Goal: Task Accomplishment & Management: Complete application form

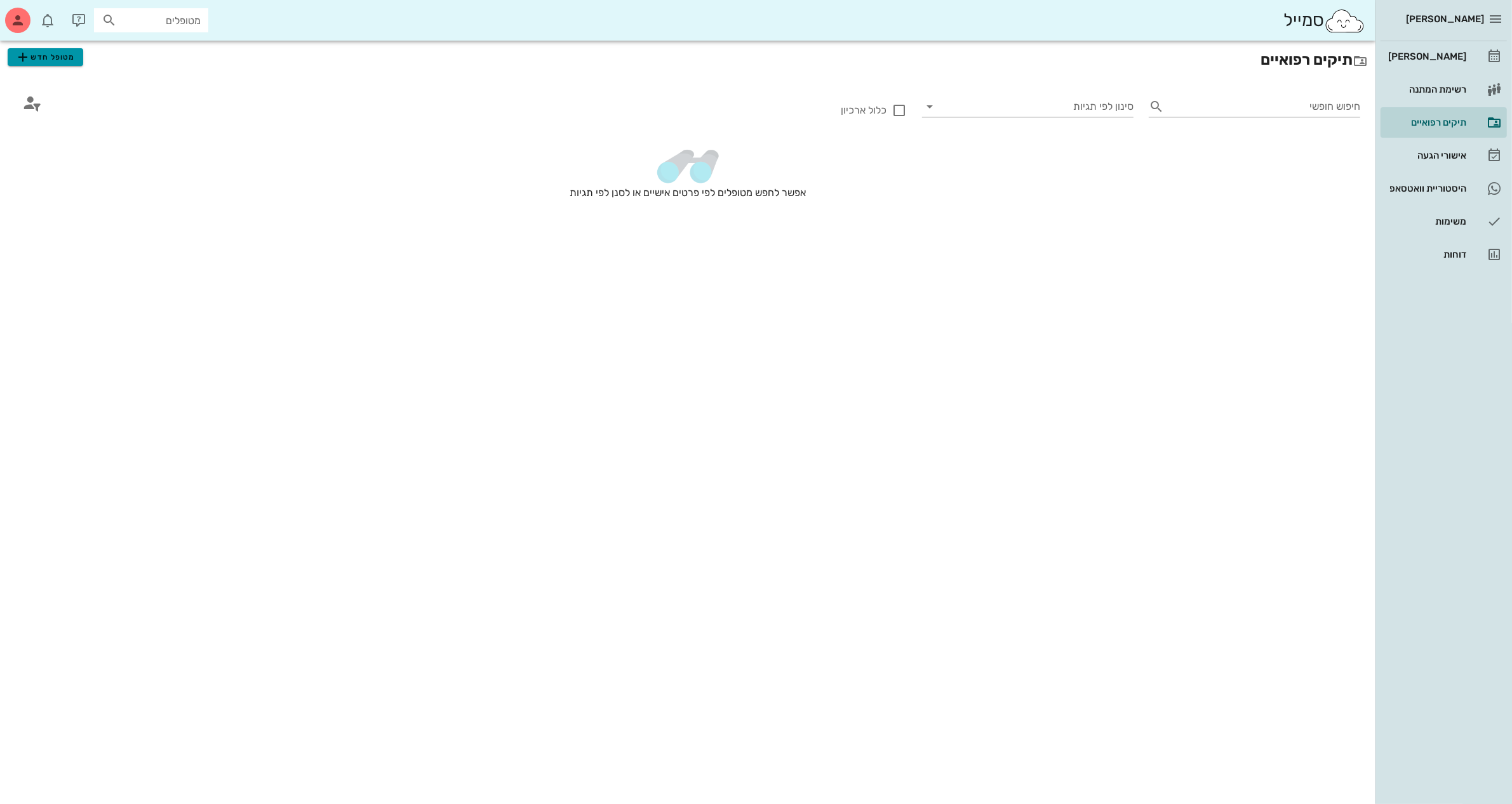
click at [64, 61] on span "מטופל חדש" at bounding box center [44, 56] width 59 height 15
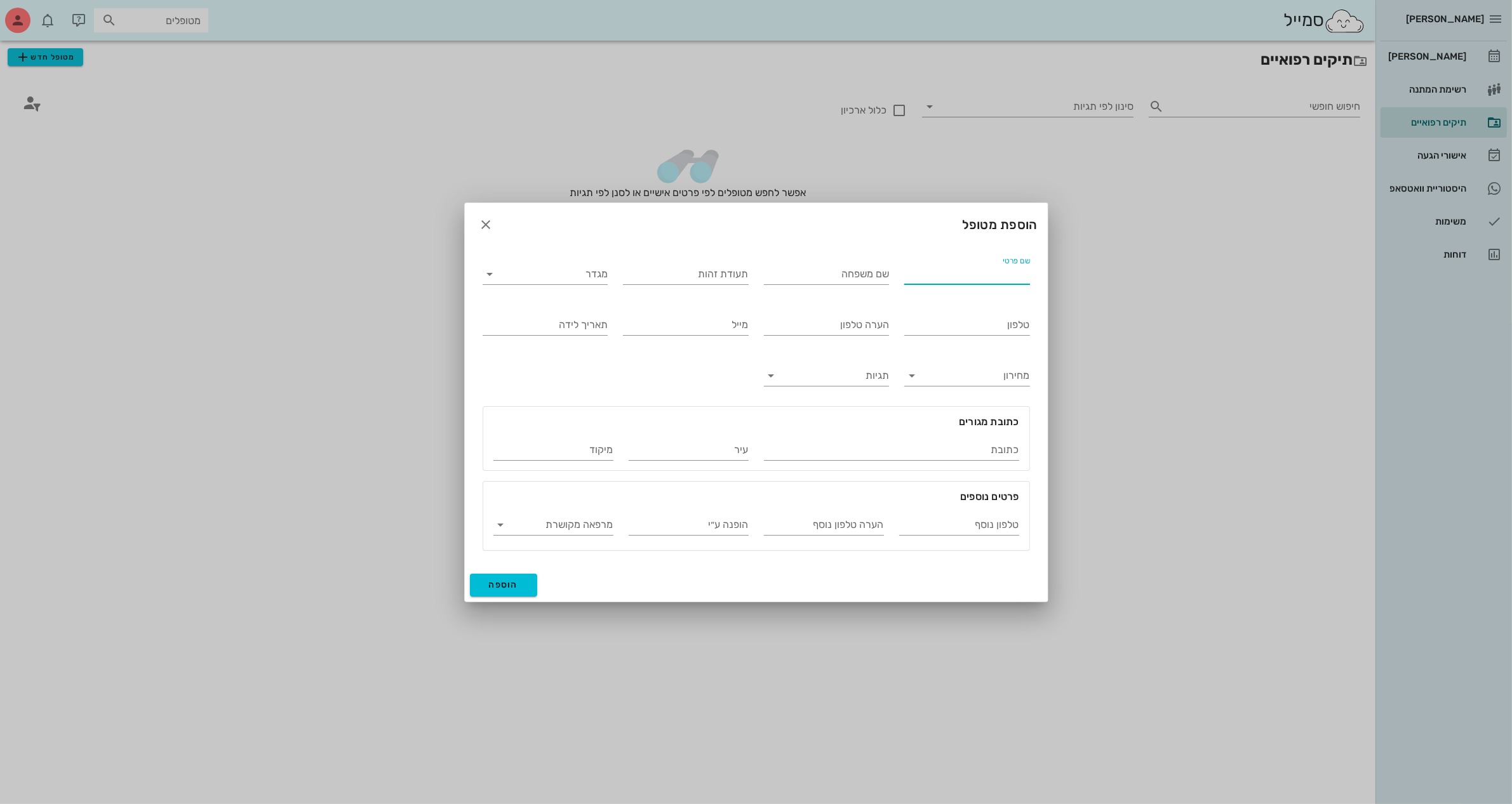
click at [921, 275] on input "שם פרטי" at bounding box center [966, 274] width 126 height 21
type input "[PERSON_NAME]"
click at [597, 278] on input "מגדר" at bounding box center [555, 274] width 106 height 21
click at [587, 281] on div "זכר" at bounding box center [545, 284] width 105 height 12
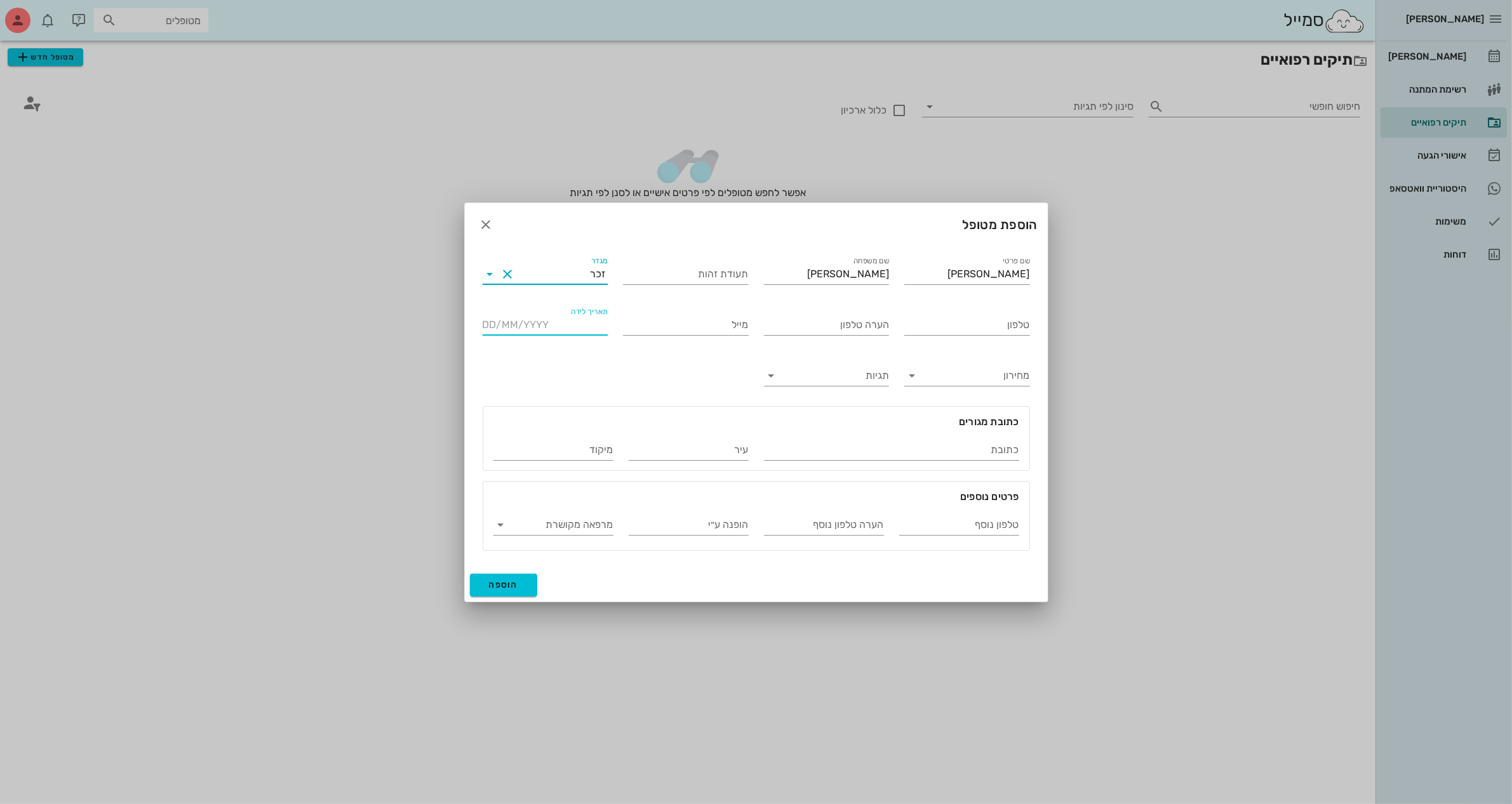
click at [569, 323] on input "תאריך לידה" at bounding box center [545, 324] width 126 height 21
click at [712, 77] on div at bounding box center [756, 402] width 1512 height 804
click at [563, 327] on input "תאריך לידה" at bounding box center [545, 324] width 126 height 21
type input "[DATE]"
click at [929, 328] on input "טלפון" at bounding box center [966, 324] width 126 height 21
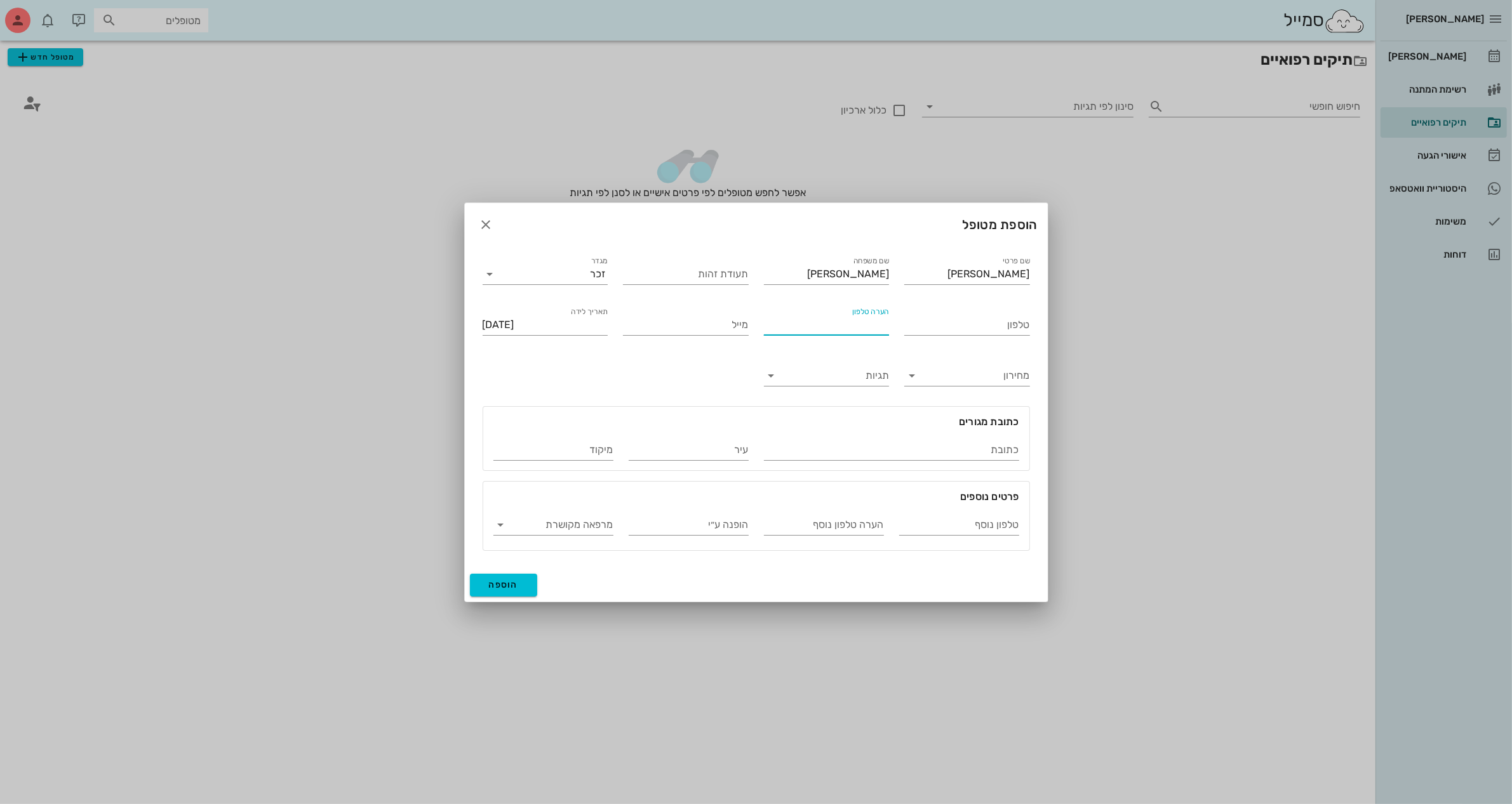
click at [800, 327] on input "הערה טלפון" at bounding box center [826, 324] width 126 height 21
type input "[PERSON_NAME]"
click at [946, 318] on input "טלפון" at bounding box center [966, 324] width 126 height 21
type input "050-8544560"
click at [493, 588] on span "הוספה" at bounding box center [503, 584] width 30 height 11
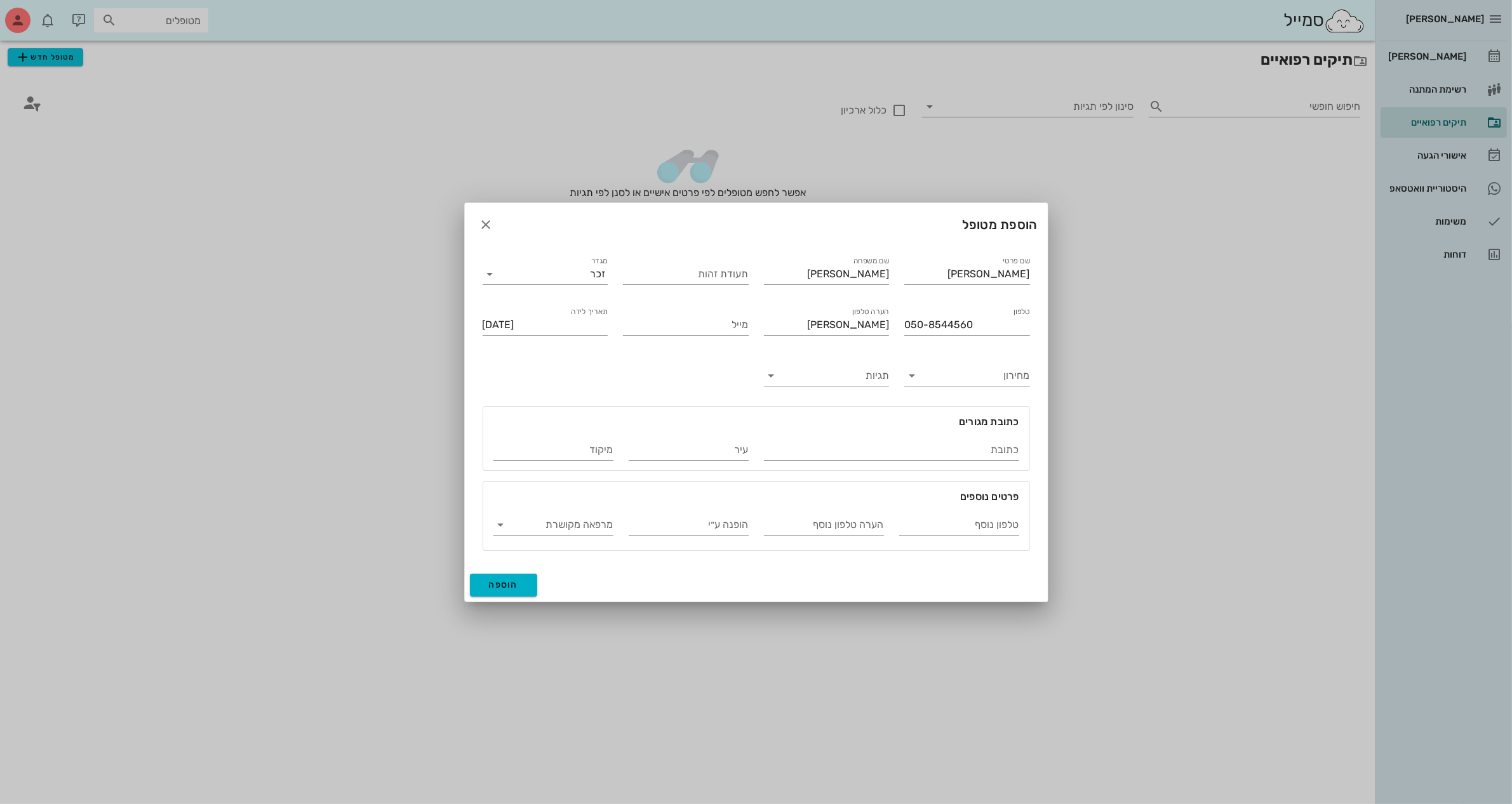
type input "[DATE]"
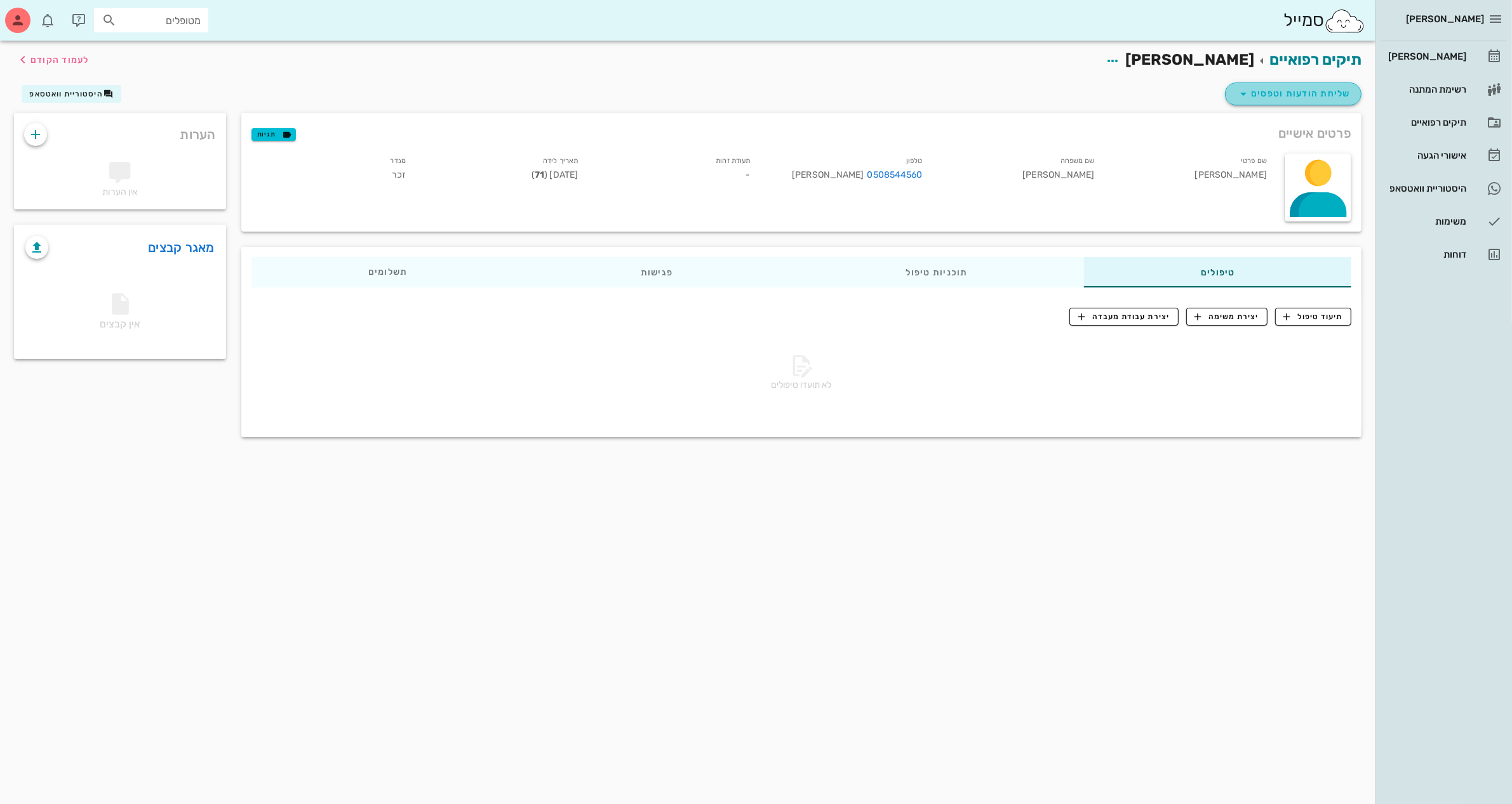
click at [1293, 96] on span "שליחת הודעות וטפסים" at bounding box center [1292, 93] width 115 height 15
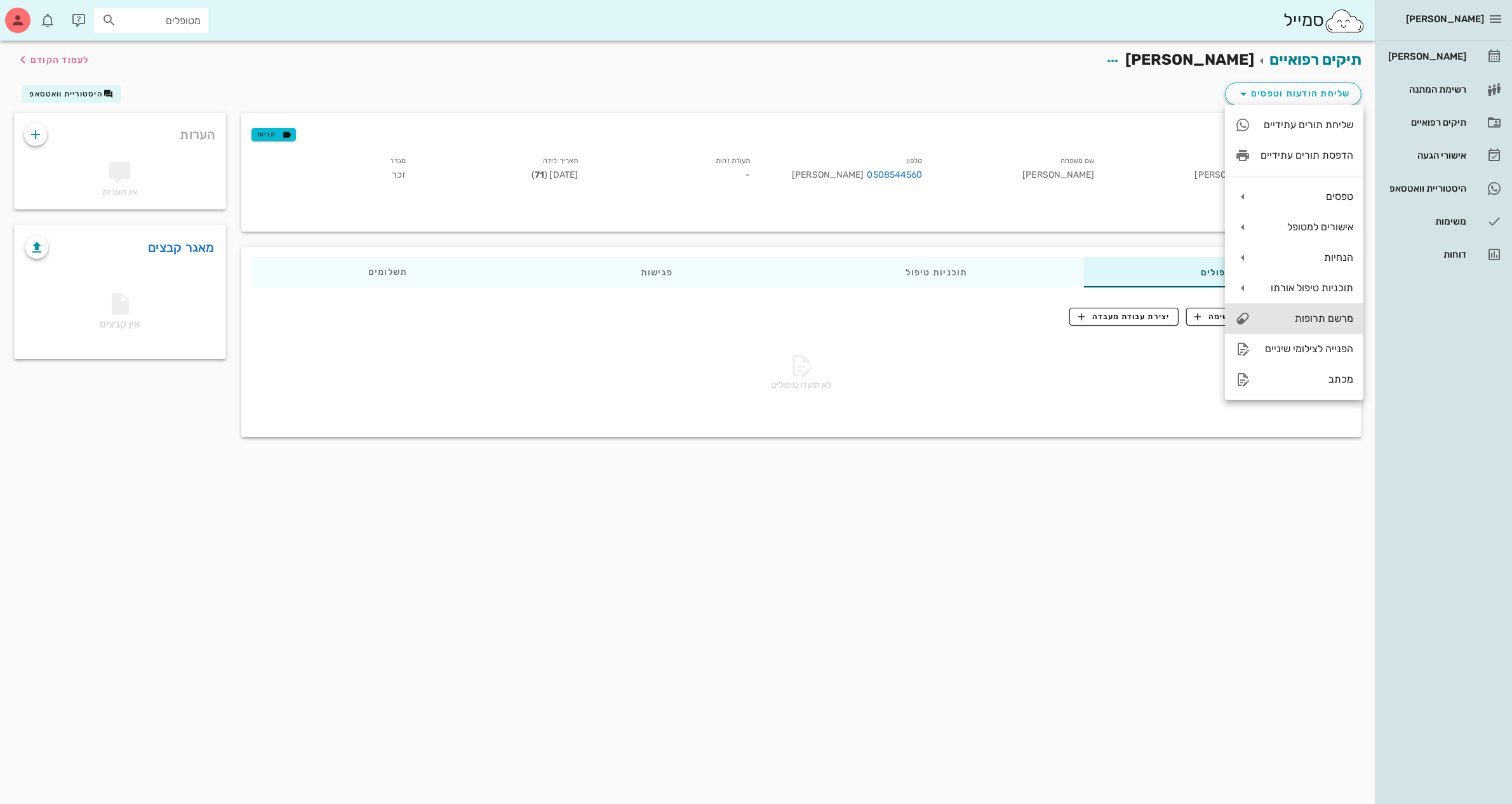
click at [1311, 314] on div "מרשם תרופות" at bounding box center [1306, 318] width 93 height 12
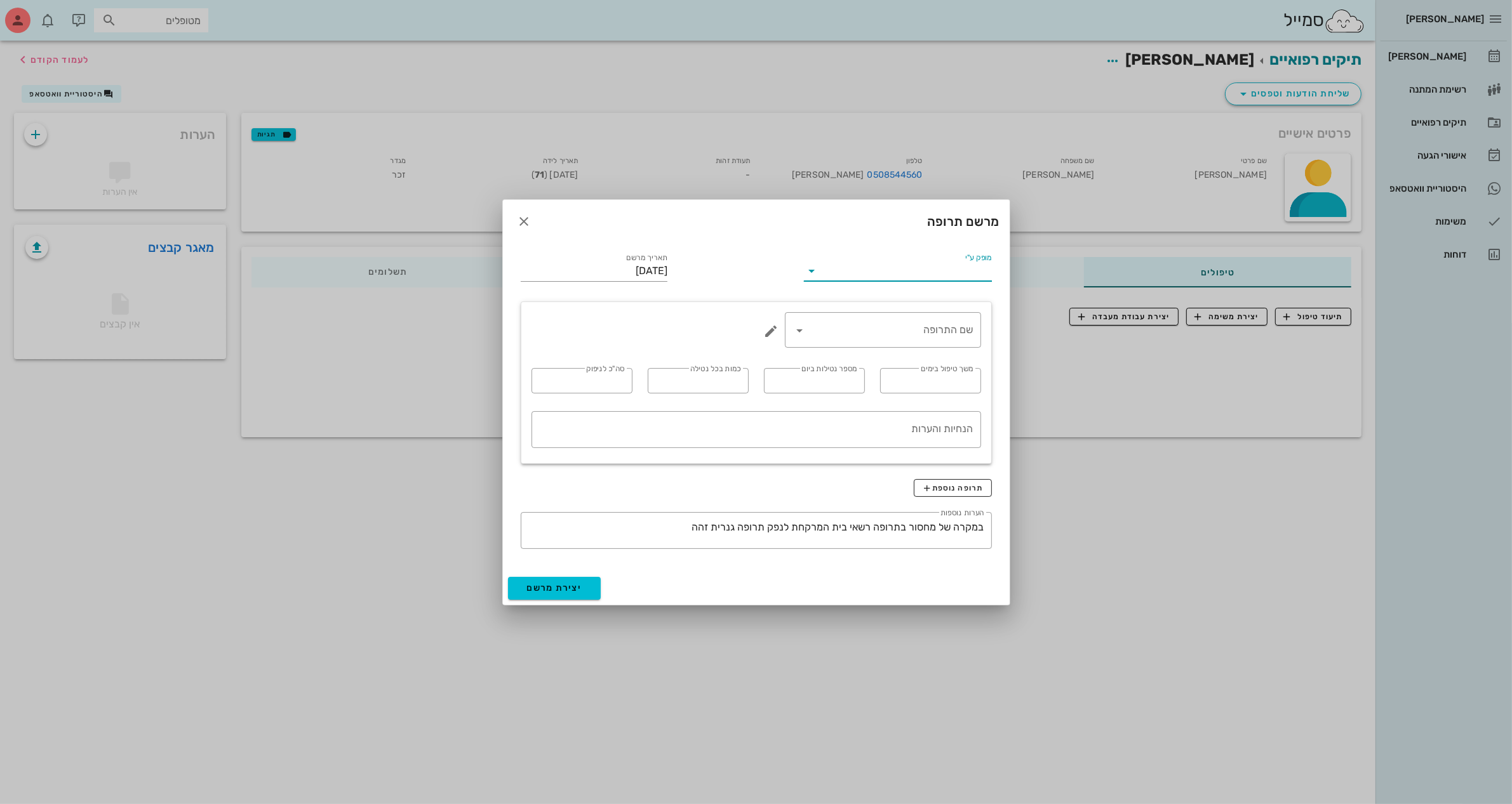
click at [949, 265] on input "מופק ע"י" at bounding box center [906, 271] width 169 height 21
click at [949, 309] on div "ד״ר [PERSON_NAME]" at bounding box center [897, 312] width 167 height 12
click at [942, 328] on input "שם התרופה" at bounding box center [891, 330] width 163 height 21
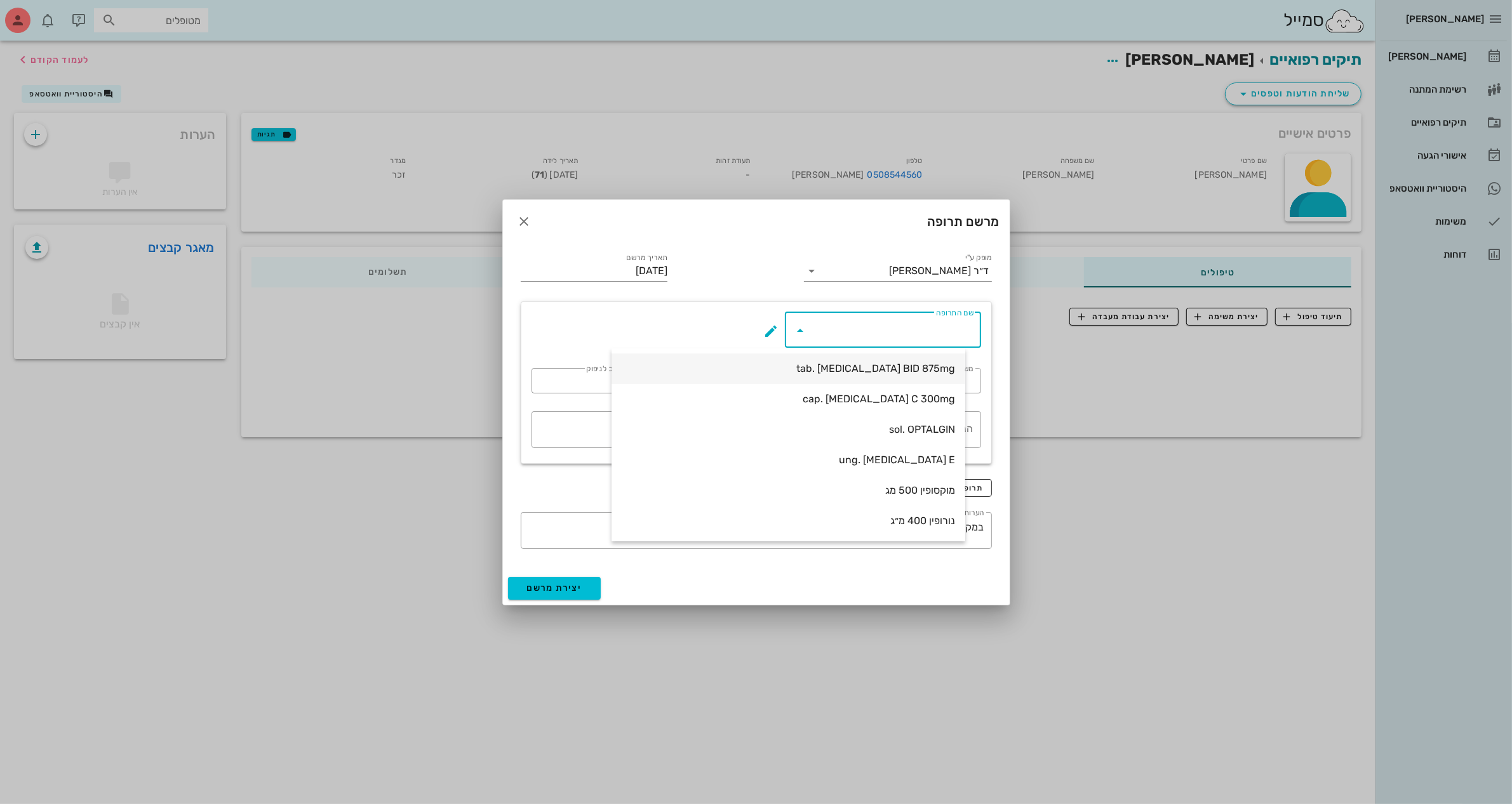
click at [902, 369] on div "tab. [MEDICAL_DATA] BID 875mg" at bounding box center [788, 369] width 333 height 12
type input "tab. [MEDICAL_DATA] BID 875mg"
type input "7"
type input "2"
type input "1"
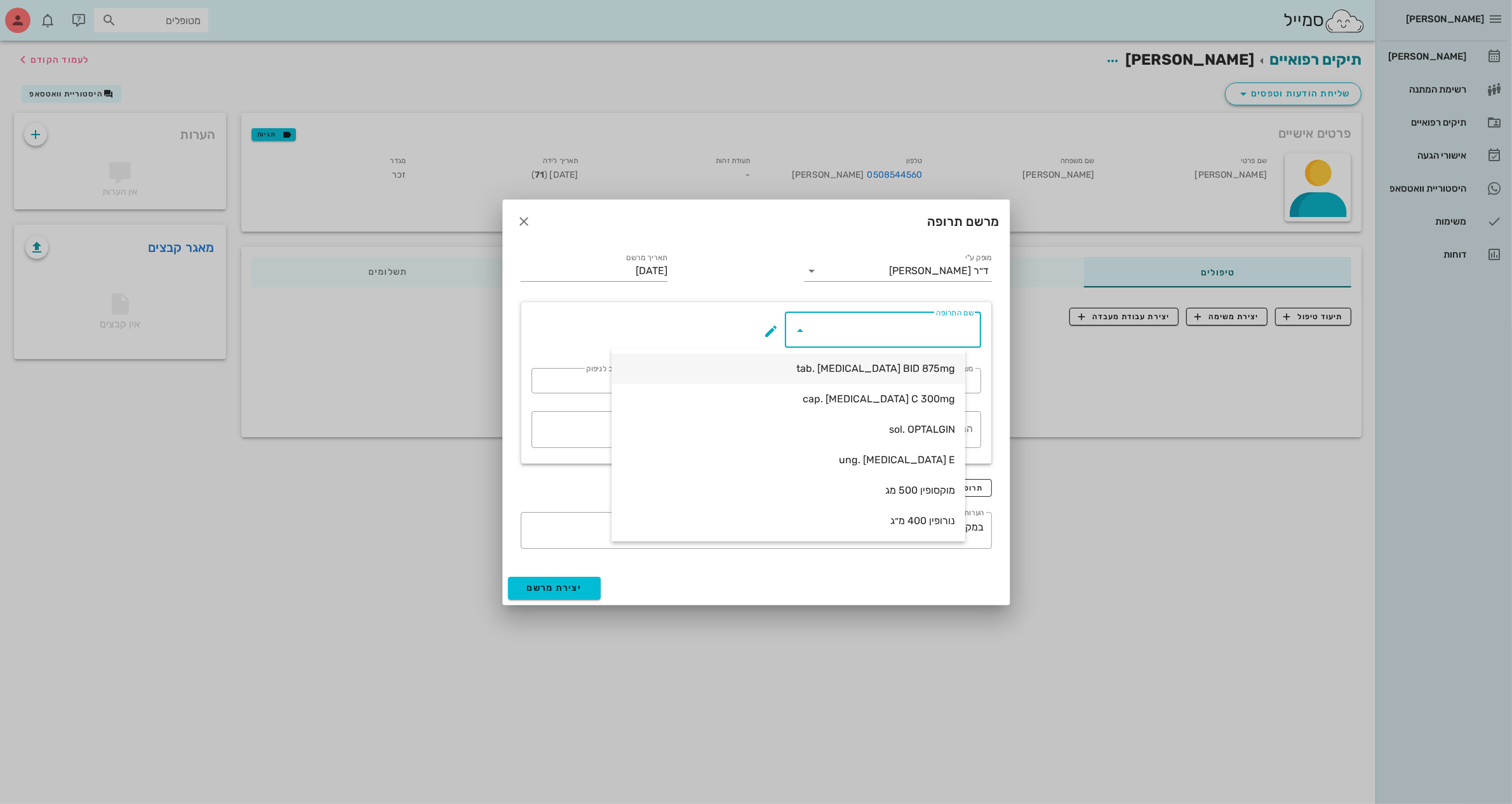
type input "14"
type textarea "טבליה אחת כל 12 שעות במשך 7 ימים"
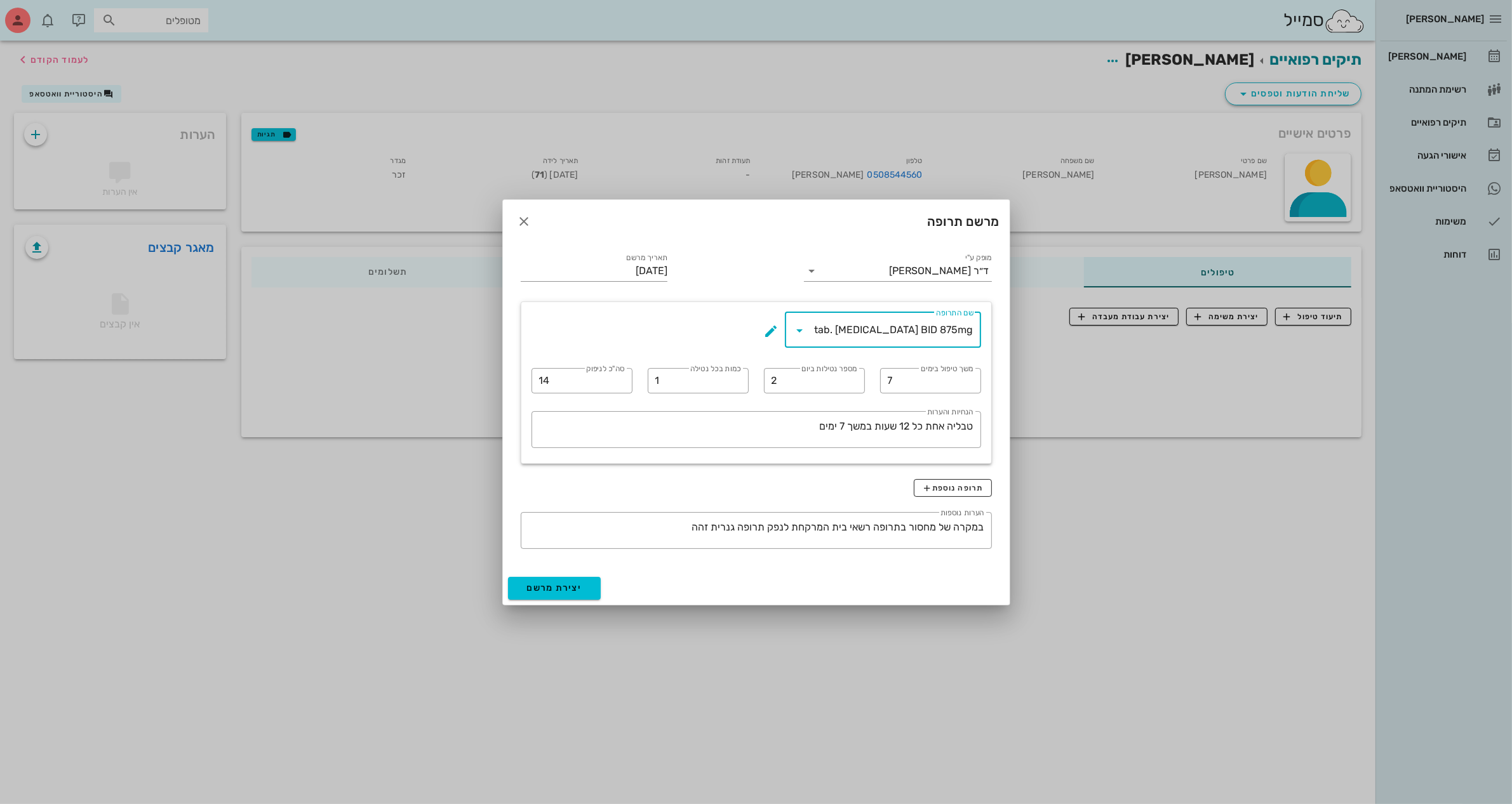
click at [1087, 490] on div at bounding box center [756, 402] width 1512 height 804
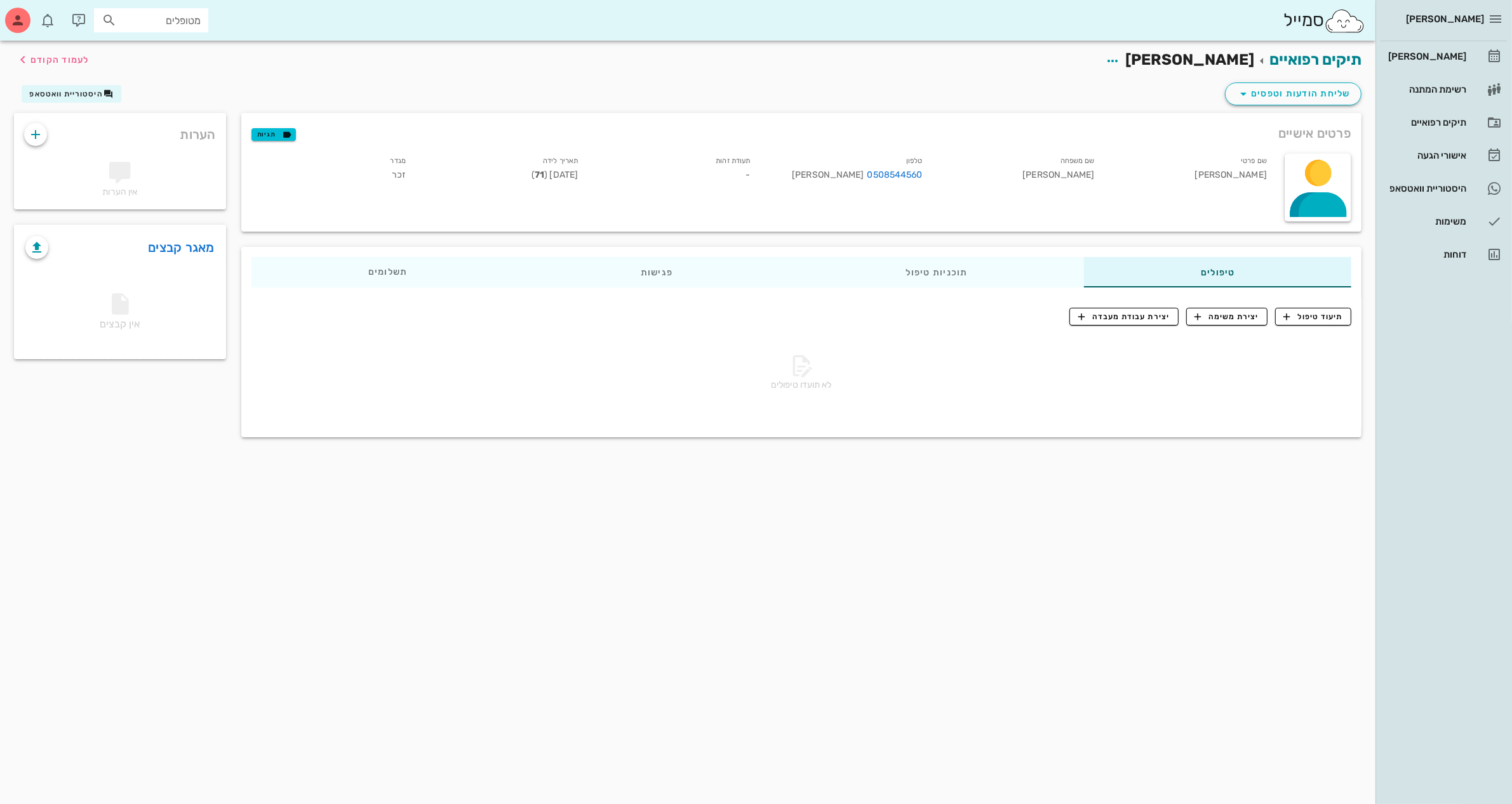
click at [1087, 482] on div "תיקים רפואיים [PERSON_NAME] לעמוד הקודם שליחת הודעות וטפסים היסטוריית וואטסאפ פ…" at bounding box center [687, 422] width 1376 height 763
click at [1213, 139] on div "פרטים אישיים תגיות" at bounding box center [801, 133] width 1120 height 41
click at [1404, 312] on div "[PERSON_NAME] רשימת המתנה תיקים רפואיים אישורי הגעה היסטוריית וואטסאפ משימות דו…" at bounding box center [1444, 402] width 136 height 804
click at [1429, 55] on div "[PERSON_NAME]" at bounding box center [1426, 56] width 81 height 10
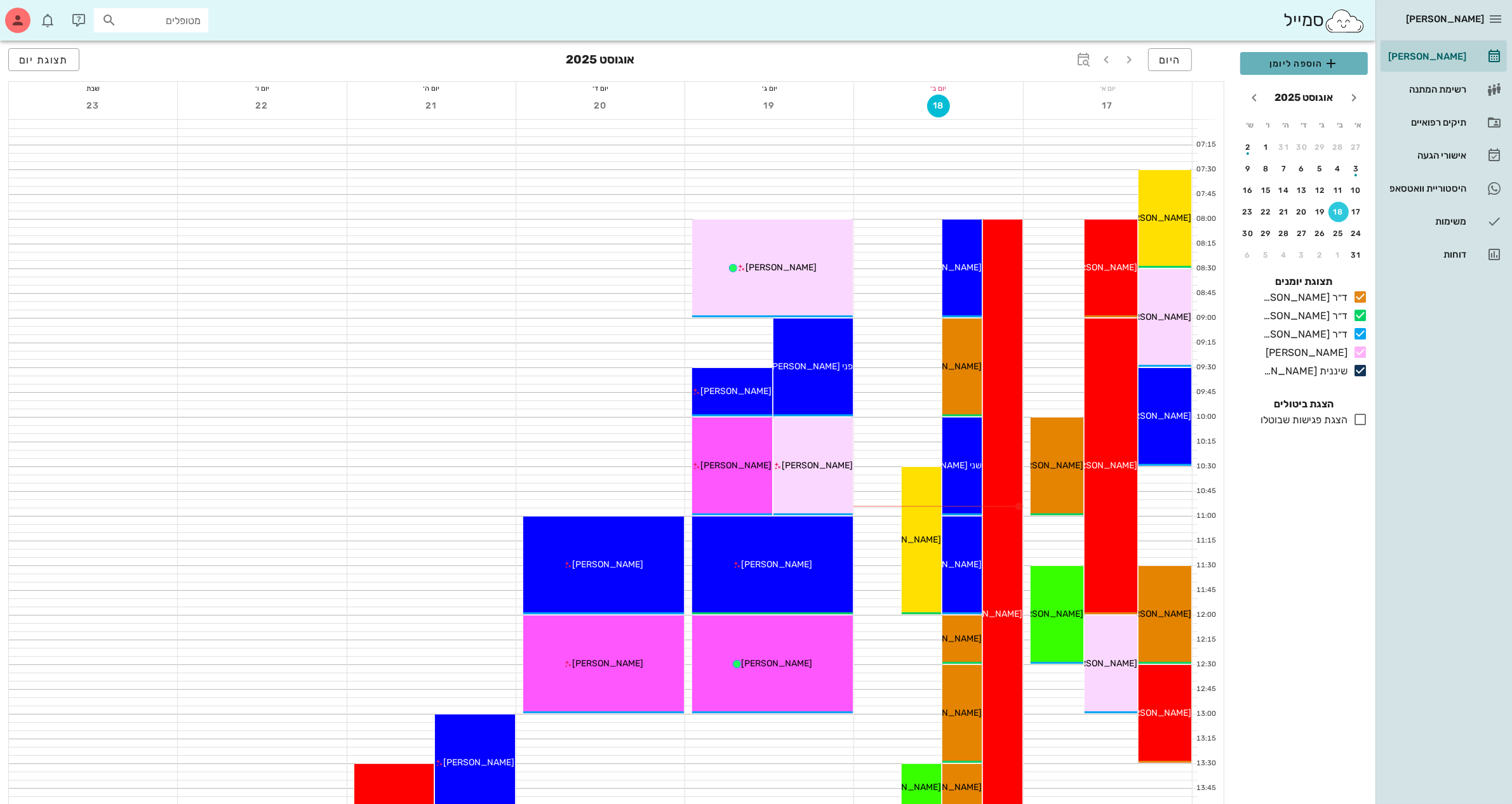
click at [1273, 65] on span "הוספה ליומן" at bounding box center [1303, 62] width 108 height 15
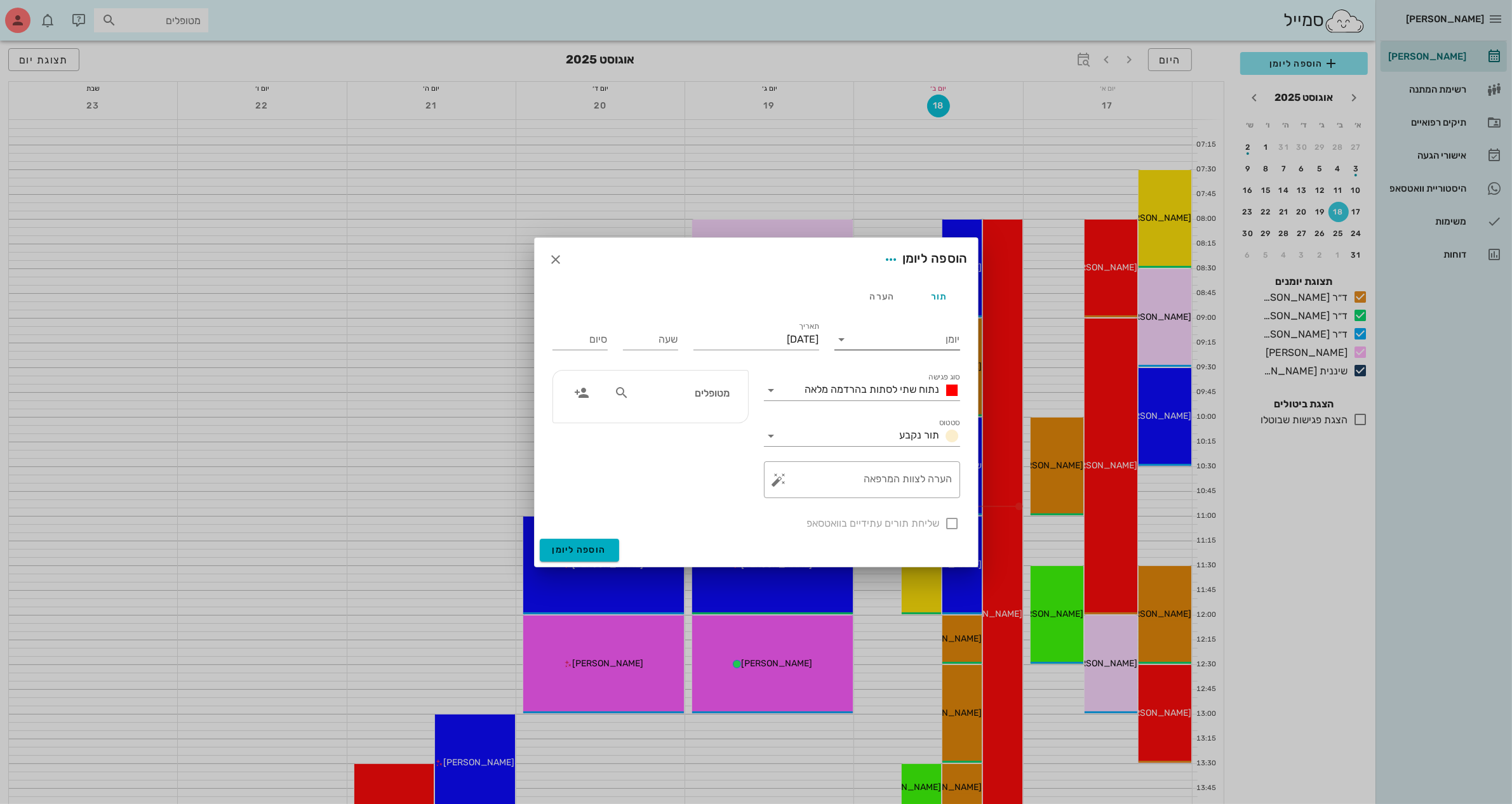
click at [908, 341] on input "יומן" at bounding box center [906, 339] width 108 height 21
click at [915, 348] on div "ד״ר [PERSON_NAME]" at bounding box center [901, 349] width 113 height 12
click at [659, 339] on input "שעה" at bounding box center [651, 339] width 55 height 21
type input "10:00"
click at [582, 333] on input "18:00" at bounding box center [580, 339] width 55 height 21
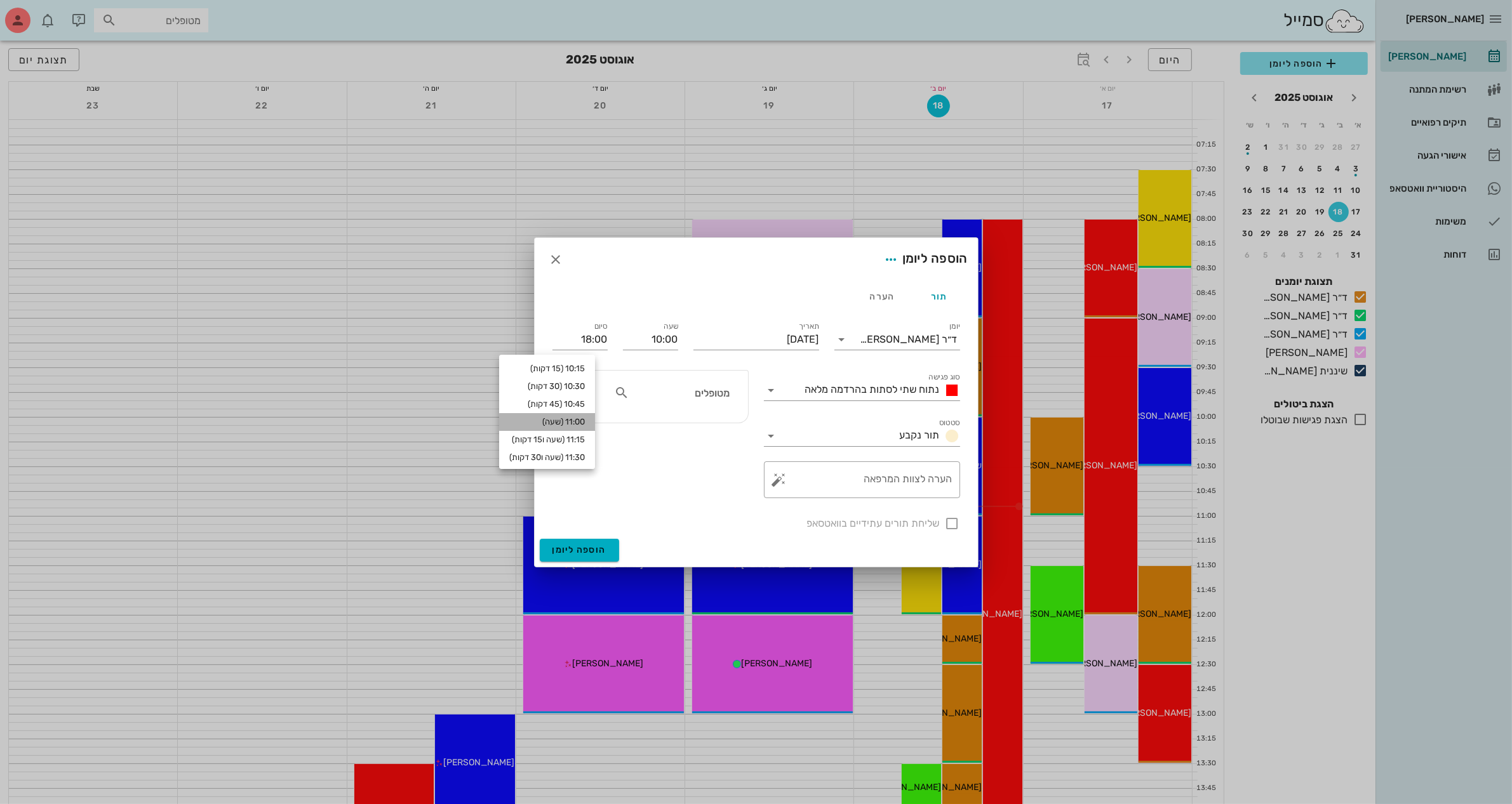
click at [582, 422] on div "11:00 (שעה)" at bounding box center [547, 422] width 75 height 10
type input "11:00"
click at [845, 384] on span "נתוח שתי לסתות בהרדמה מלאה" at bounding box center [872, 390] width 134 height 12
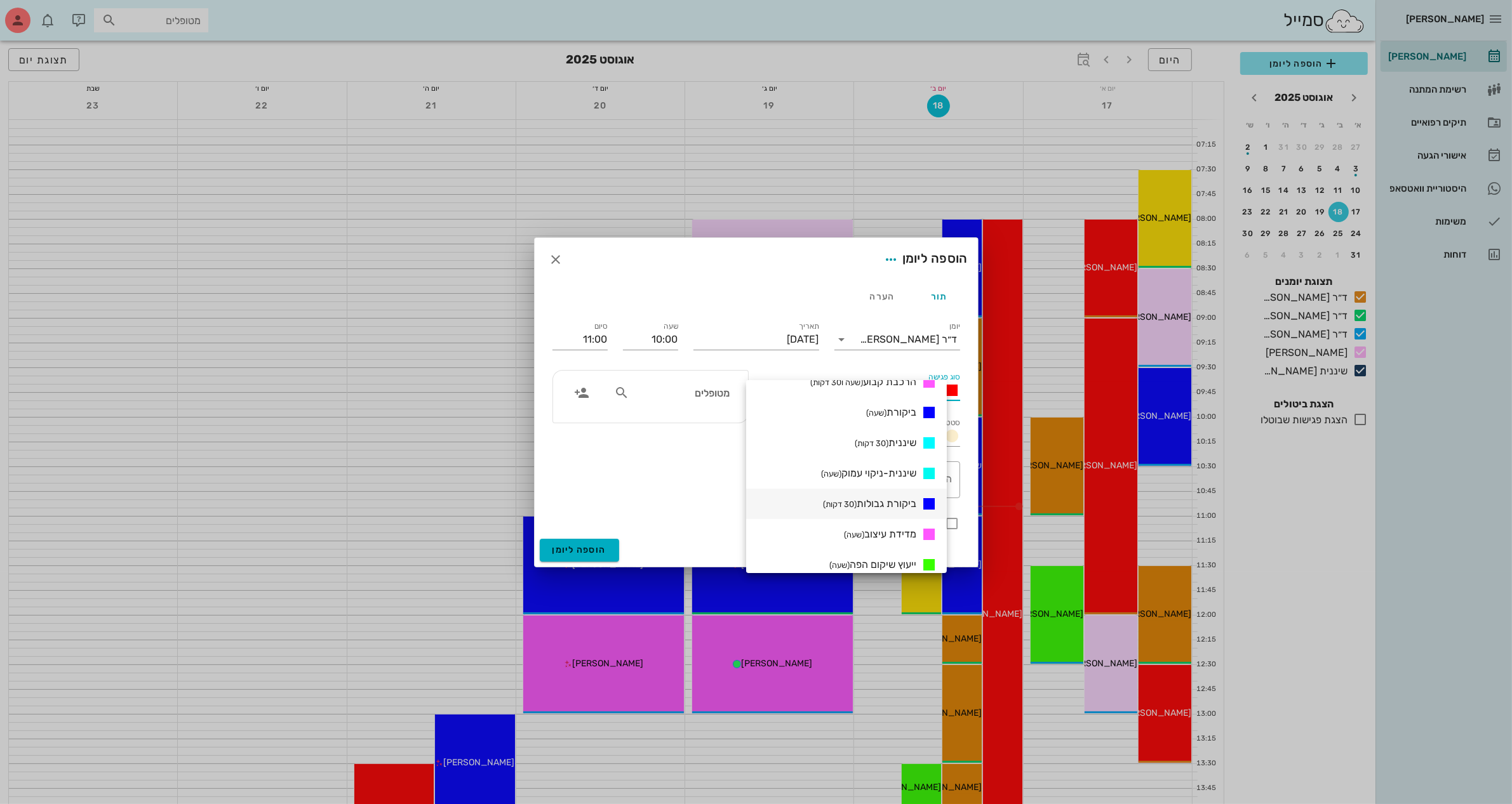
scroll to position [585, 0]
click at [889, 510] on span "ייעוץ 2 עם הדמייה (שעה)" at bounding box center [868, 516] width 94 height 12
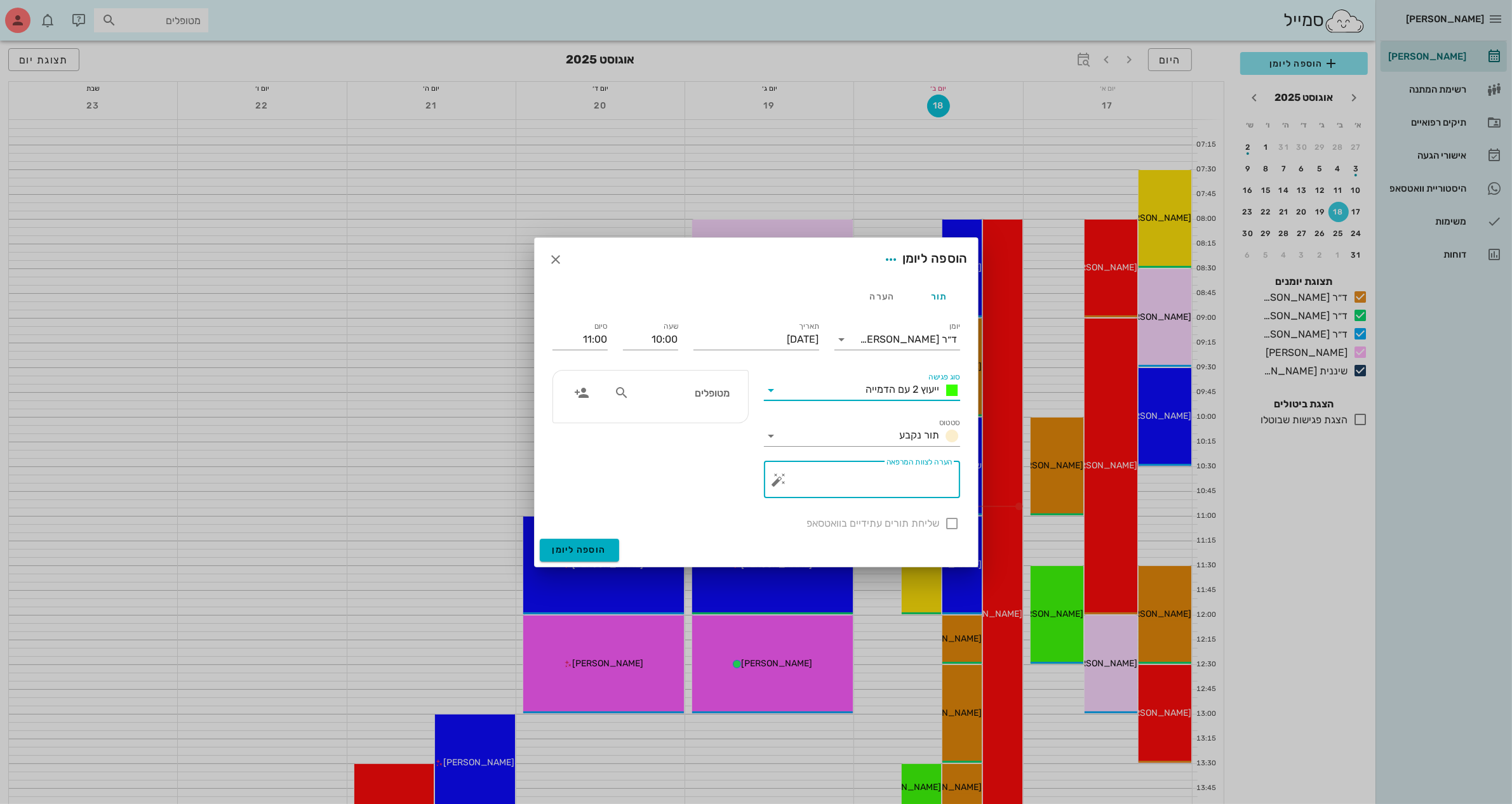
click at [835, 485] on textarea "הערה לצוות המרפאה" at bounding box center [866, 483] width 171 height 31
type textarea "יעוץ 2"
click at [953, 526] on div "שליחת תורים עתידיים בוואטסאפ" at bounding box center [756, 522] width 423 height 33
click at [953, 522] on div "שליחת תורים עתידיים בוואטסאפ" at bounding box center [756, 522] width 423 height 33
click at [676, 399] on input "text" at bounding box center [680, 393] width 98 height 17
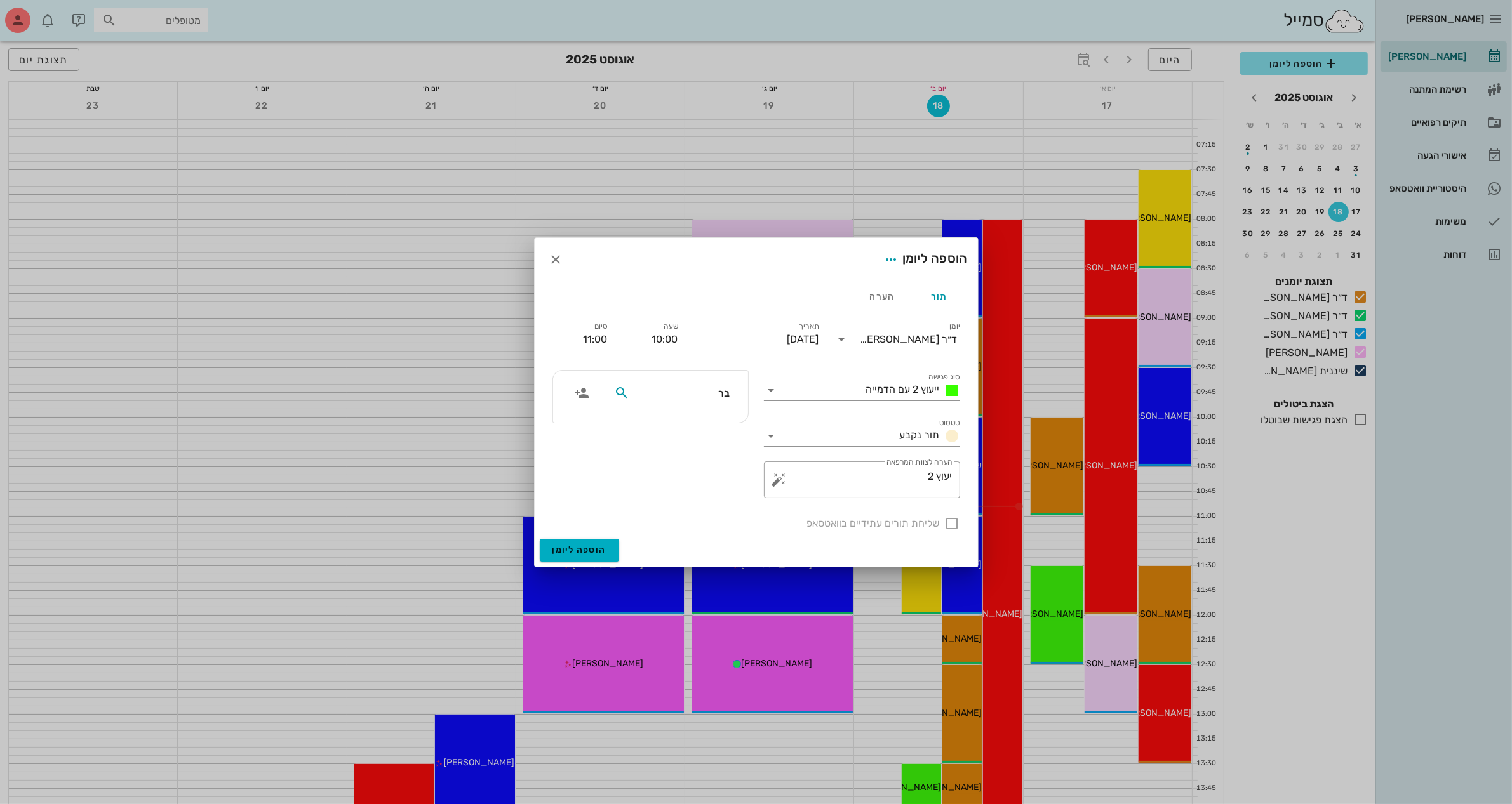
type input "[PERSON_NAME]"
click at [702, 423] on div "[PERSON_NAME]" at bounding box center [682, 421] width 131 height 10
click at [949, 525] on div at bounding box center [952, 524] width 22 height 22
checkbox input "true"
click at [759, 343] on input "[DATE]" at bounding box center [756, 339] width 126 height 21
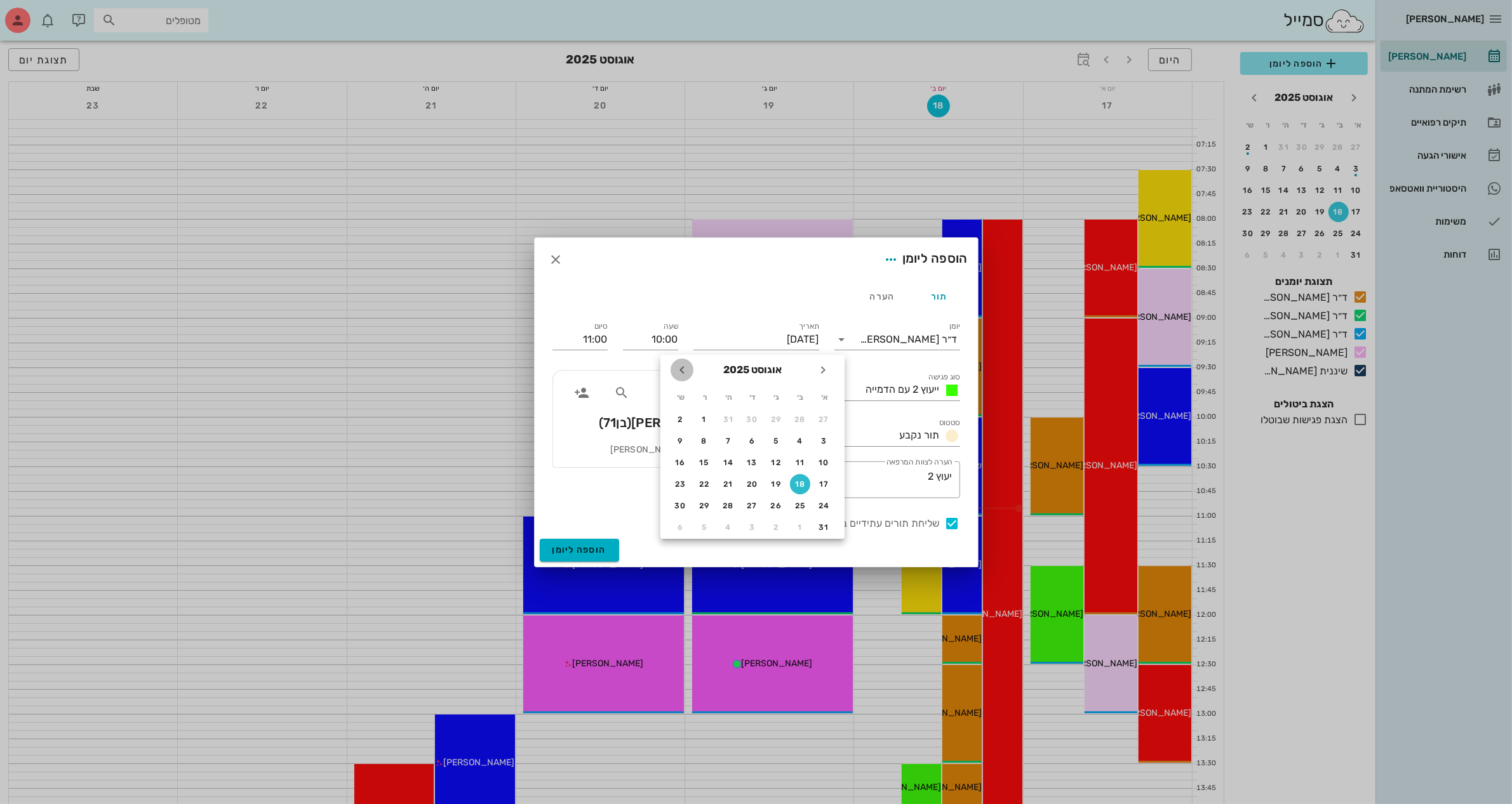
click at [674, 366] on icon "חודש הבא" at bounding box center [681, 370] width 15 height 15
click at [727, 439] on div "11" at bounding box center [728, 441] width 21 height 9
type input "[DATE]"
click at [588, 549] on span "הוספה ליומן" at bounding box center [579, 550] width 54 height 11
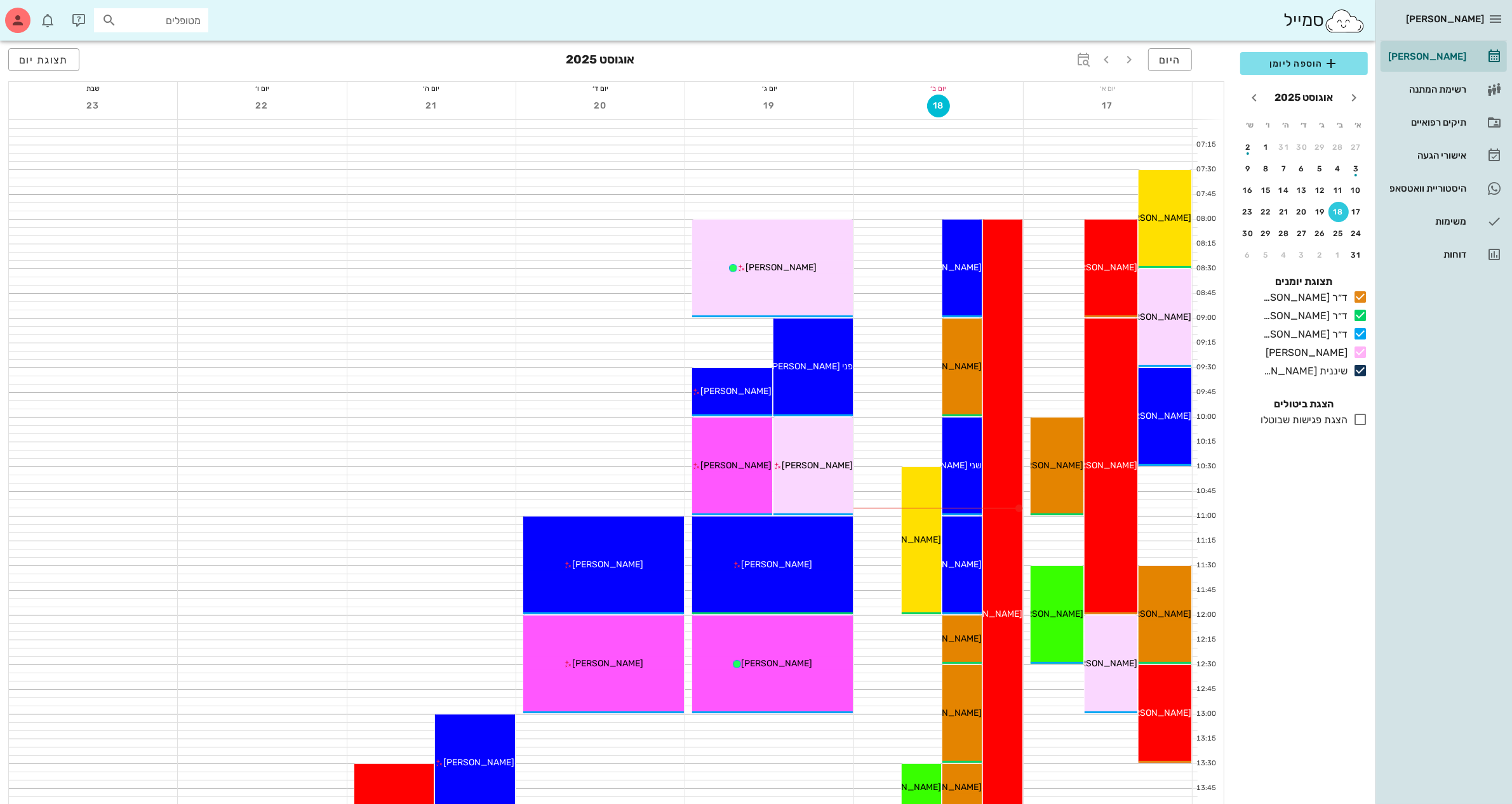
click at [950, 58] on div "היום [DATE] תצוגת יום" at bounding box center [616, 60] width 1216 height 41
click at [1103, 57] on icon "button" at bounding box center [1106, 59] width 15 height 15
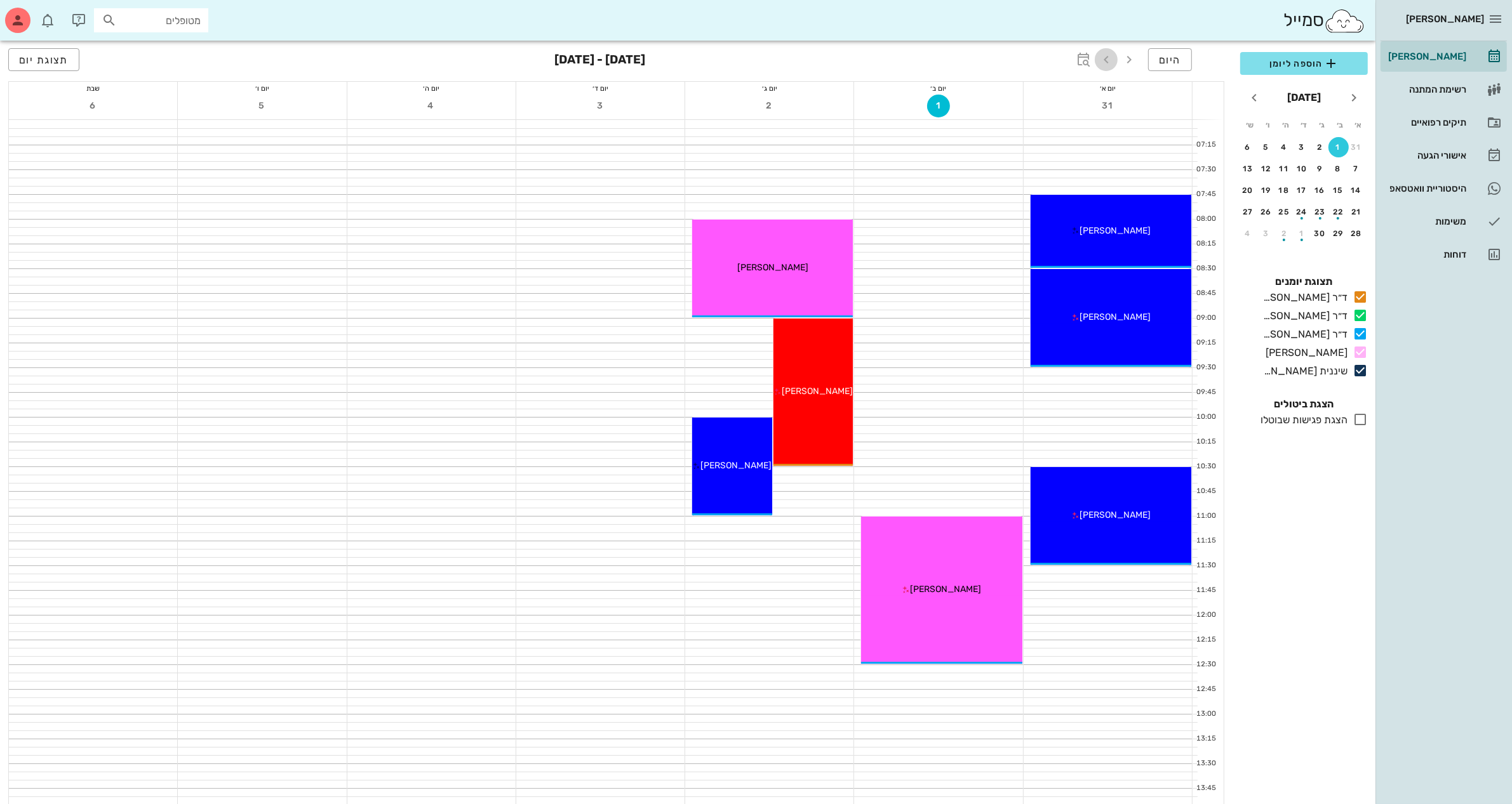
click at [1103, 57] on icon "button" at bounding box center [1106, 59] width 15 height 15
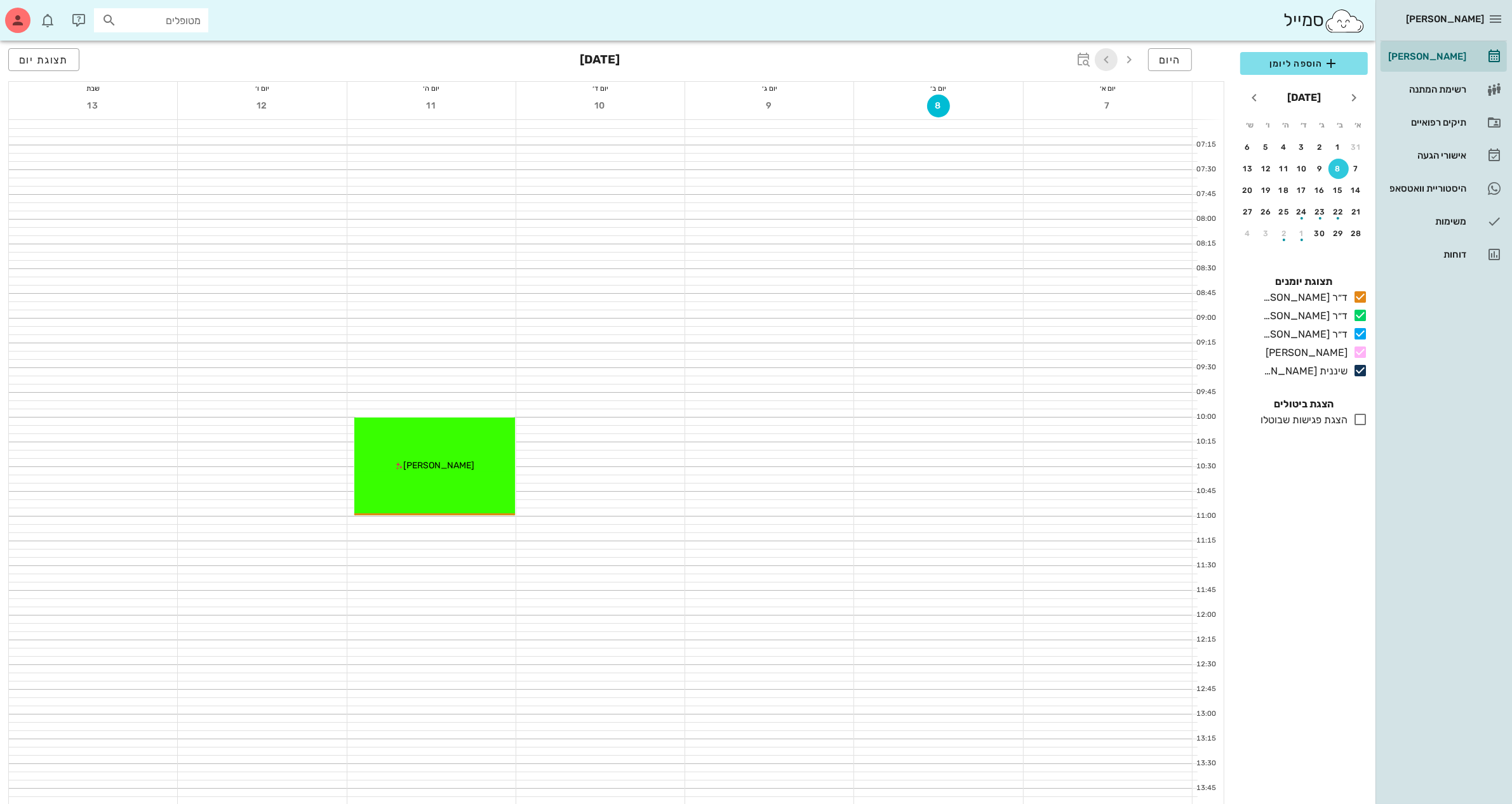
click at [1103, 57] on icon "button" at bounding box center [1106, 59] width 15 height 15
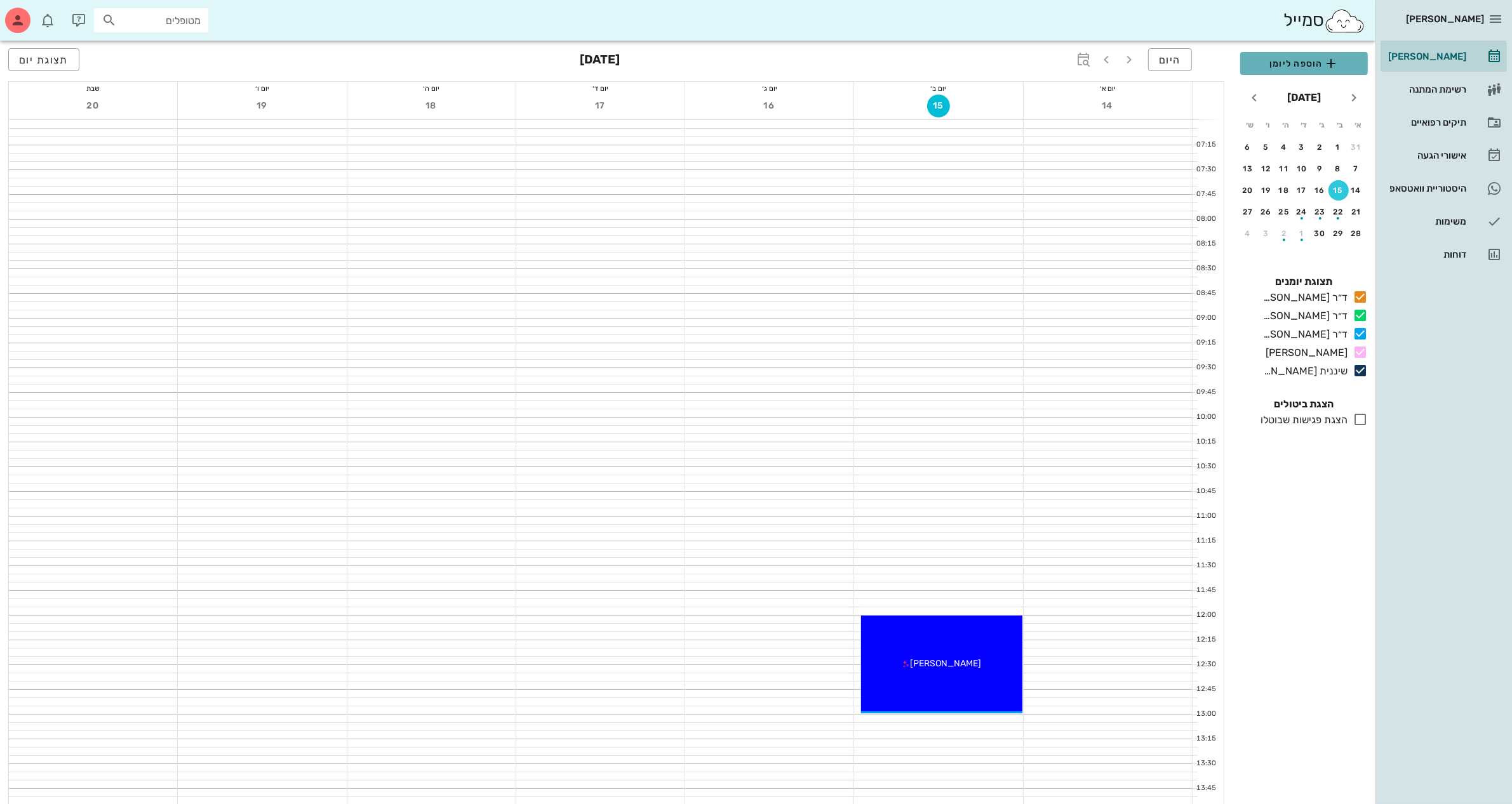
click at [1274, 62] on span "הוספה ליומן" at bounding box center [1303, 62] width 108 height 15
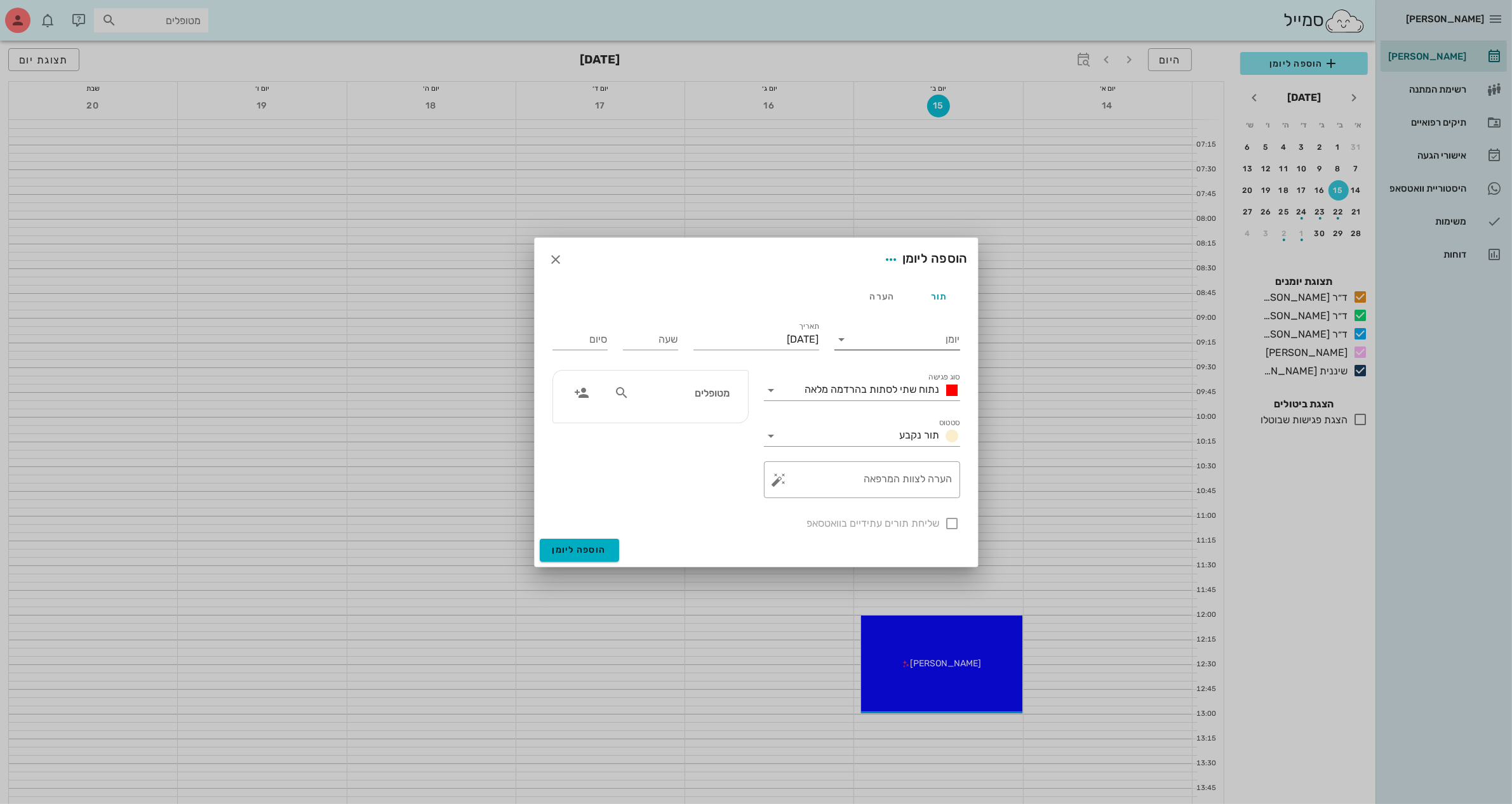
click at [912, 335] on input "יומן" at bounding box center [906, 339] width 108 height 21
click at [923, 346] on div "ד״ר [PERSON_NAME]" at bounding box center [901, 349] width 113 height 12
click at [547, 257] on span "button" at bounding box center [556, 259] width 23 height 15
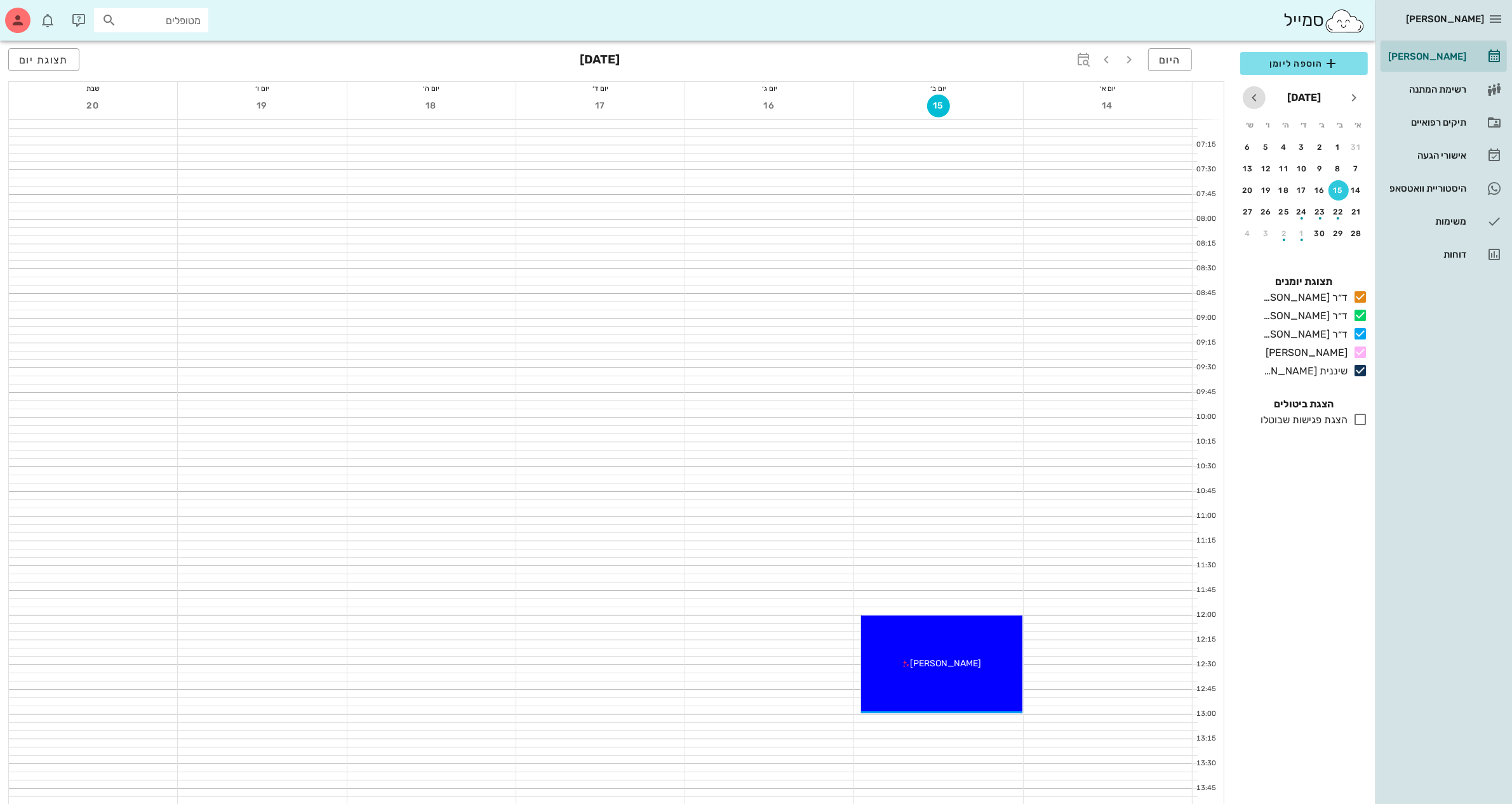
click at [1257, 102] on icon "חודש הבא" at bounding box center [1253, 97] width 15 height 15
click at [1354, 95] on icon "חודש שעבר" at bounding box center [1353, 97] width 15 height 15
click at [1354, 211] on div "21" at bounding box center [1356, 212] width 21 height 9
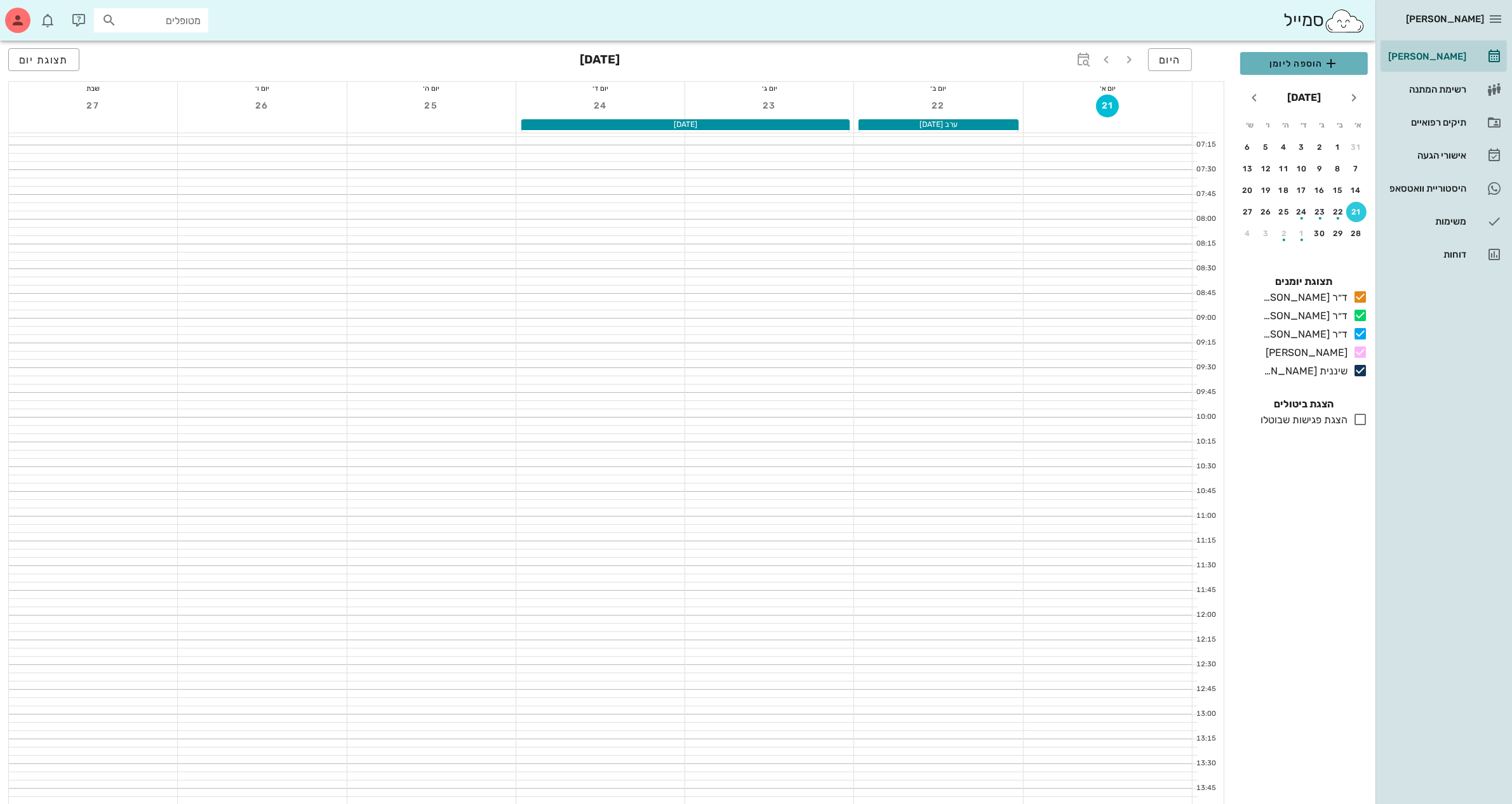
click at [1304, 57] on span "הוספה ליומן" at bounding box center [1303, 62] width 108 height 15
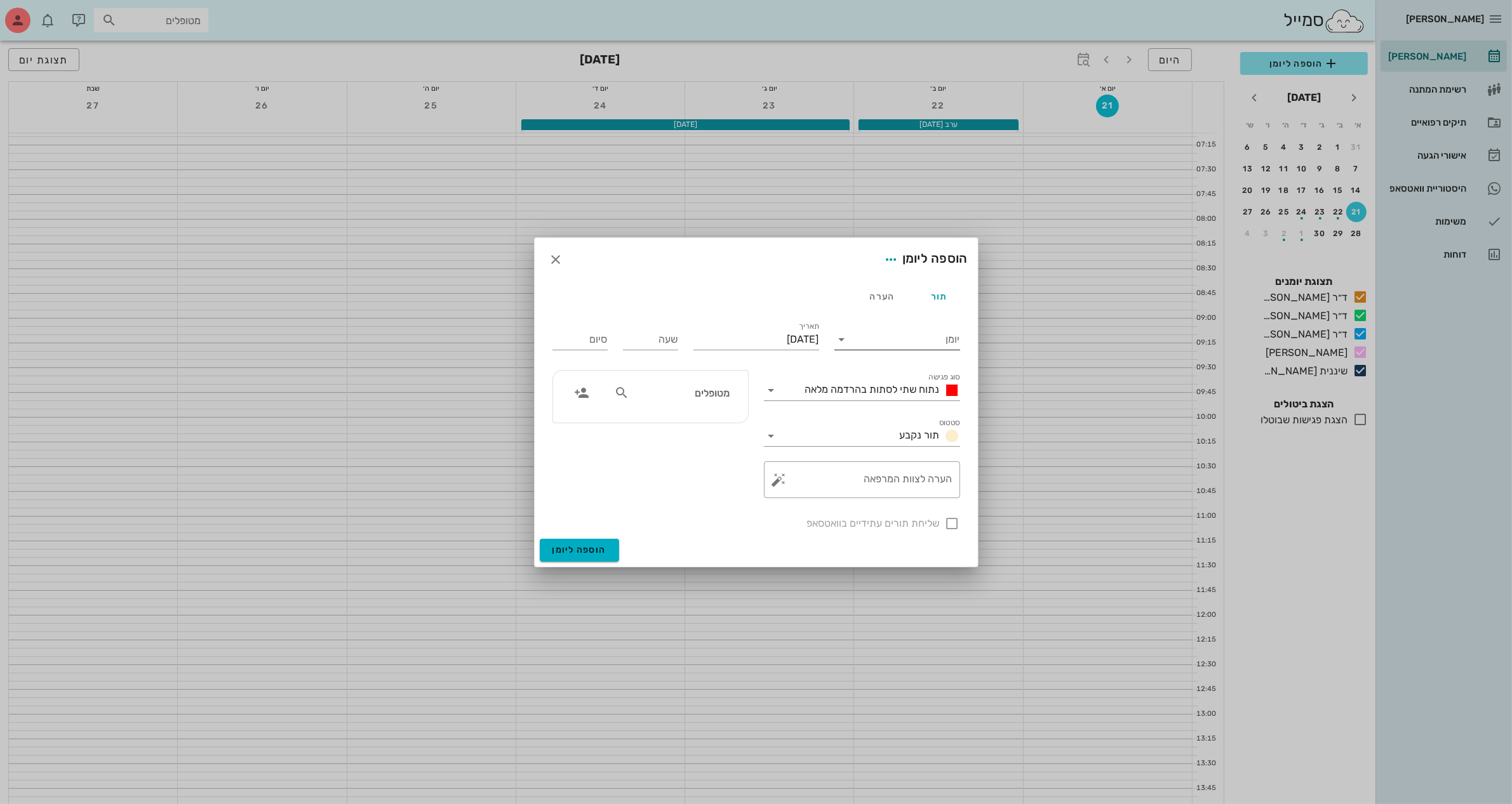
click at [912, 341] on input "יומן" at bounding box center [906, 339] width 108 height 21
click at [900, 353] on div "ד״ר [PERSON_NAME]" at bounding box center [901, 349] width 113 height 12
click at [661, 344] on input "שעה" at bounding box center [651, 339] width 55 height 21
type input "07:30"
click at [592, 338] on div "סיום 15:30" at bounding box center [580, 339] width 55 height 21
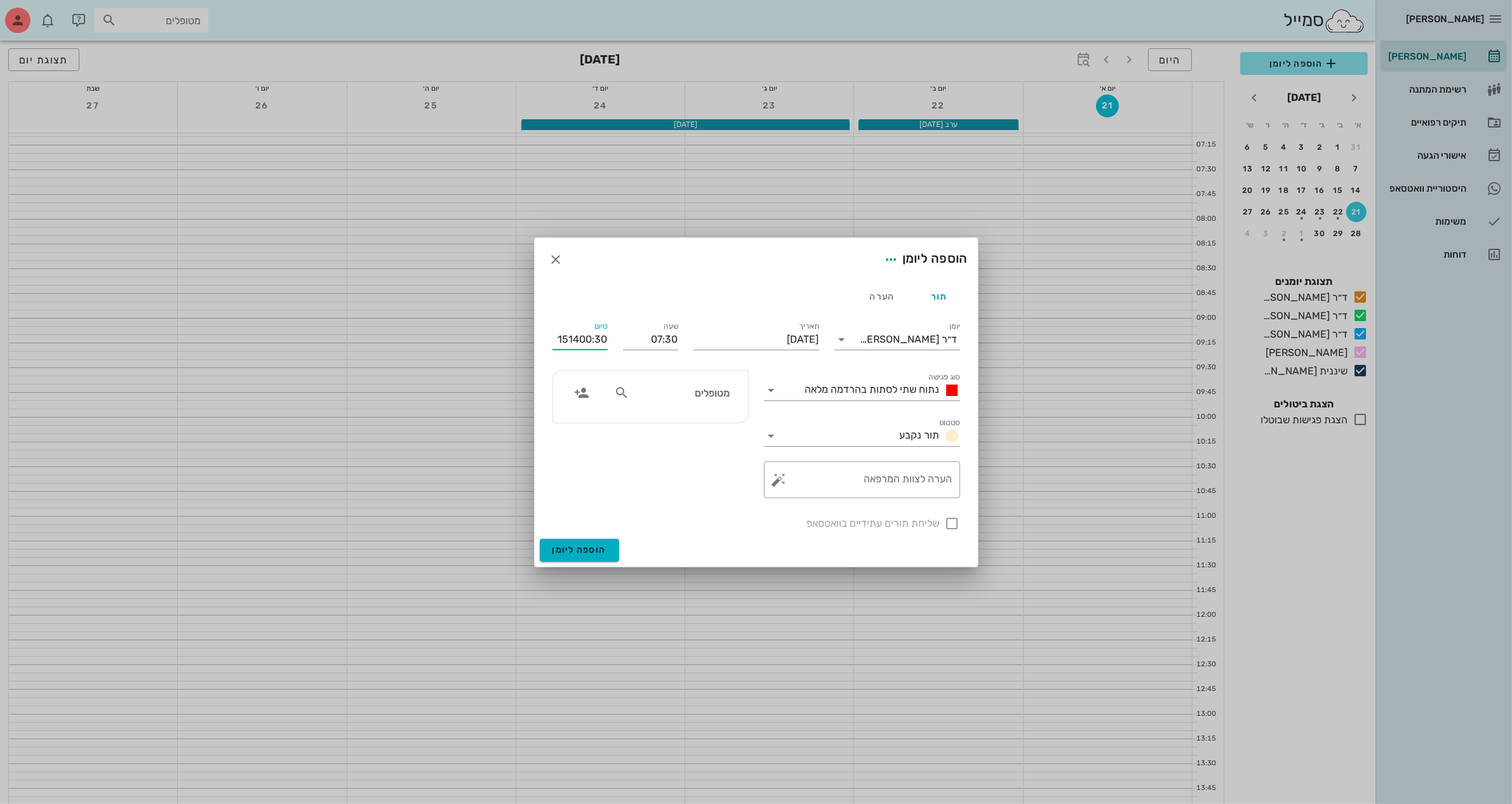
drag, startPoint x: 554, startPoint y: 343, endPoint x: 611, endPoint y: 338, distance: 57.2
click at [611, 338] on div "סיום 151400:30" at bounding box center [579, 336] width 70 height 50
type input "14:00"
click at [872, 484] on textarea "הערה לצוות המרפאה" at bounding box center [866, 483] width 171 height 31
type textarea "ה"
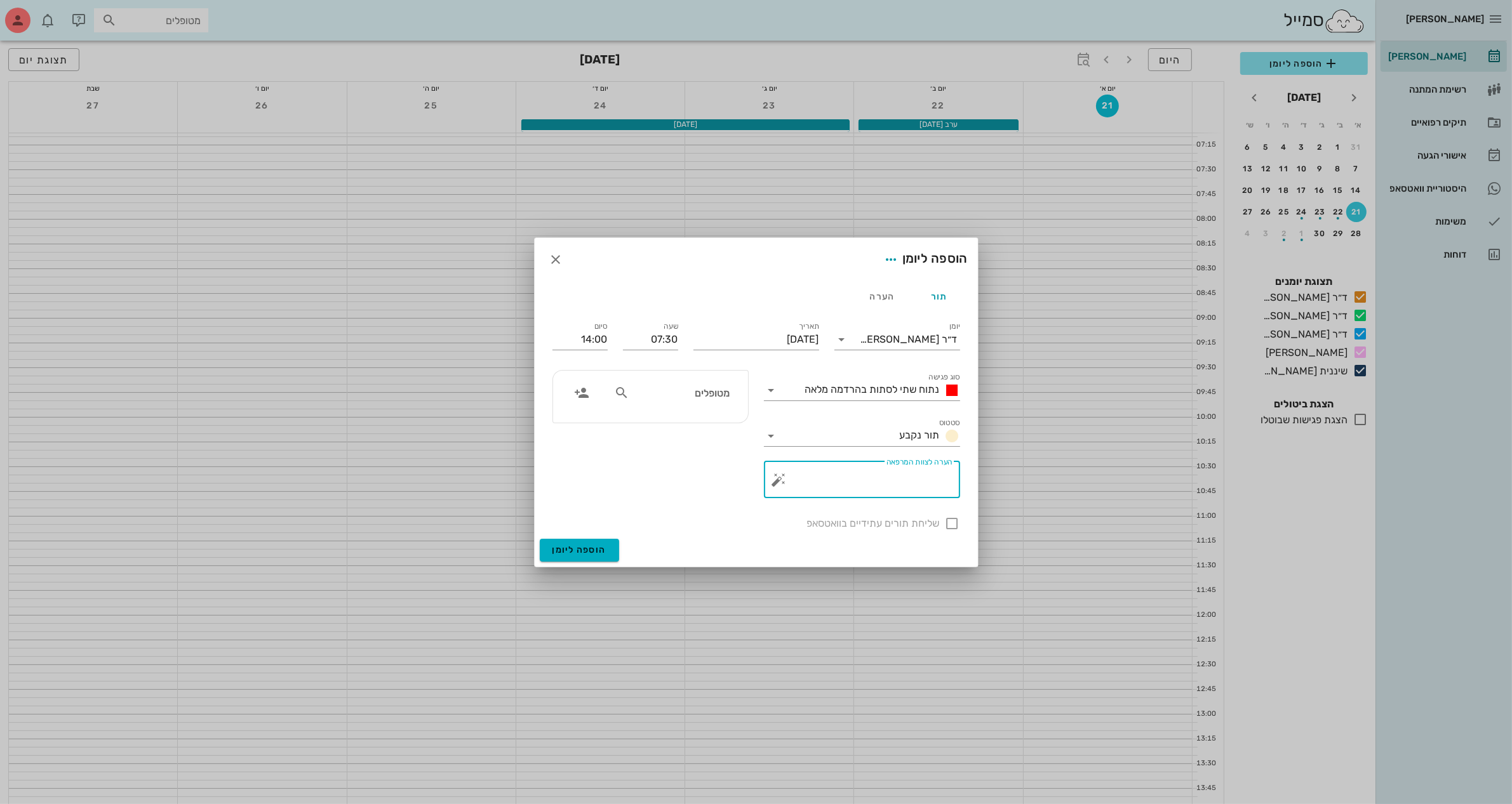
click at [696, 402] on div "מטופלים" at bounding box center [671, 393] width 131 height 24
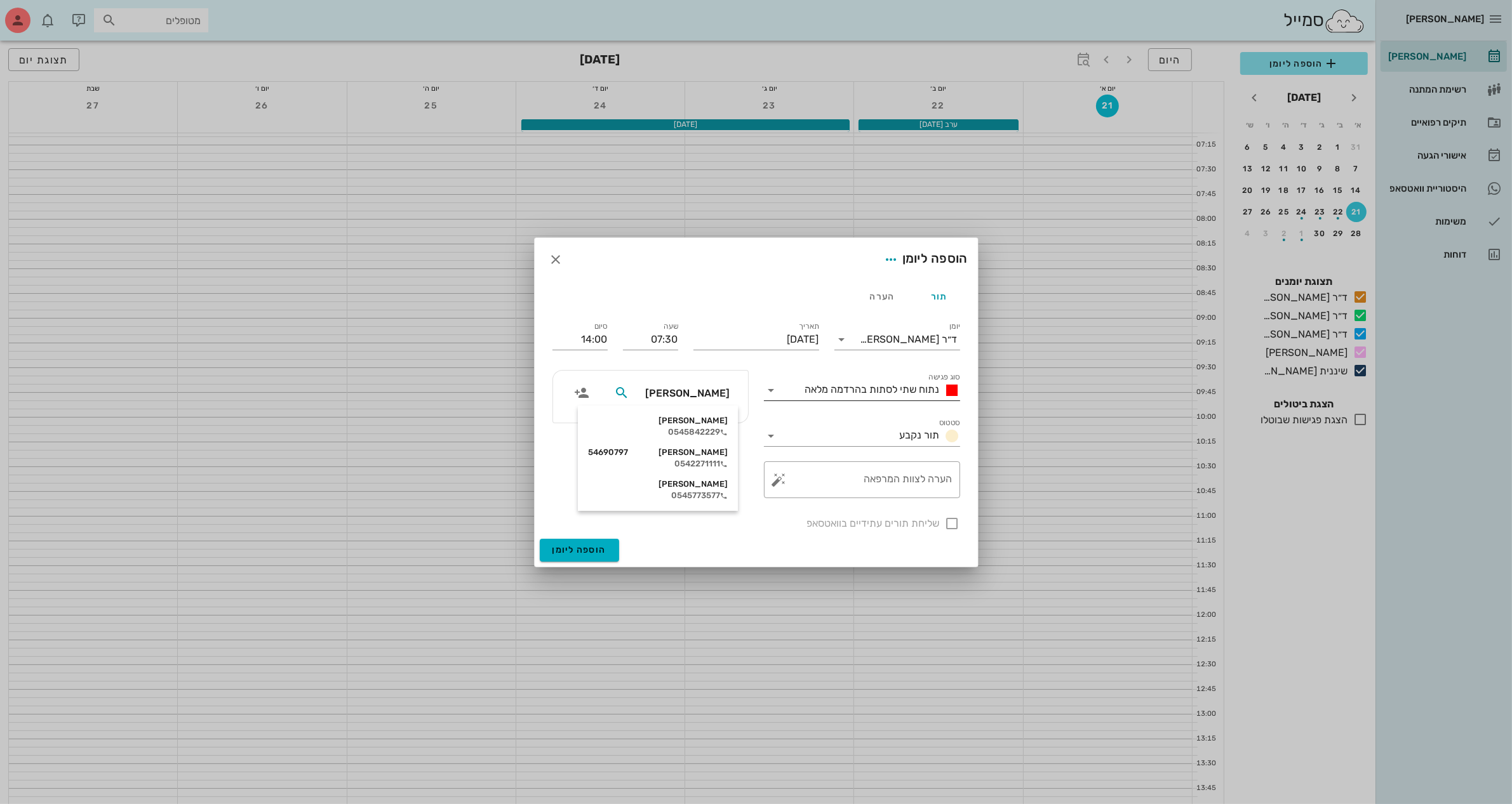
drag, startPoint x: 705, startPoint y: 390, endPoint x: 783, endPoint y: 399, distance: 78.5
click at [783, 399] on div "יומן ד״ר [PERSON_NAME] סוג פגישה נתוח שתי לסתות בהרדמה מלאה סטטוס תור נקבע תארי…" at bounding box center [756, 425] width 423 height 227
type input "[PERSON_NAME]"
click at [701, 421] on div "[PERSON_NAME]" at bounding box center [682, 421] width 131 height 10
click at [900, 477] on textarea "הערה לצוות המרפאה" at bounding box center [866, 483] width 171 height 31
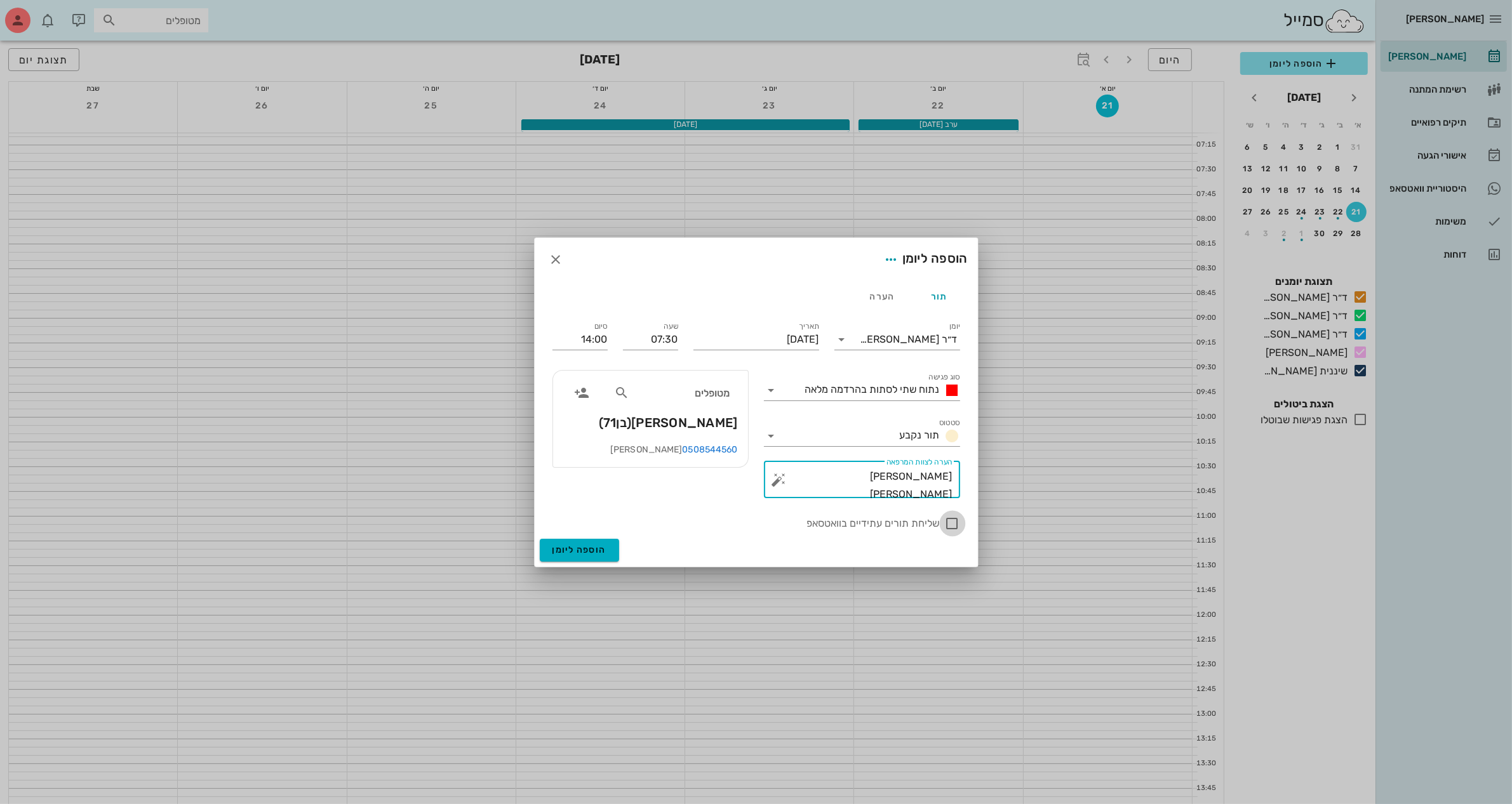
type textarea "[PERSON_NAME] [PERSON_NAME]"
click at [949, 522] on div at bounding box center [952, 524] width 22 height 22
checkbox input "true"
click at [591, 544] on button "הוספה ליומן" at bounding box center [579, 550] width 79 height 23
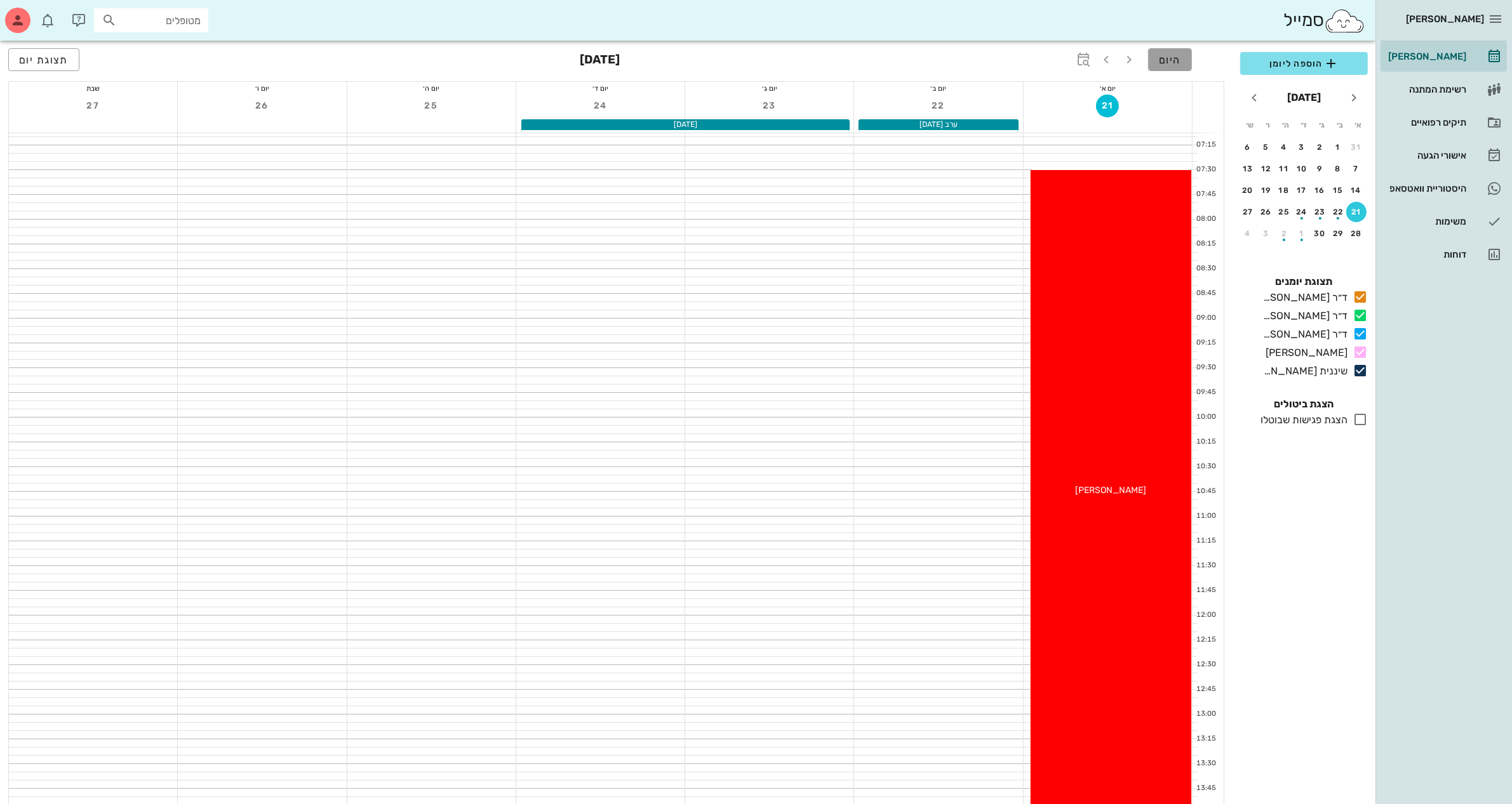
click at [1172, 61] on span "היום" at bounding box center [1170, 60] width 22 height 12
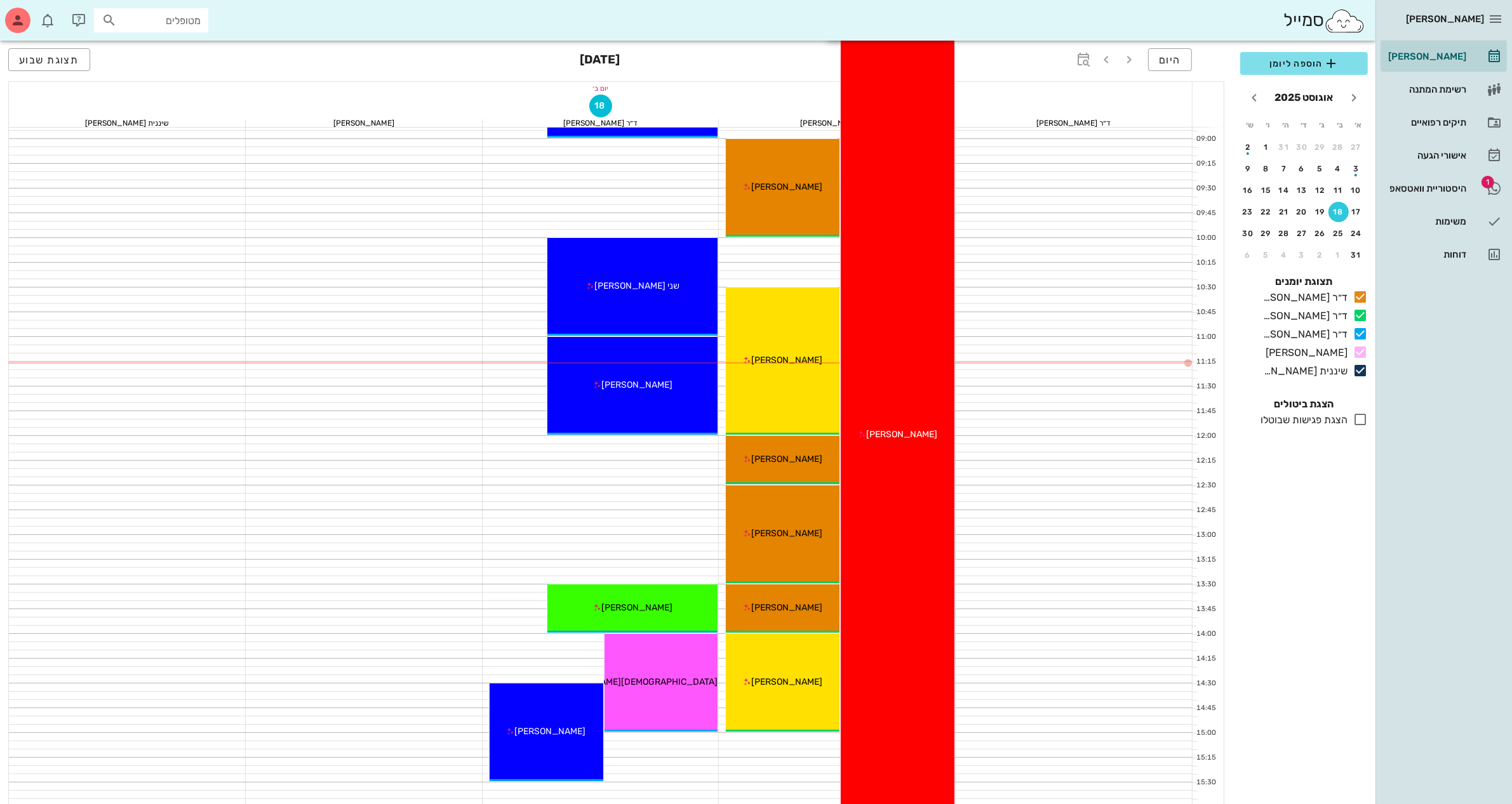
scroll to position [238, 0]
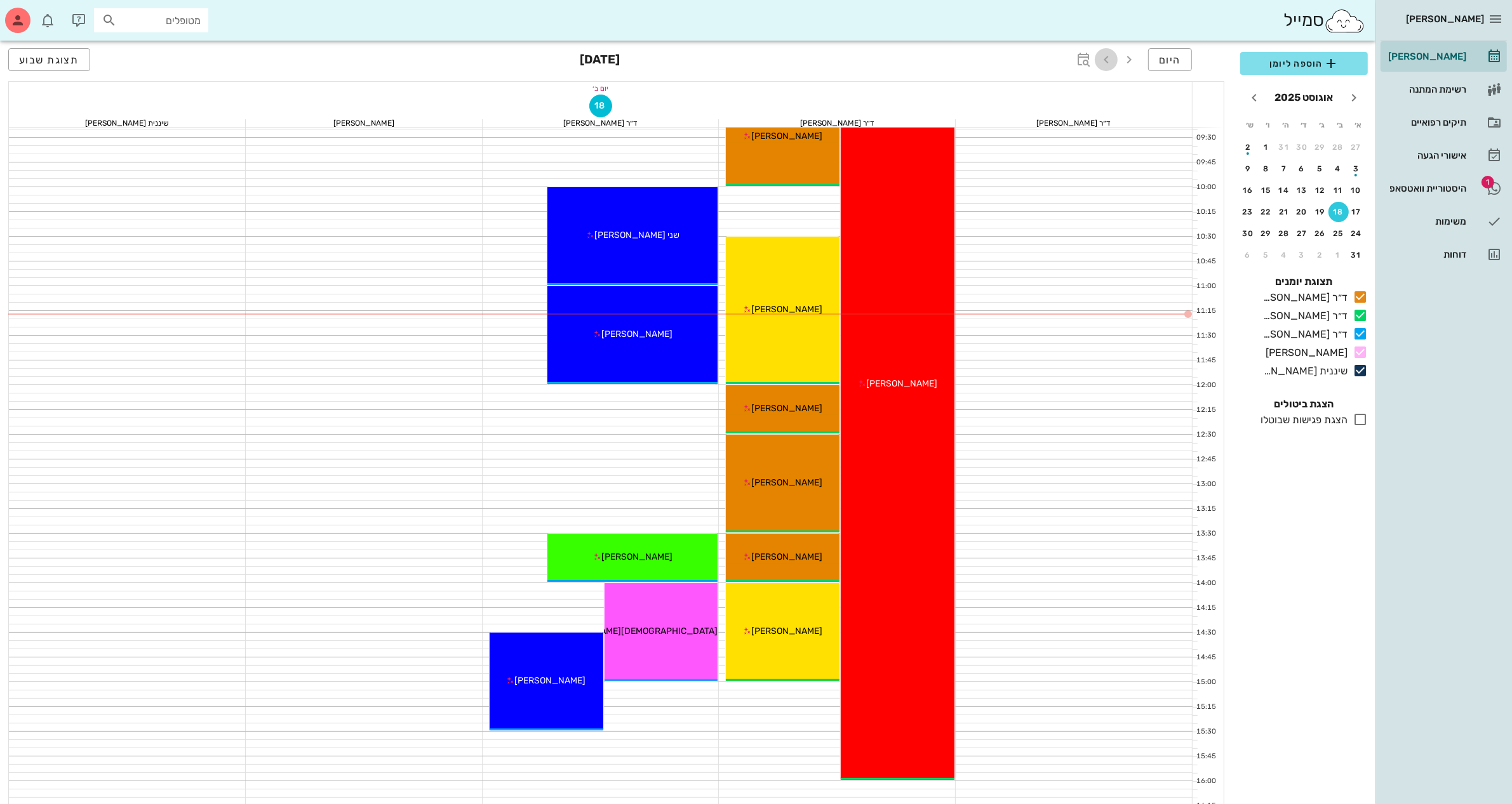
click at [1107, 59] on icon "button" at bounding box center [1106, 59] width 15 height 15
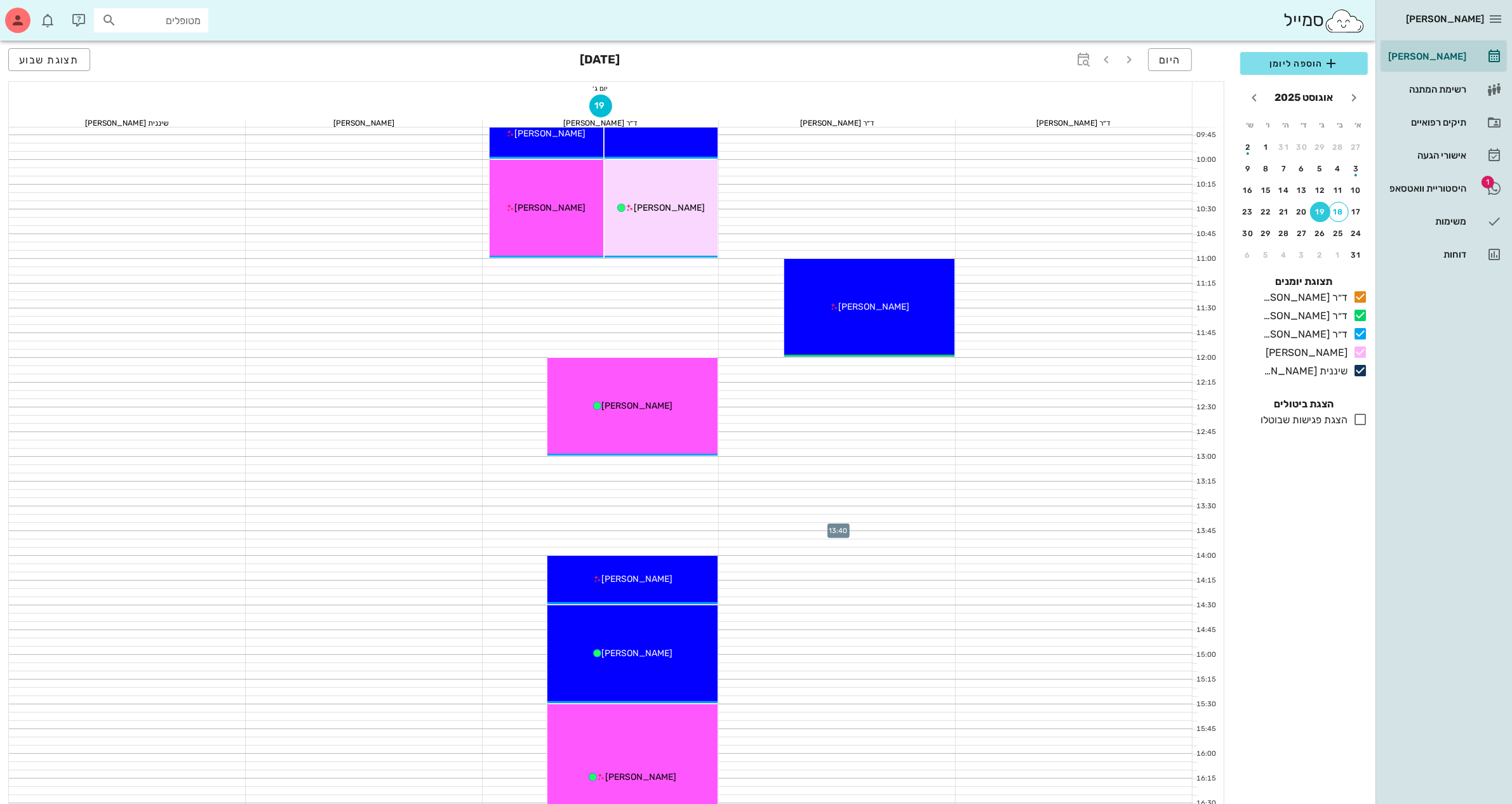
scroll to position [238, 0]
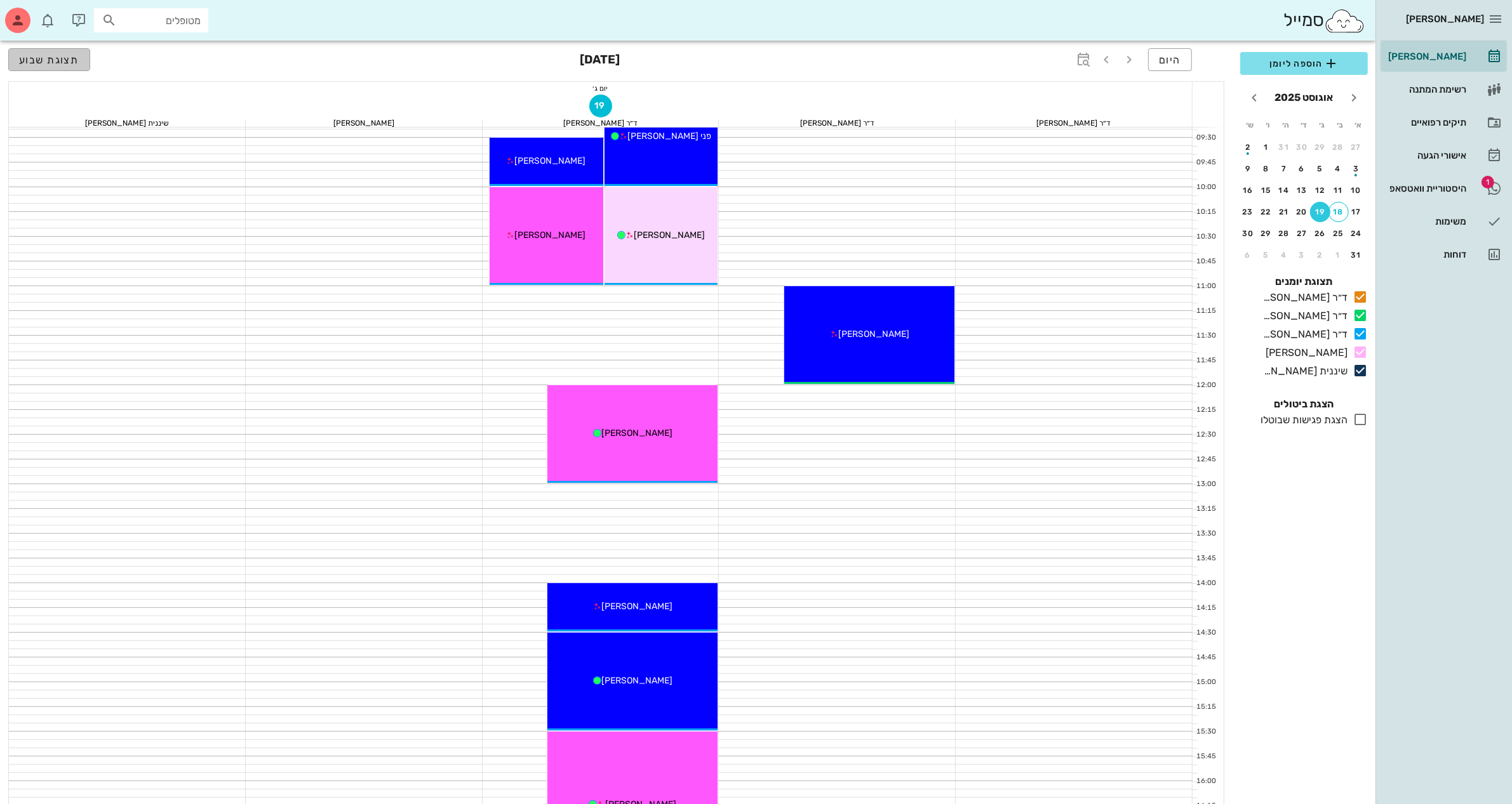
click at [64, 70] on button "תצוגת שבוע" at bounding box center [48, 59] width 82 height 23
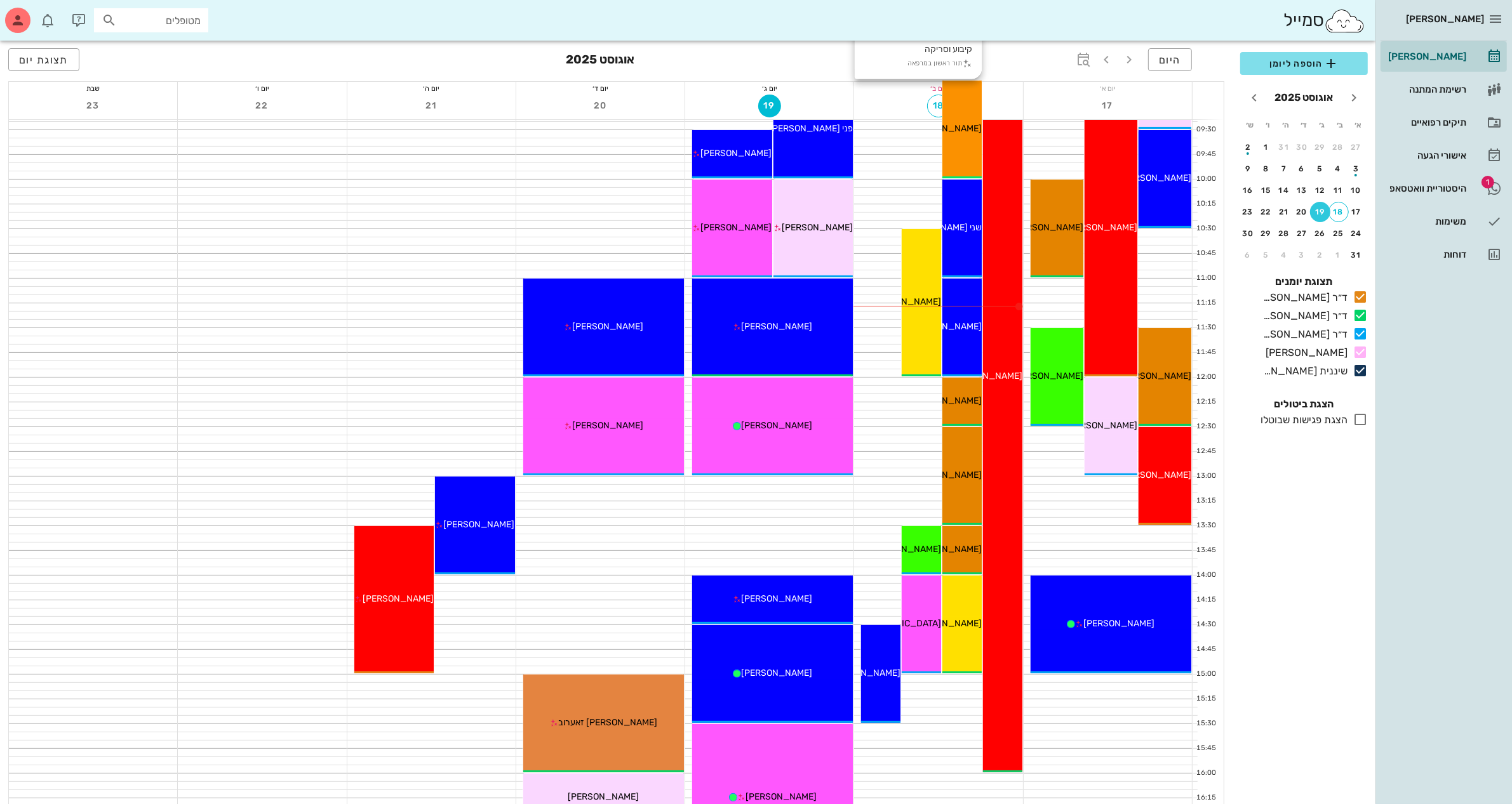
click at [958, 141] on div "09:00 - 10:00 ד״ר [PERSON_NAME] קיבוע וסריקה תור ראשון במרפאה [PERSON_NAME] ברכה" at bounding box center [962, 130] width 40 height 98
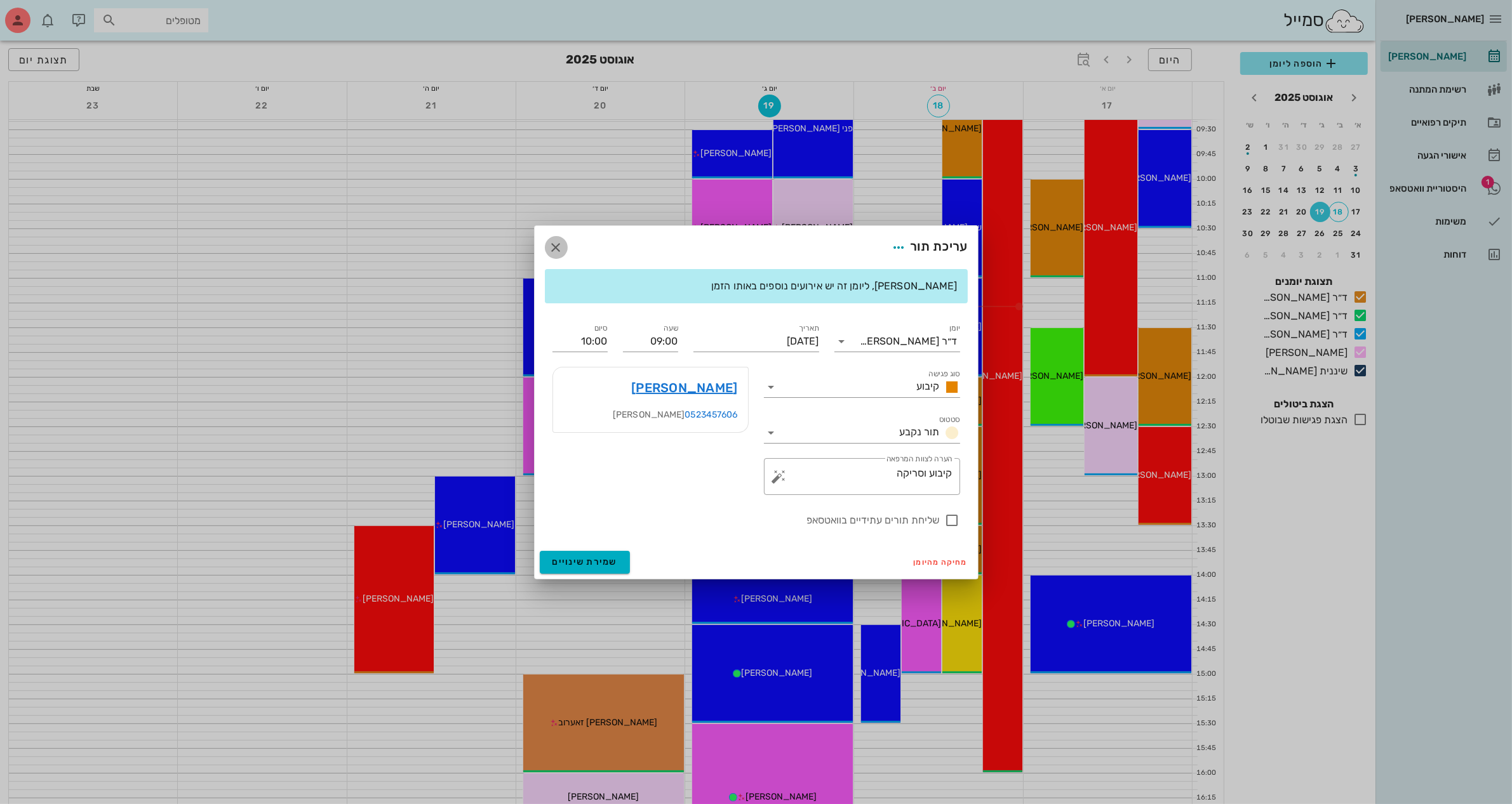
click at [553, 246] on icon "button" at bounding box center [556, 247] width 15 height 15
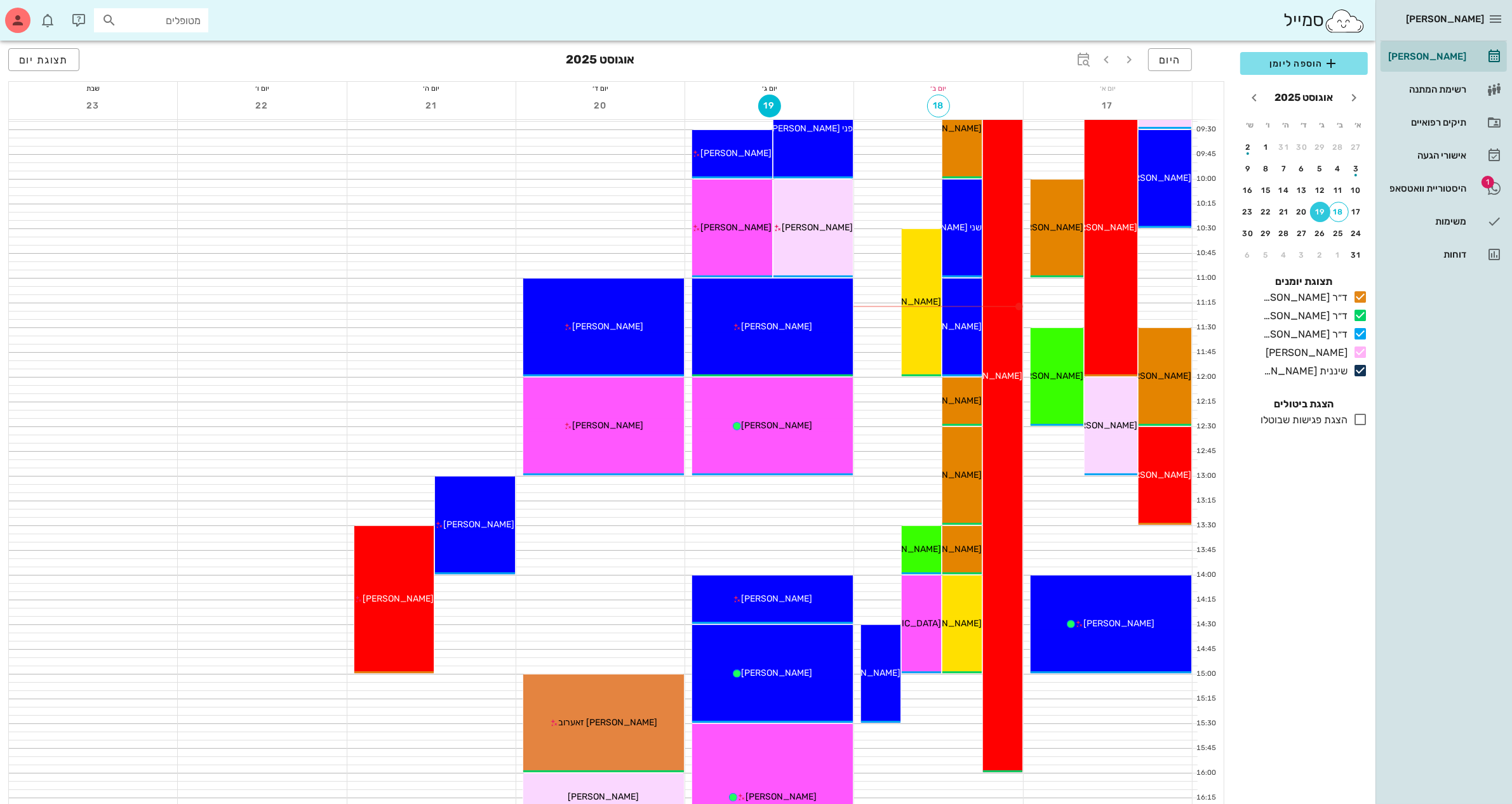
drag, startPoint x: 962, startPoint y: 138, endPoint x: 441, endPoint y: 182, distance: 522.9
click at [441, 182] on div at bounding box center [431, 184] width 168 height 8
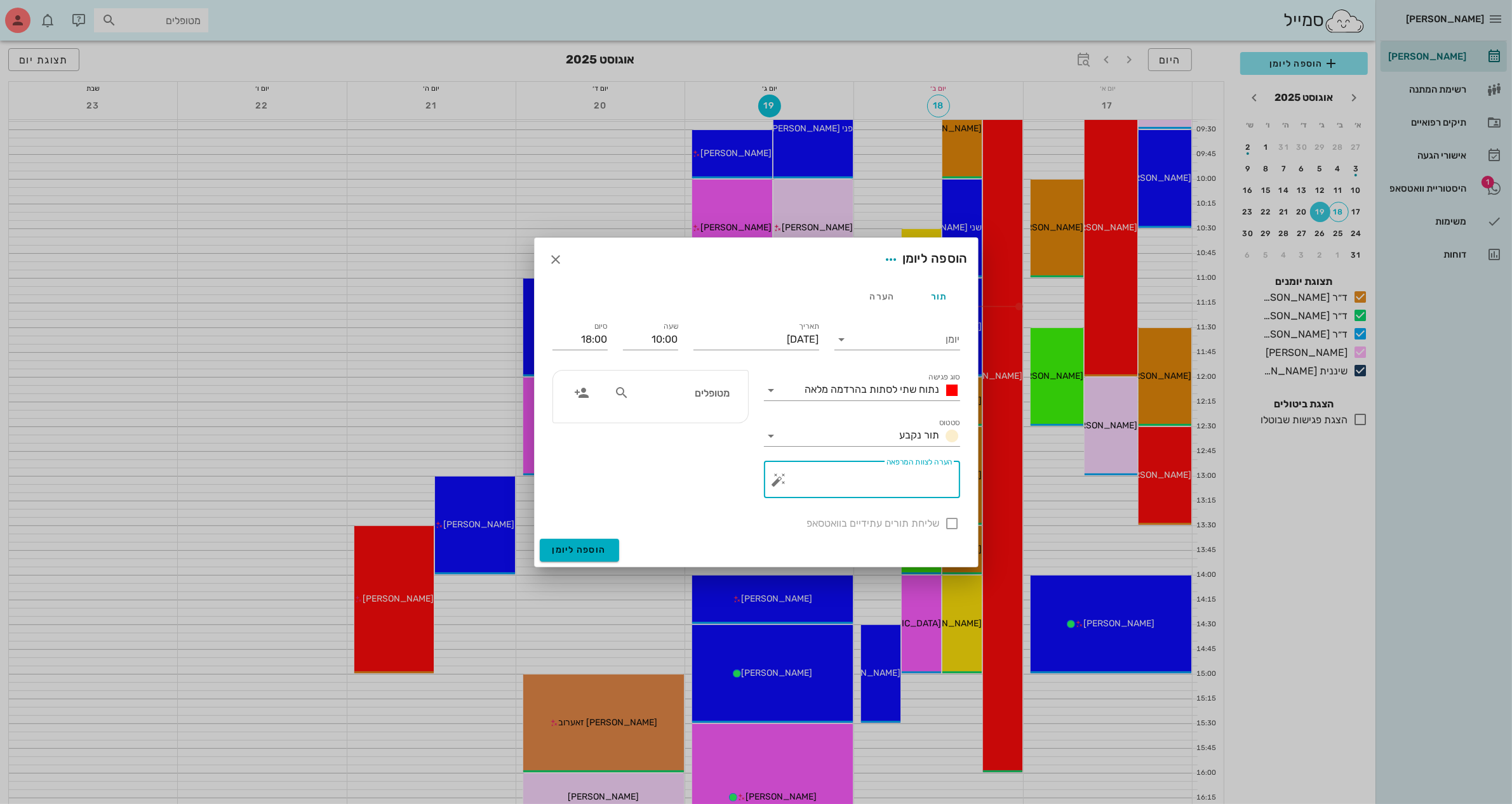
click at [840, 480] on textarea "הערה לצוות המרפאה" at bounding box center [866, 483] width 171 height 31
click at [861, 478] on textarea "הערה לצוות המרפאה" at bounding box center [866, 483] width 171 height 31
type textarea "תור נדחה"
click at [553, 261] on icon "button" at bounding box center [556, 259] width 15 height 15
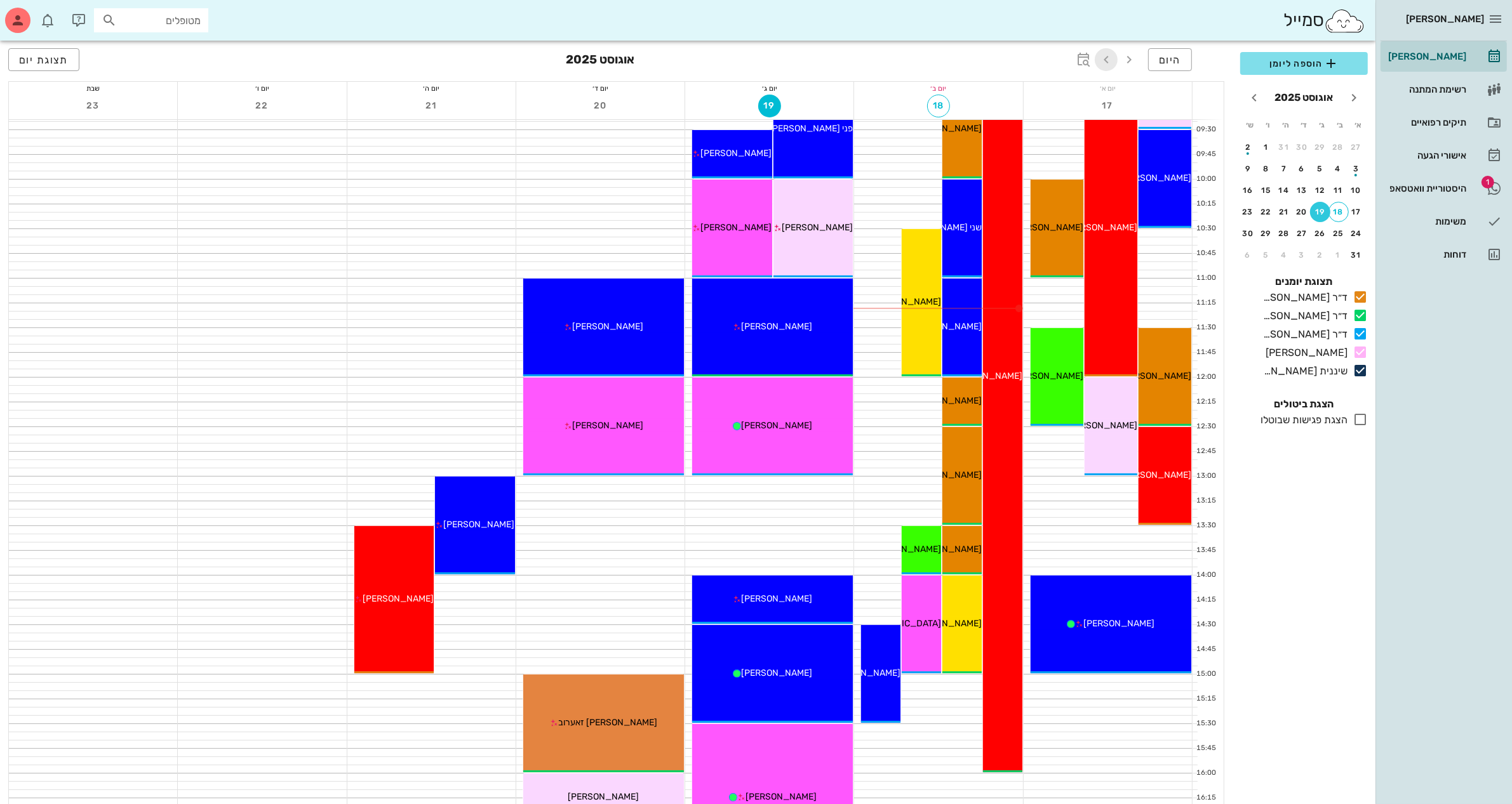
click at [1104, 62] on icon "button" at bounding box center [1106, 59] width 15 height 15
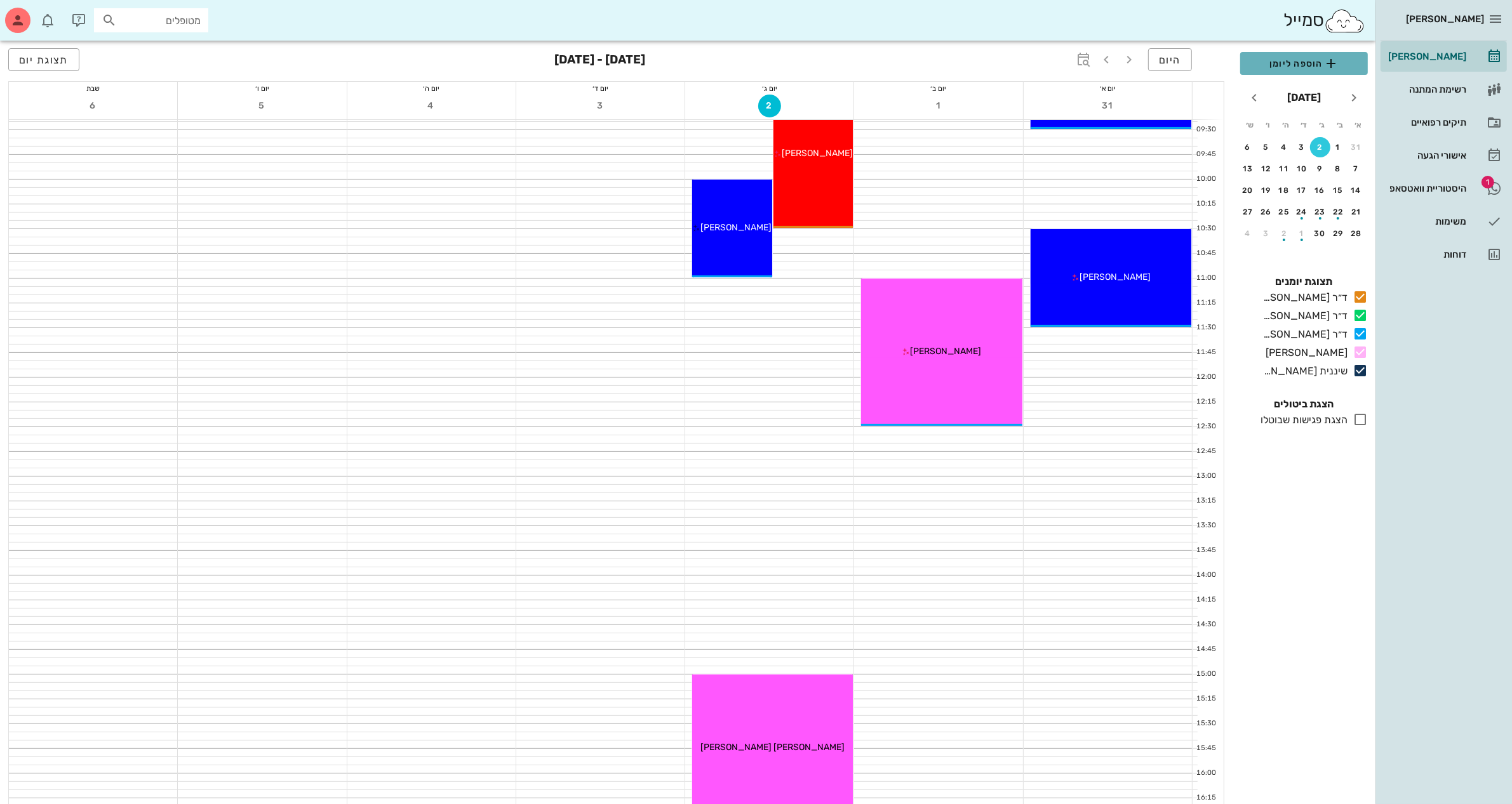
click at [1308, 60] on span "הוספה ליומן" at bounding box center [1303, 62] width 108 height 15
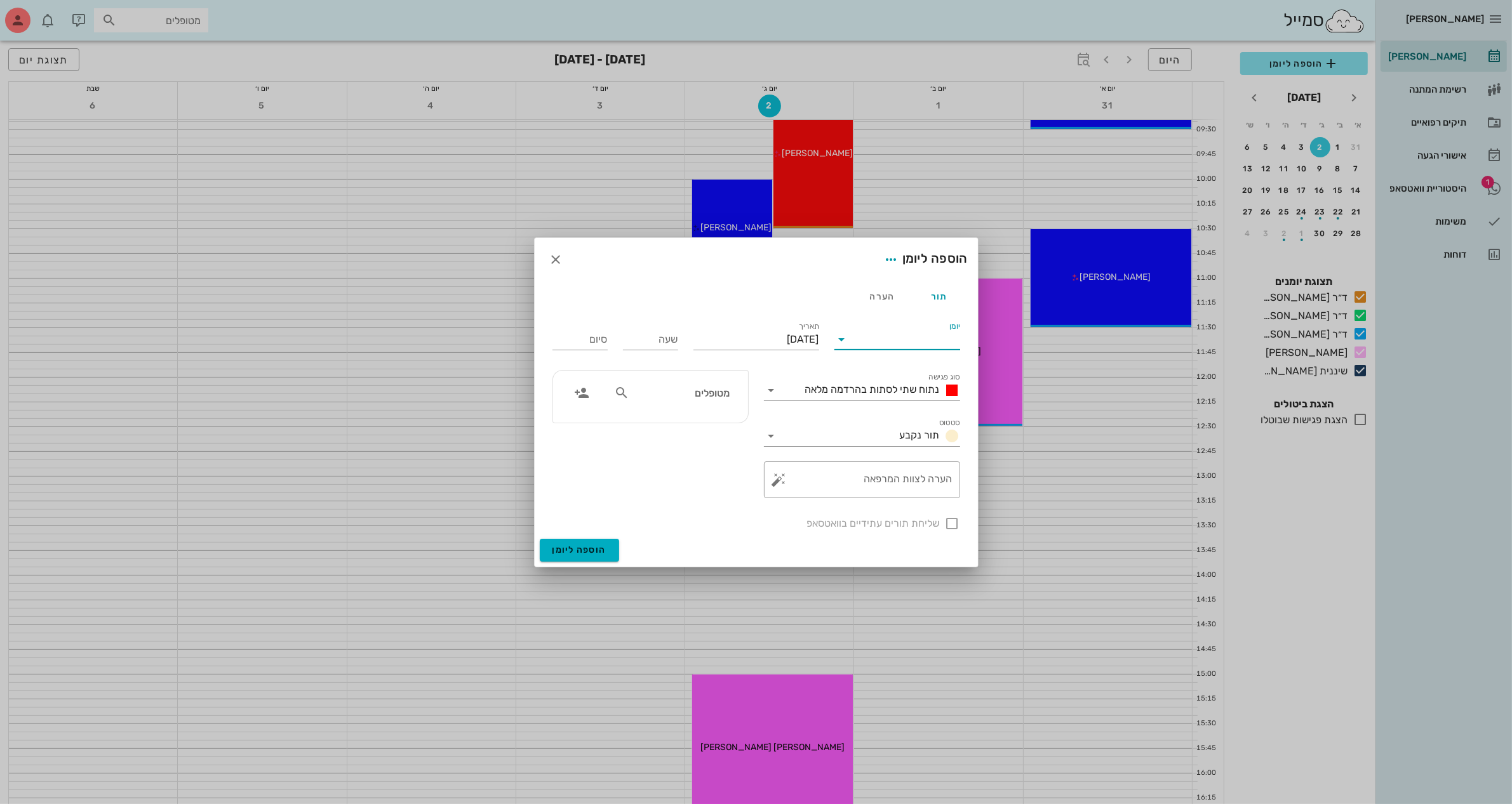
click at [906, 334] on input "יומן" at bounding box center [906, 339] width 108 height 21
click at [884, 385] on div "ד״ר [PERSON_NAME]" at bounding box center [901, 380] width 113 height 12
click at [790, 329] on input "[DATE]" at bounding box center [756, 339] width 126 height 21
click at [823, 480] on div "21" at bounding box center [824, 484] width 21 height 9
type input "[DATE]"
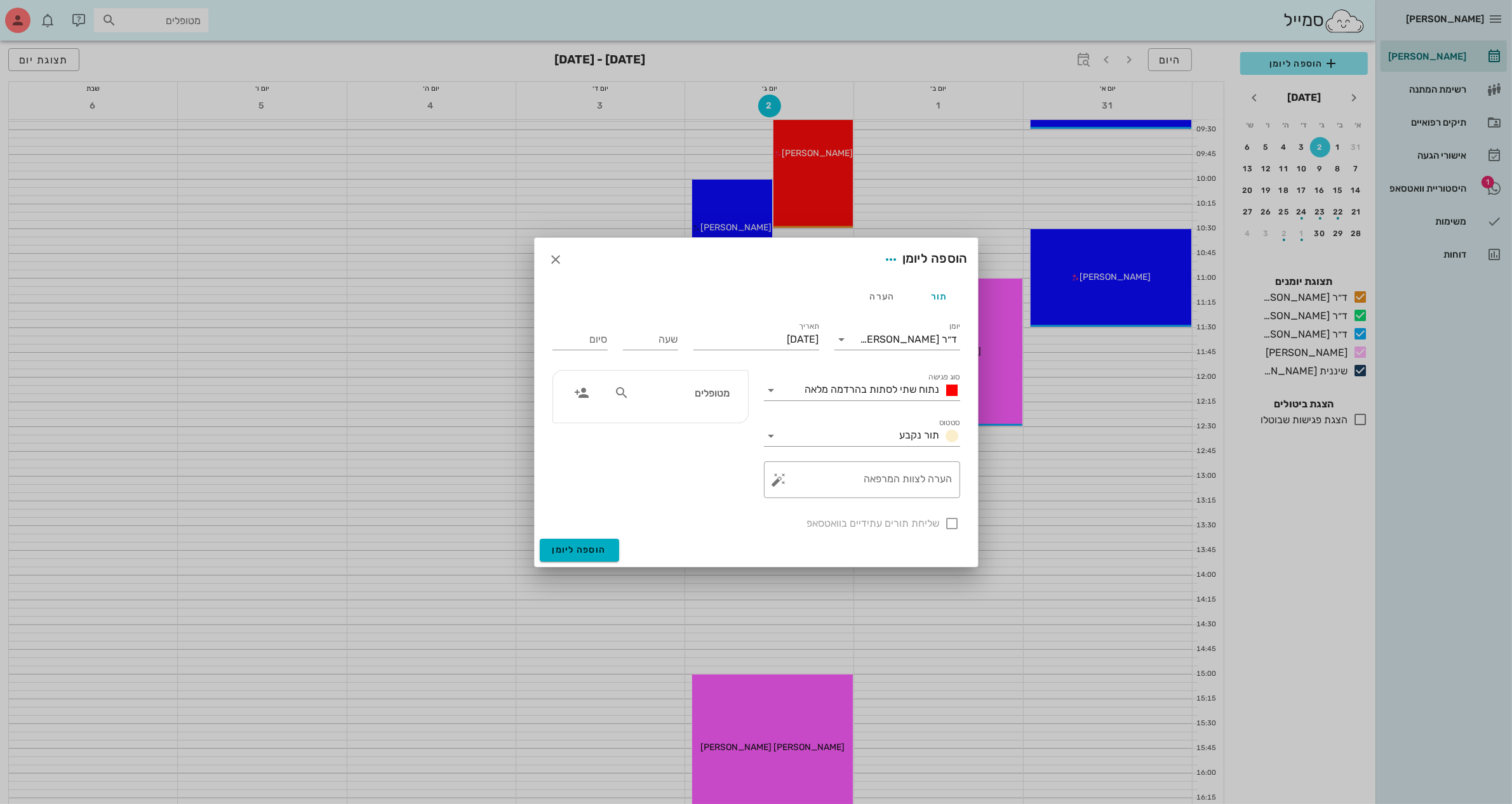
click at [650, 389] on input "מטופלים" at bounding box center [680, 393] width 98 height 17
type input "יה"
click at [671, 459] on div "0544446262" at bounding box center [666, 464] width 139 height 10
click at [886, 486] on textarea "הערה לצוות המרפאה" at bounding box center [866, 483] width 171 height 31
type textarea "מתיחה וסריקה לאריאלה"
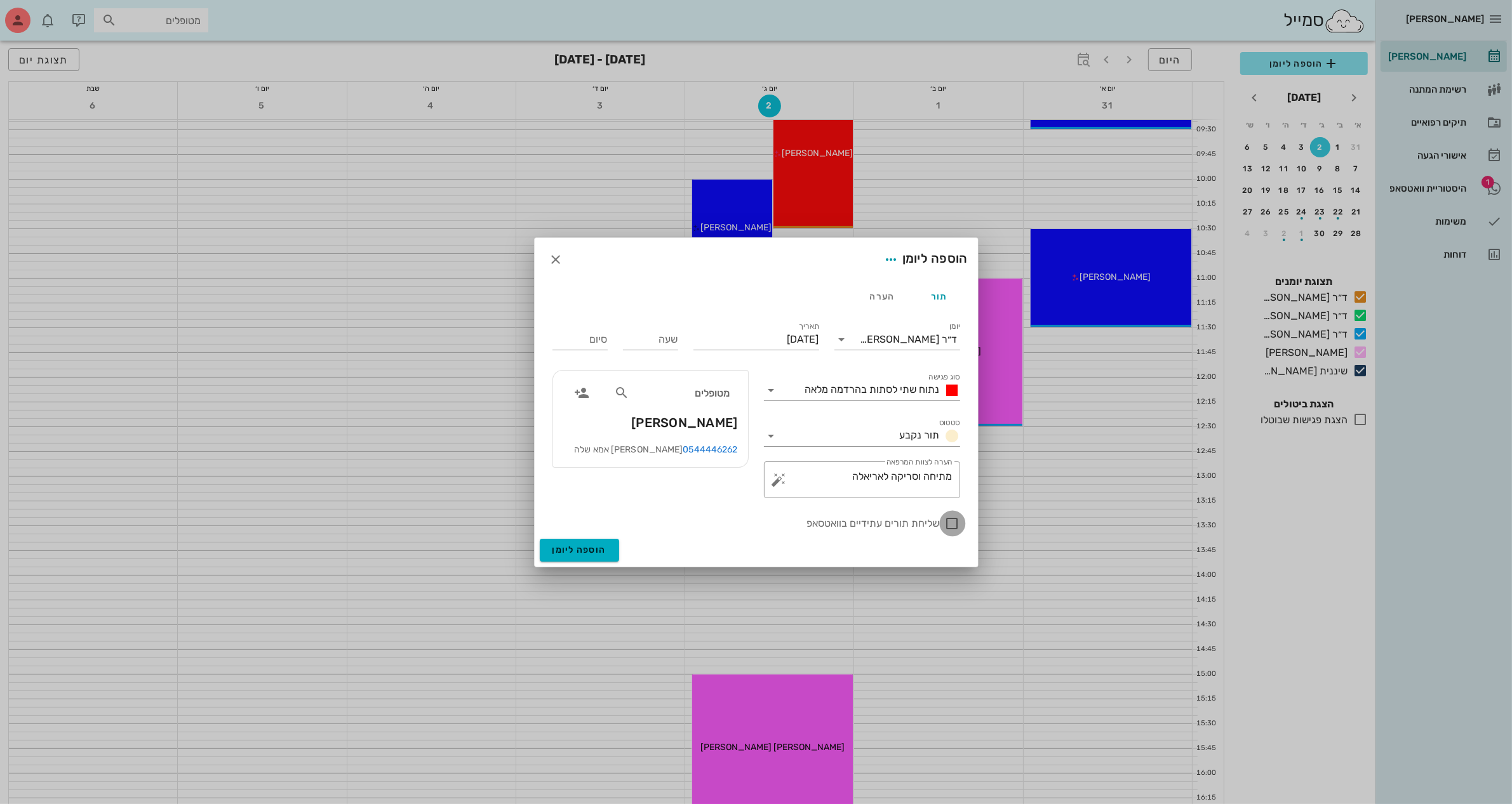
click at [953, 525] on div at bounding box center [952, 524] width 22 height 22
checkbox input "true"
click at [655, 341] on input "שעה" at bounding box center [651, 339] width 55 height 21
type input "14:00"
click at [588, 336] on input "22:00" at bounding box center [580, 339] width 55 height 21
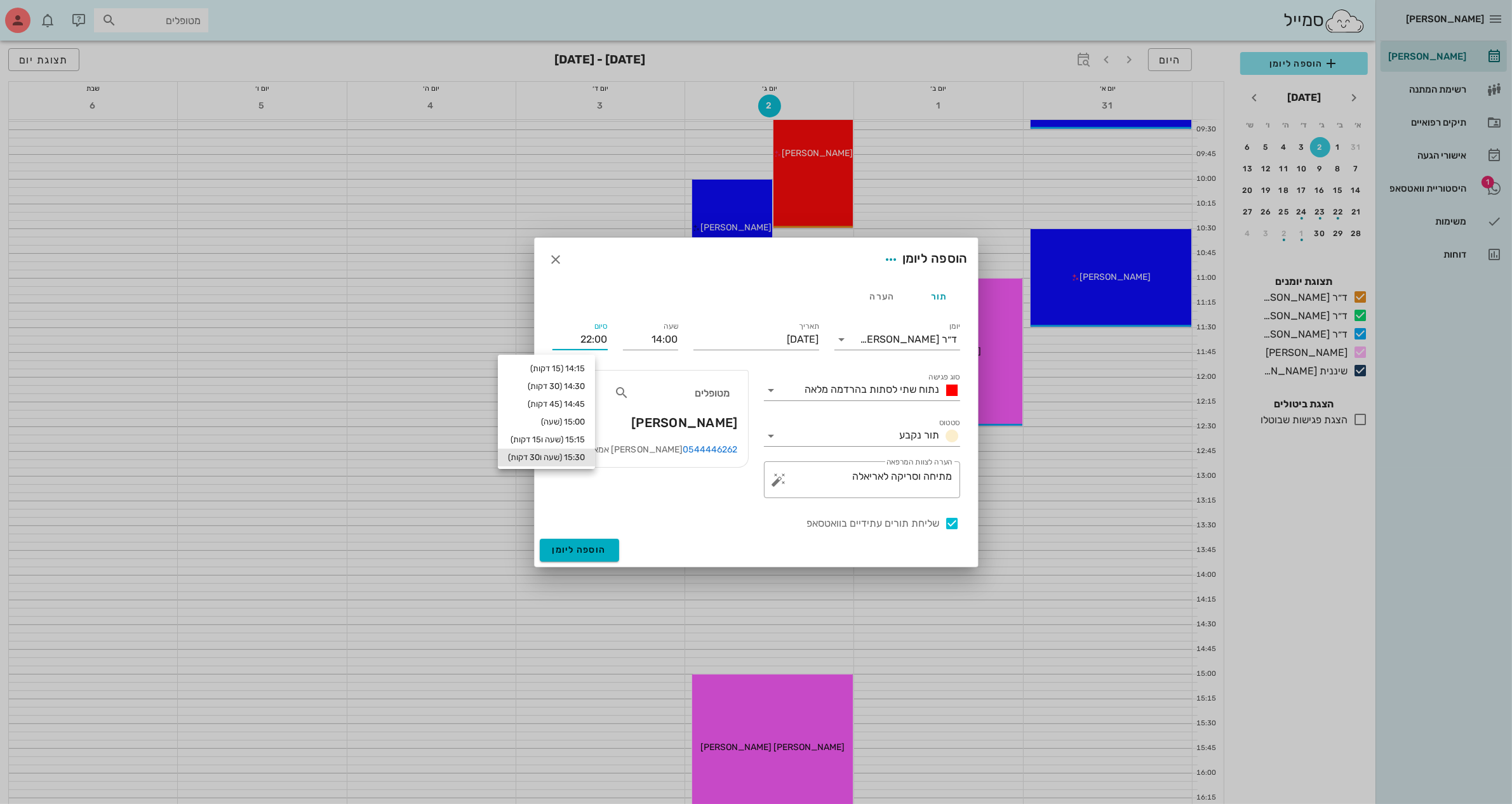
click at [584, 457] on div "15:30 (שעה ו30 דקות)" at bounding box center [547, 458] width 77 height 10
click at [834, 393] on span "נתוח שתי לסתות בהרדמה מלאה" at bounding box center [872, 390] width 134 height 12
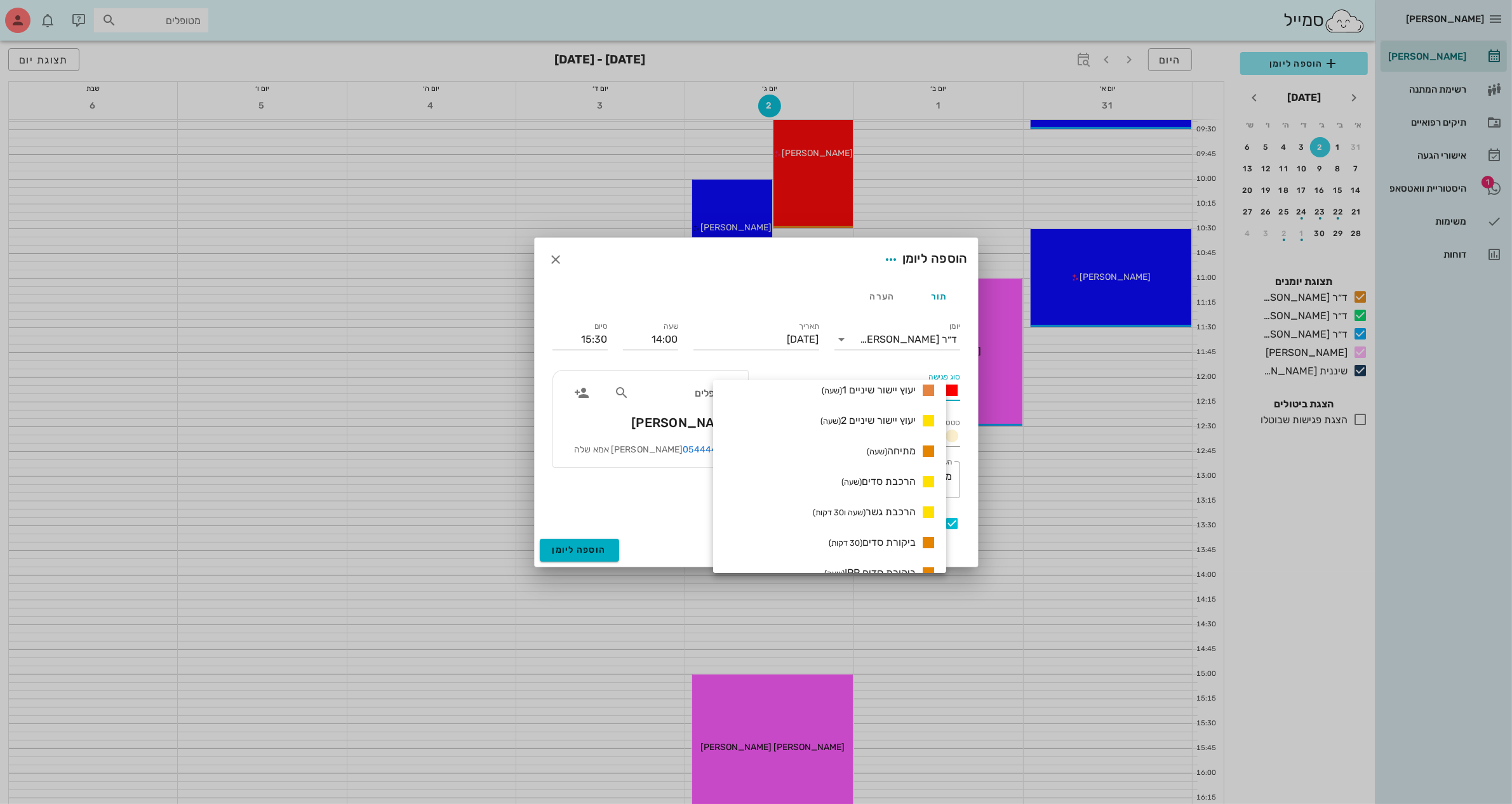
scroll to position [744, 0]
click at [910, 445] on span "מתיחה (שעה)" at bounding box center [890, 449] width 48 height 12
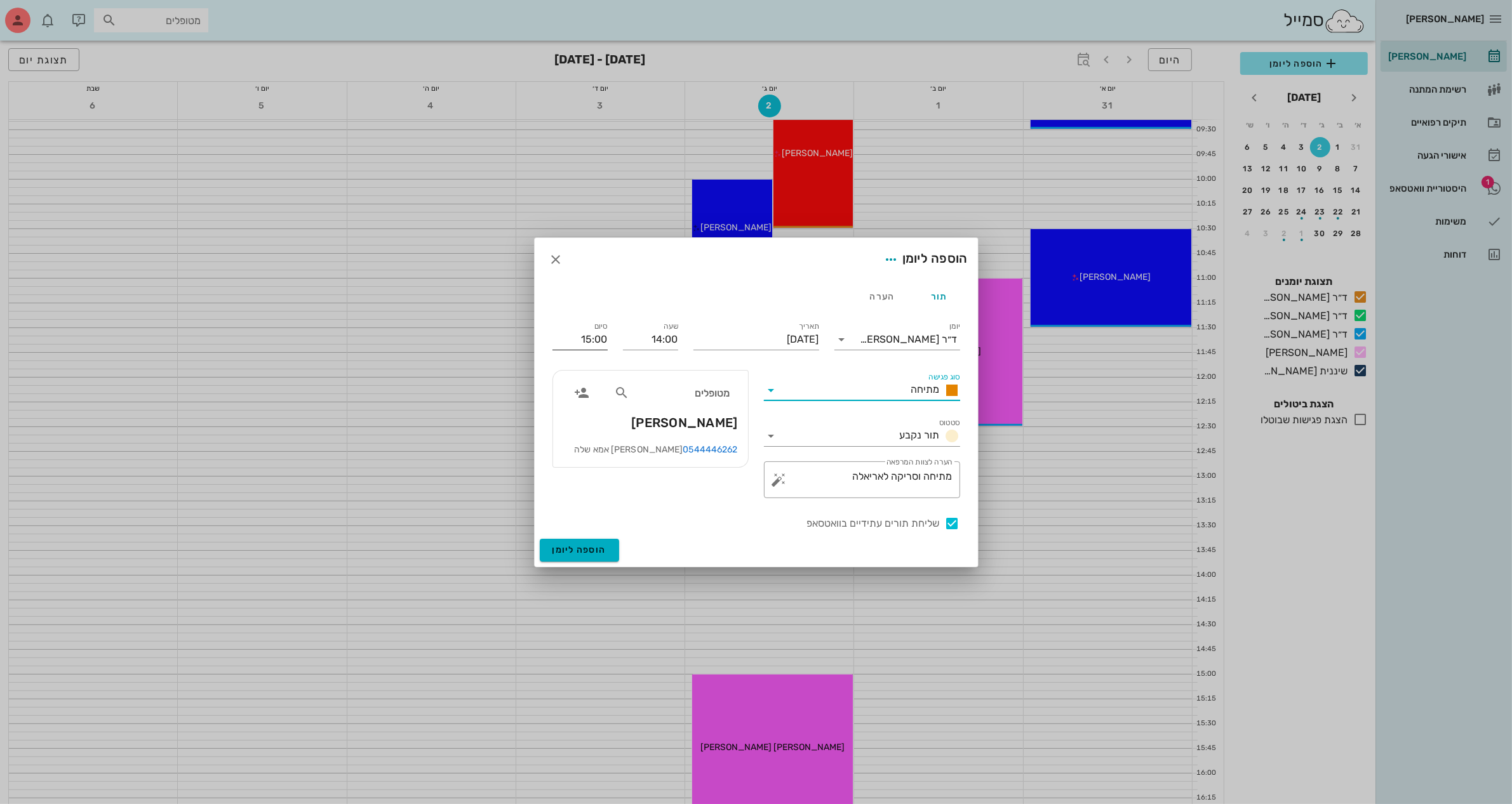
click at [598, 338] on input "15:00" at bounding box center [580, 339] width 55 height 21
click at [584, 456] on div "15:30 (שעה ו30 דקות)" at bounding box center [547, 458] width 77 height 10
type input "15:30"
click at [581, 551] on span "הוספה ליומן" at bounding box center [579, 550] width 54 height 11
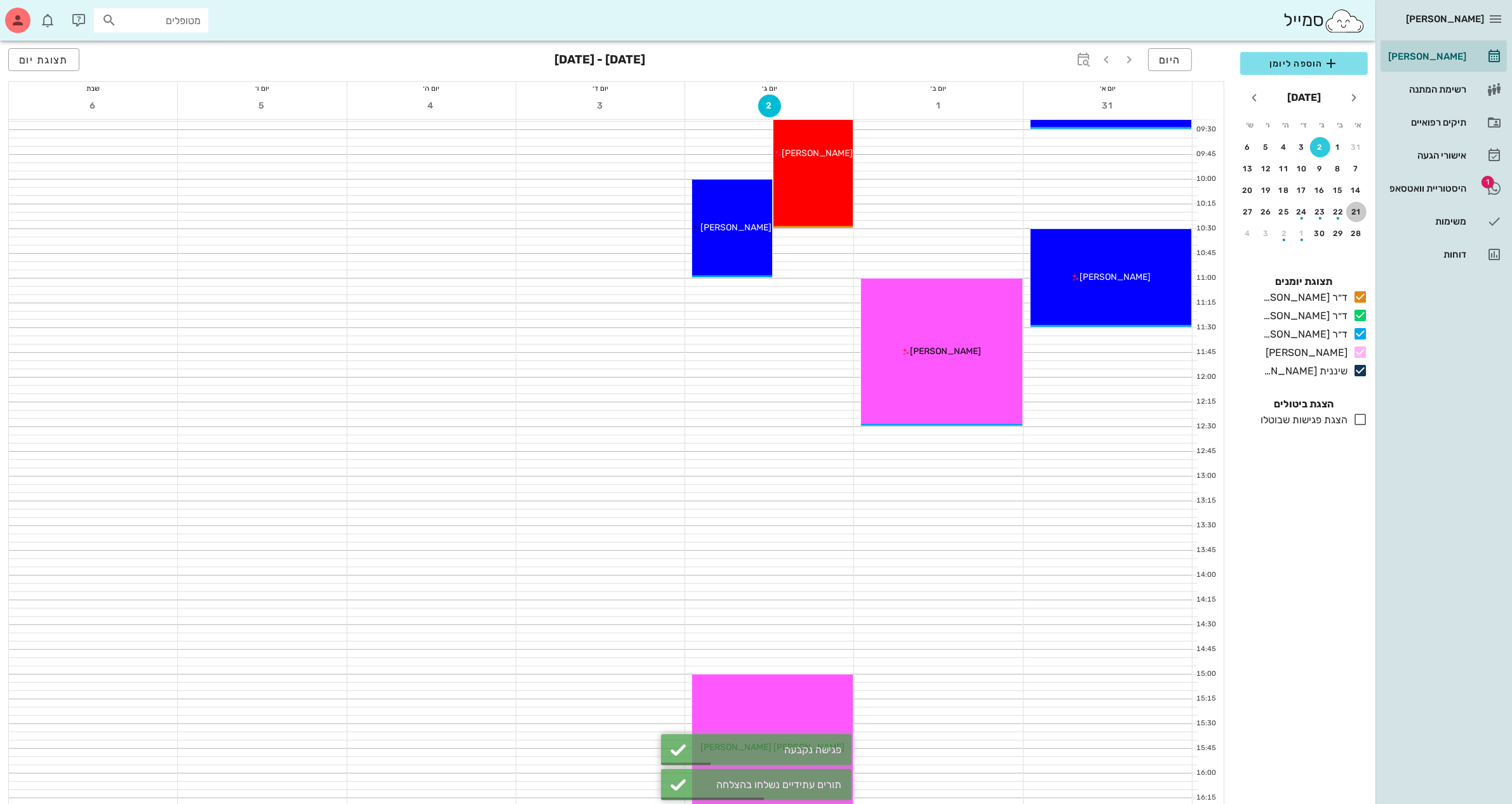
click at [1351, 208] on div "21" at bounding box center [1356, 212] width 21 height 9
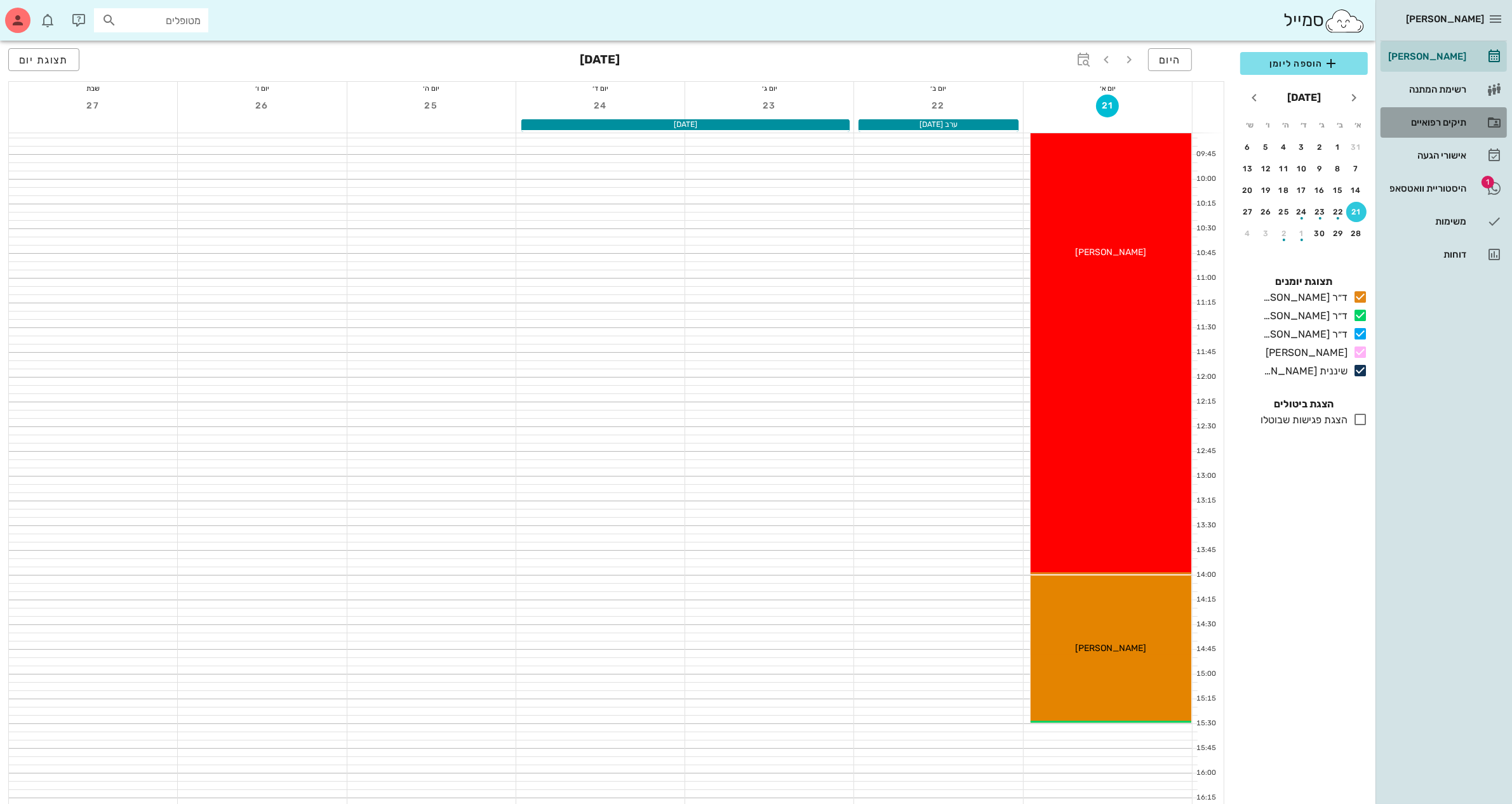
click at [1422, 113] on div "תיקים רפואיים" at bounding box center [1426, 123] width 81 height 21
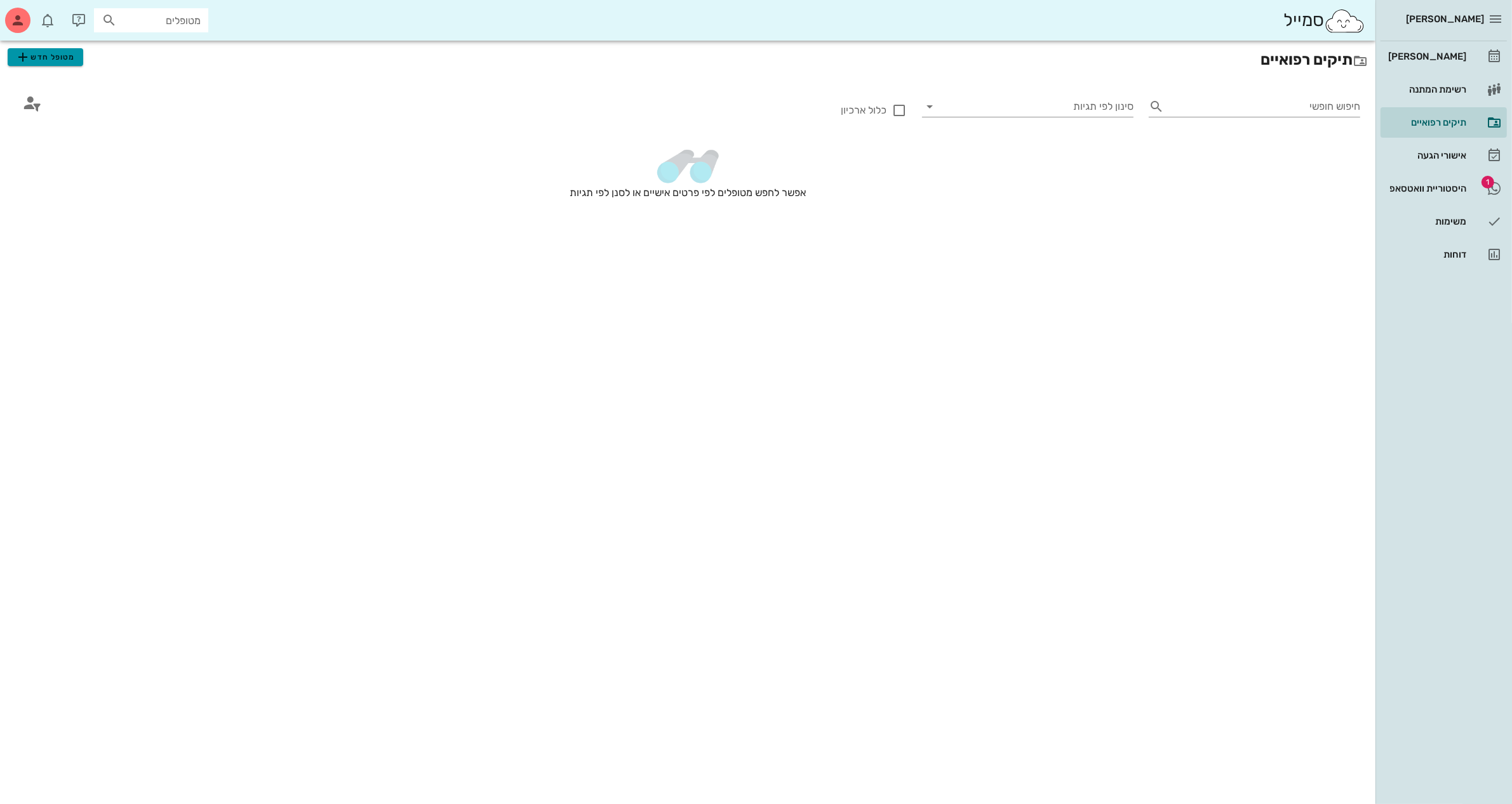
click at [33, 61] on span "מטופל חדש" at bounding box center [44, 56] width 59 height 15
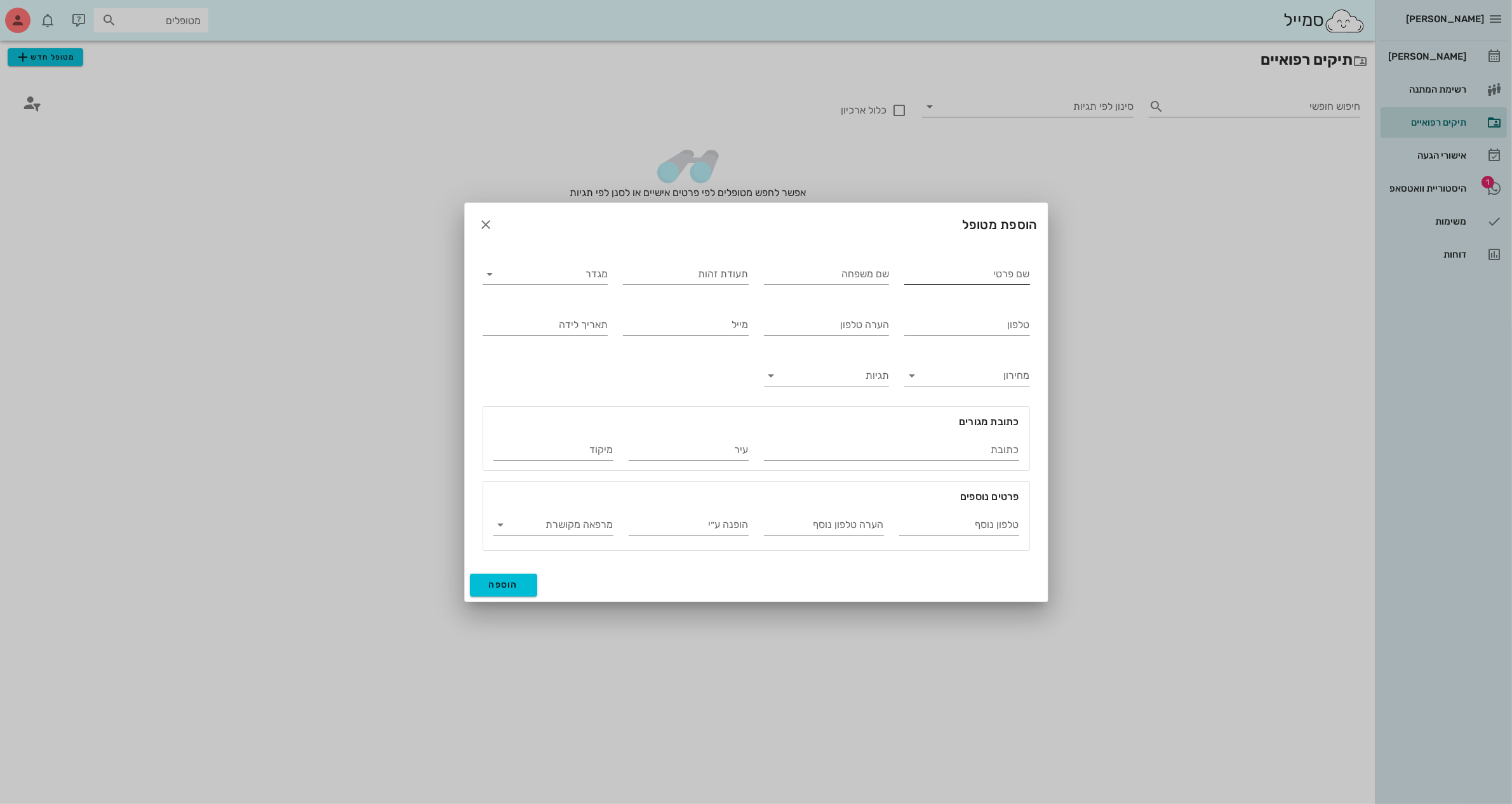
click at [949, 269] on input "שם פרטי" at bounding box center [966, 274] width 126 height 21
type input "[PERSON_NAME]"
click at [544, 283] on div "מגדר" at bounding box center [545, 274] width 126 height 21
click at [591, 314] on div "נקבה" at bounding box center [545, 313] width 105 height 12
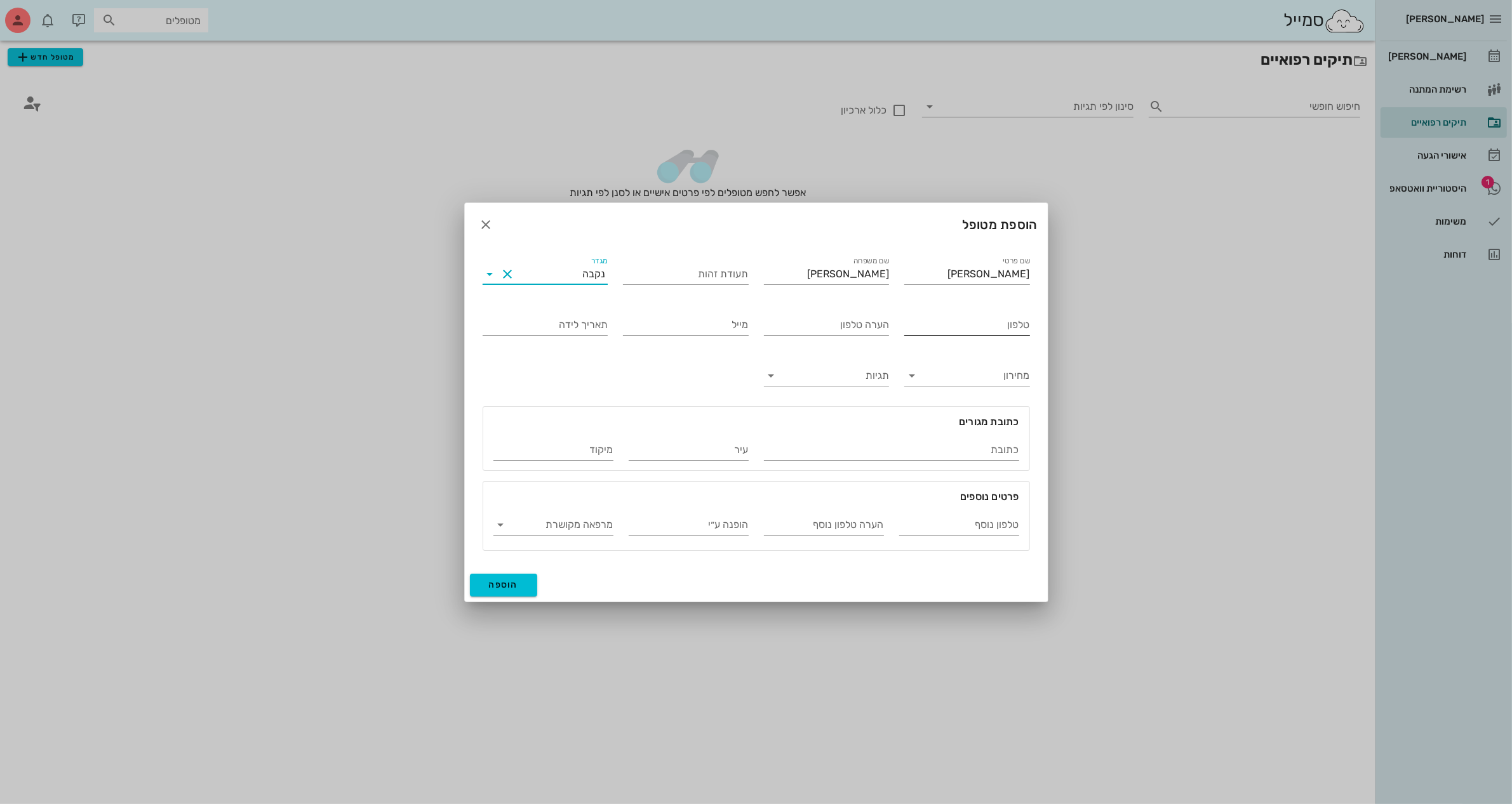
click at [937, 334] on div "טלפון" at bounding box center [966, 324] width 126 height 21
type input "050-4499721"
click at [502, 588] on span "הוספה" at bounding box center [503, 584] width 30 height 11
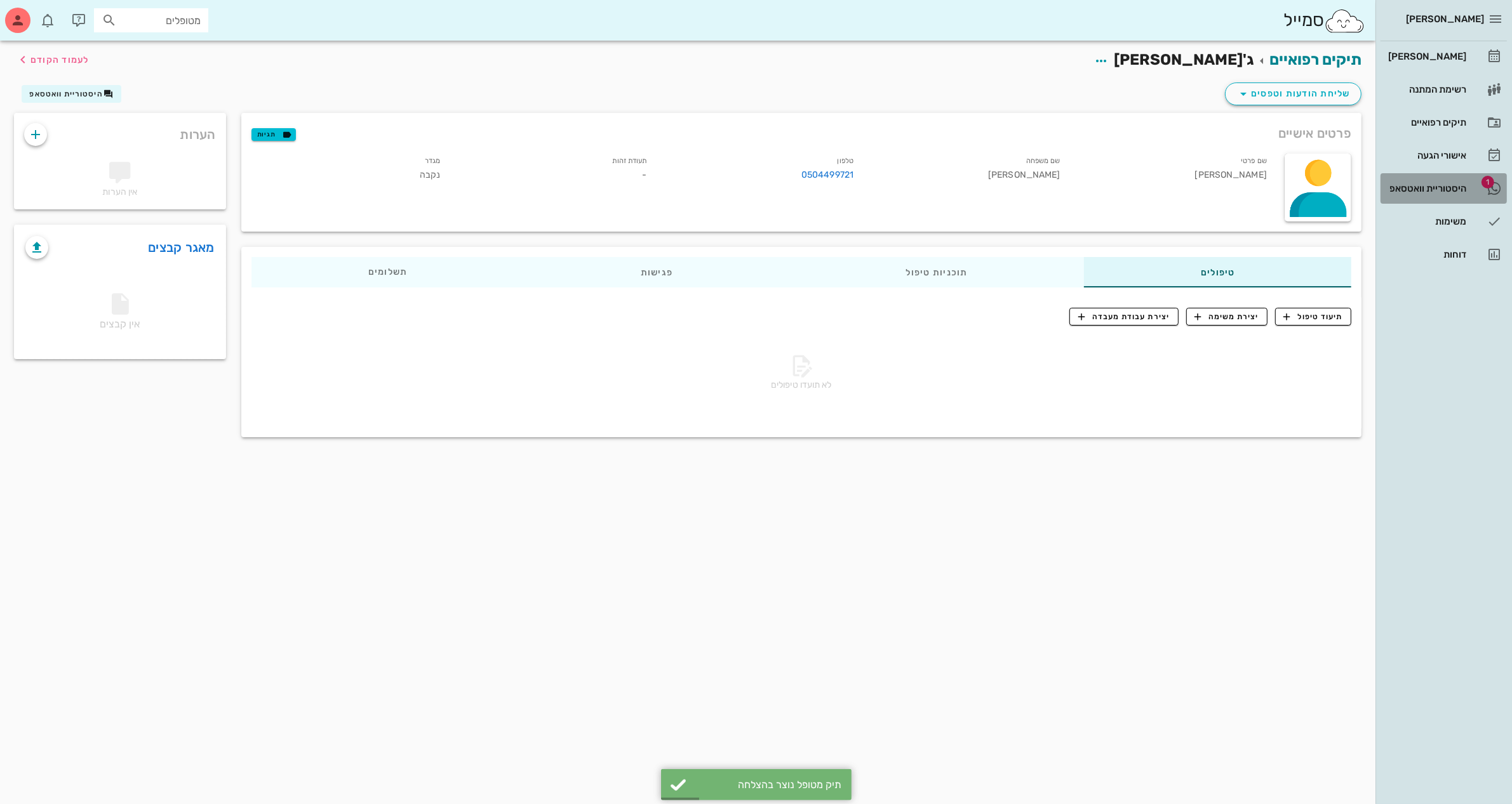
click at [1411, 184] on div "היסטוריית וואטסאפ" at bounding box center [1426, 189] width 81 height 10
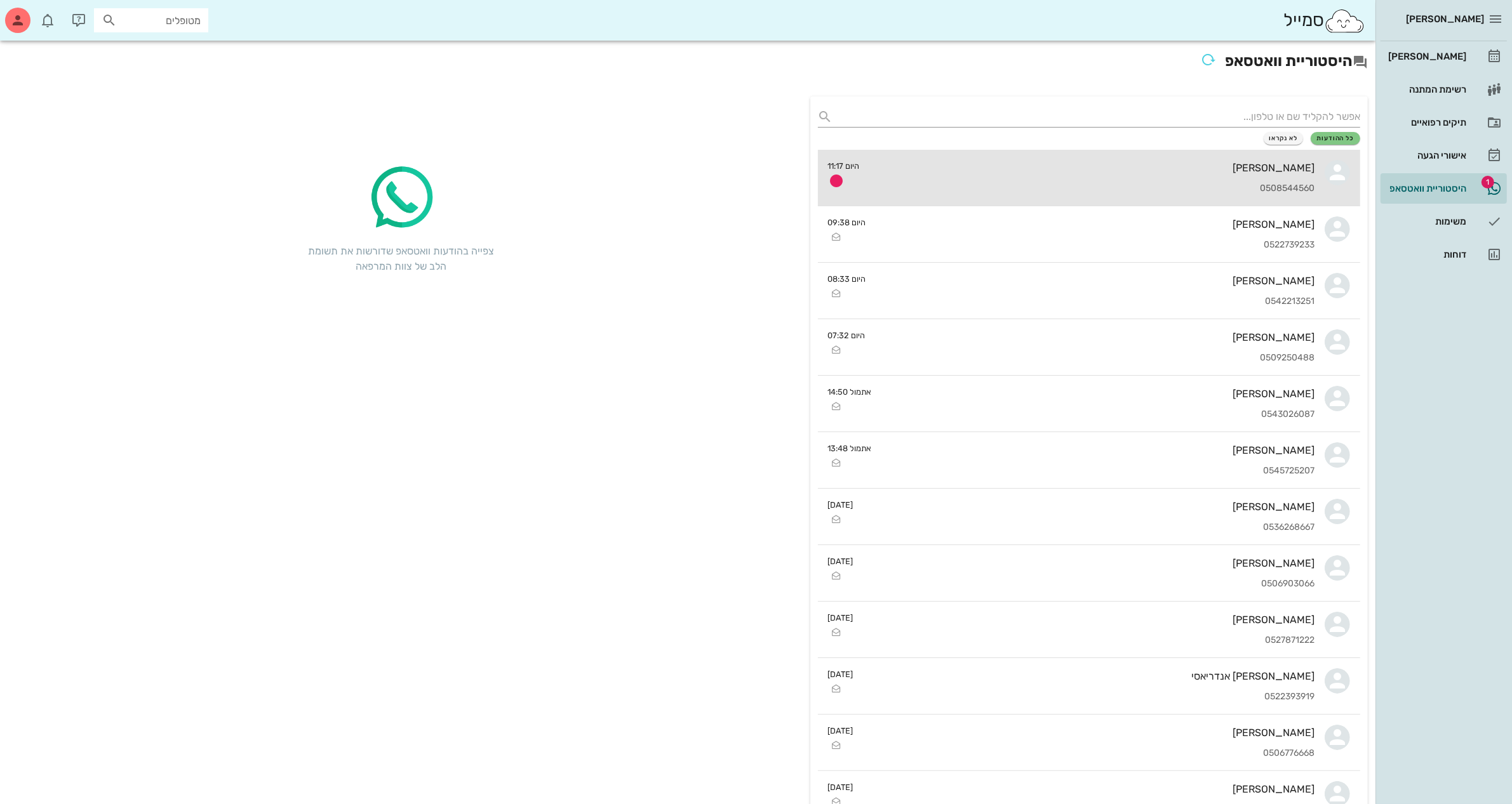
click at [1087, 182] on div "[PERSON_NAME] 0508544560" at bounding box center [1093, 178] width 445 height 55
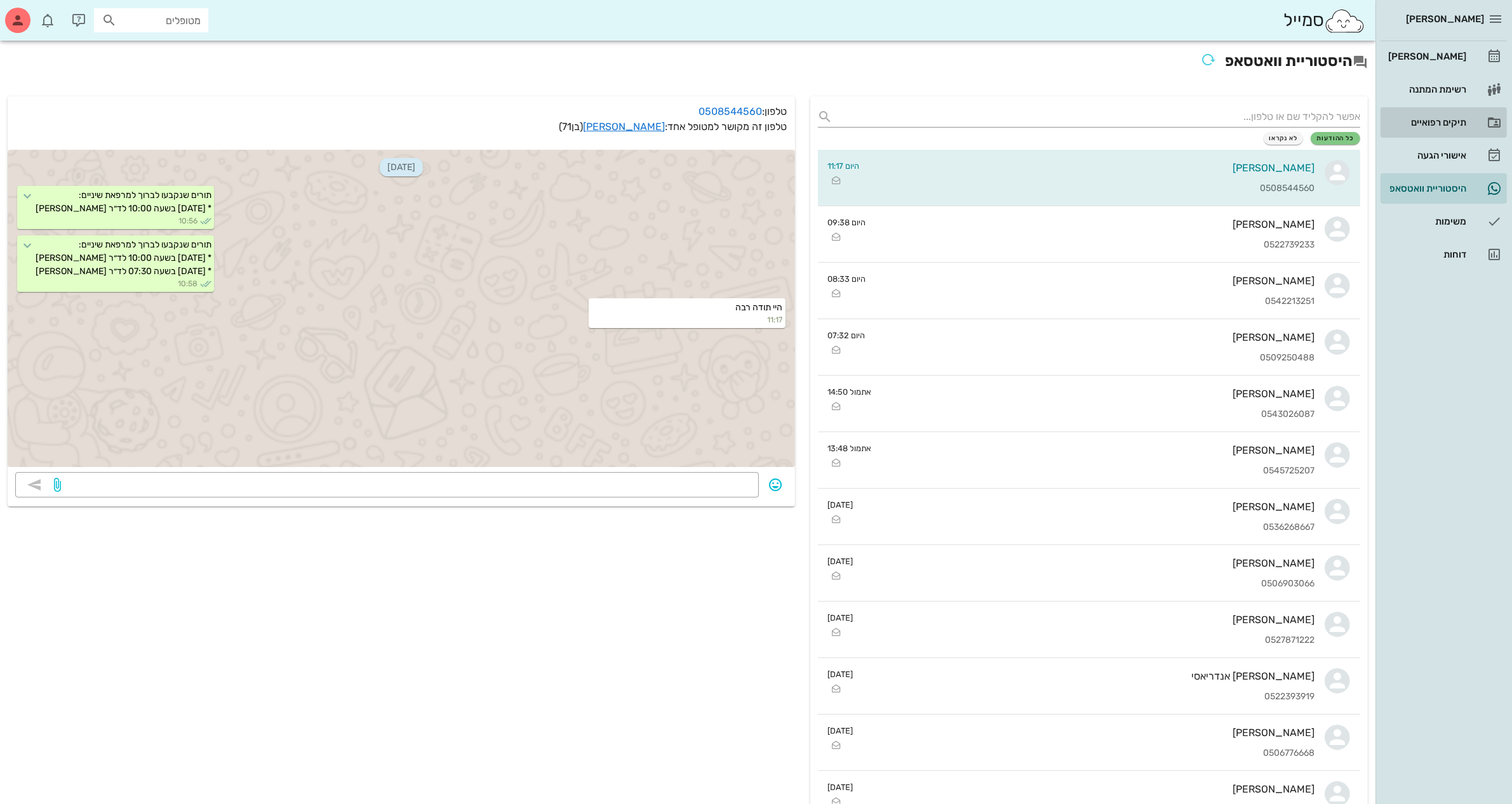
click at [1436, 119] on div "תיקים רפואיים" at bounding box center [1426, 123] width 81 height 10
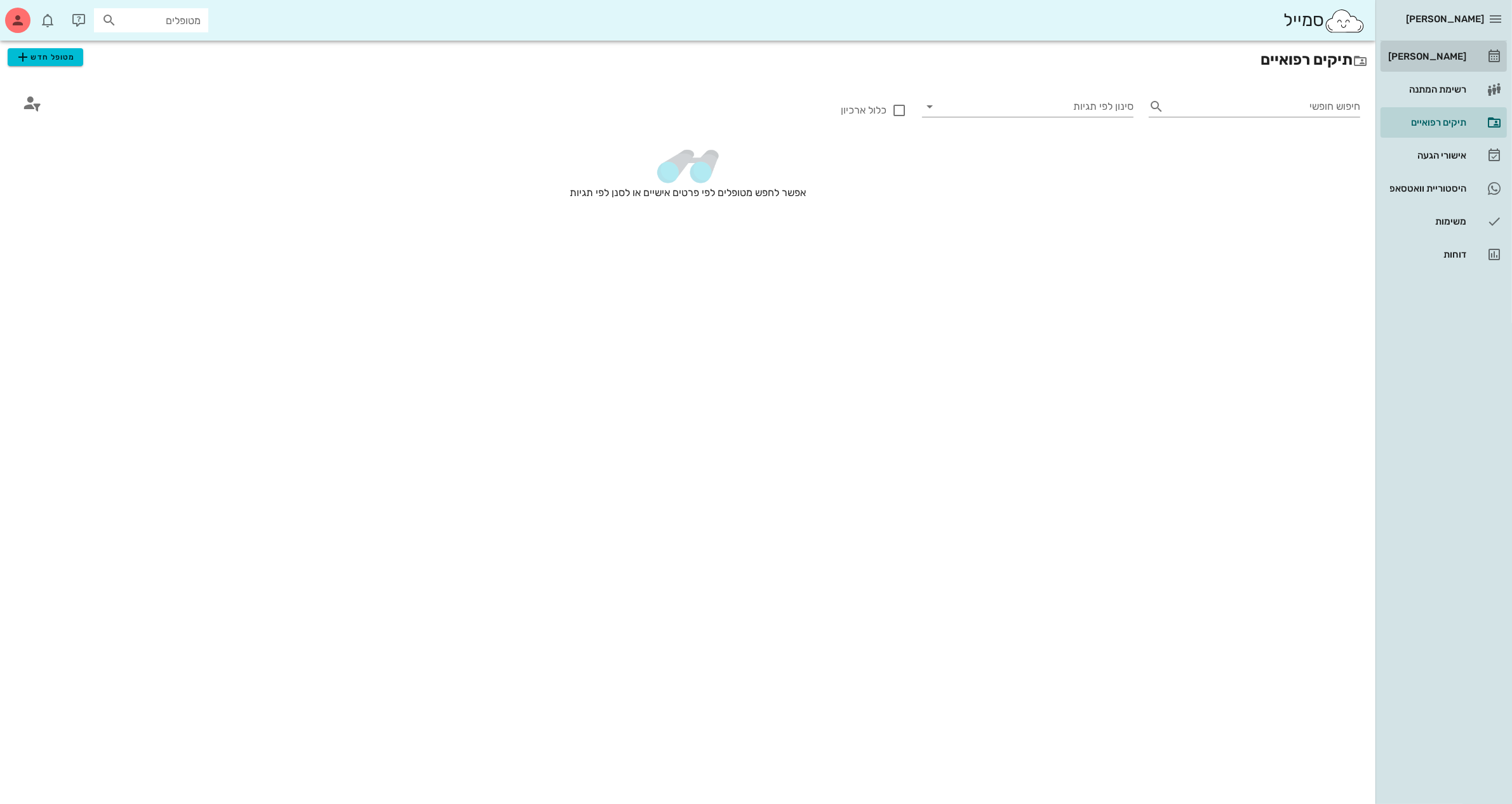
click at [1440, 63] on div "[PERSON_NAME]" at bounding box center [1426, 56] width 81 height 21
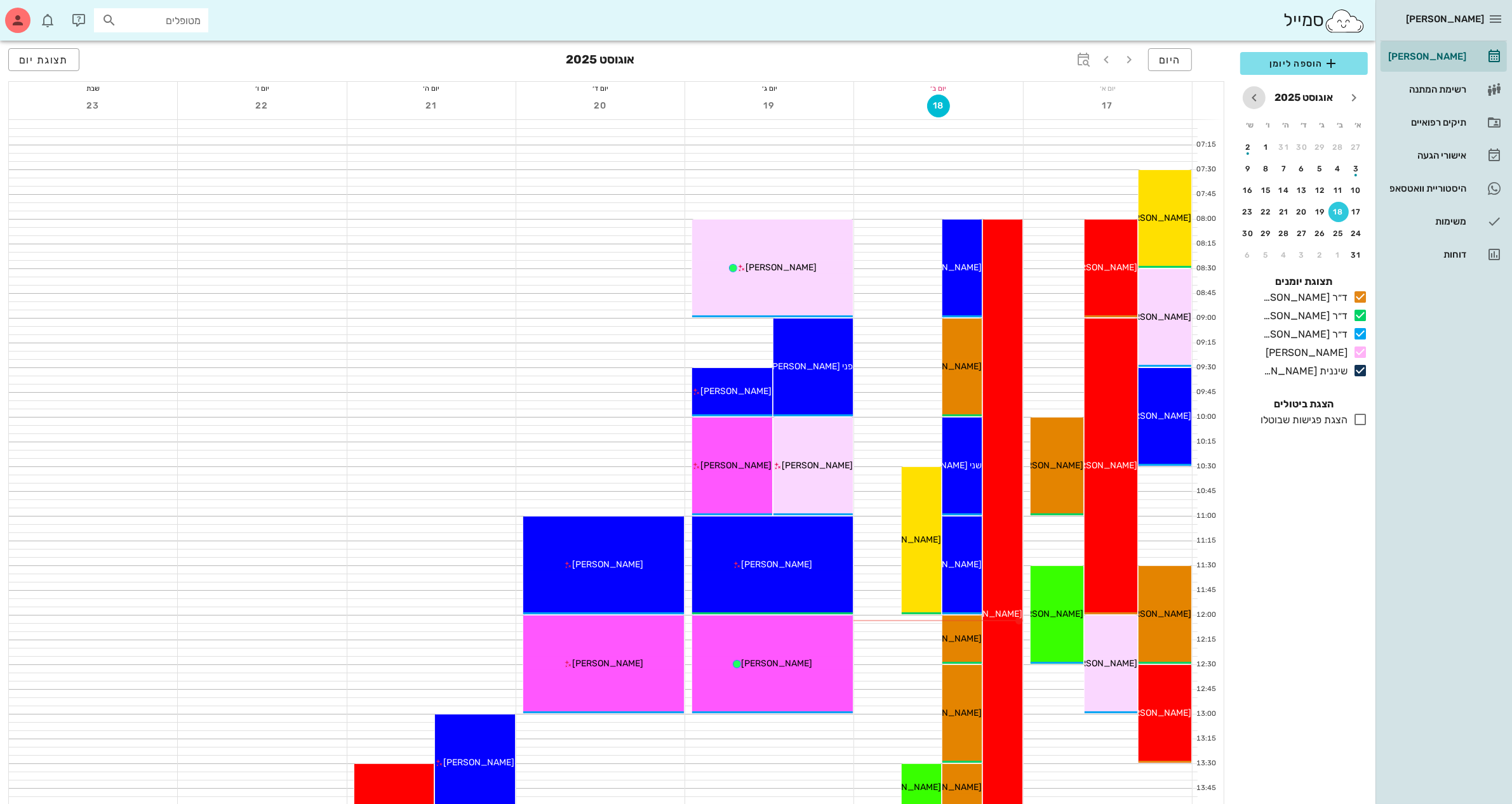
click at [1255, 94] on icon "חודש הבא" at bounding box center [1253, 97] width 15 height 15
click at [1356, 92] on icon "חודש שעבר" at bounding box center [1353, 97] width 15 height 15
click at [1354, 229] on div "24" at bounding box center [1356, 233] width 21 height 9
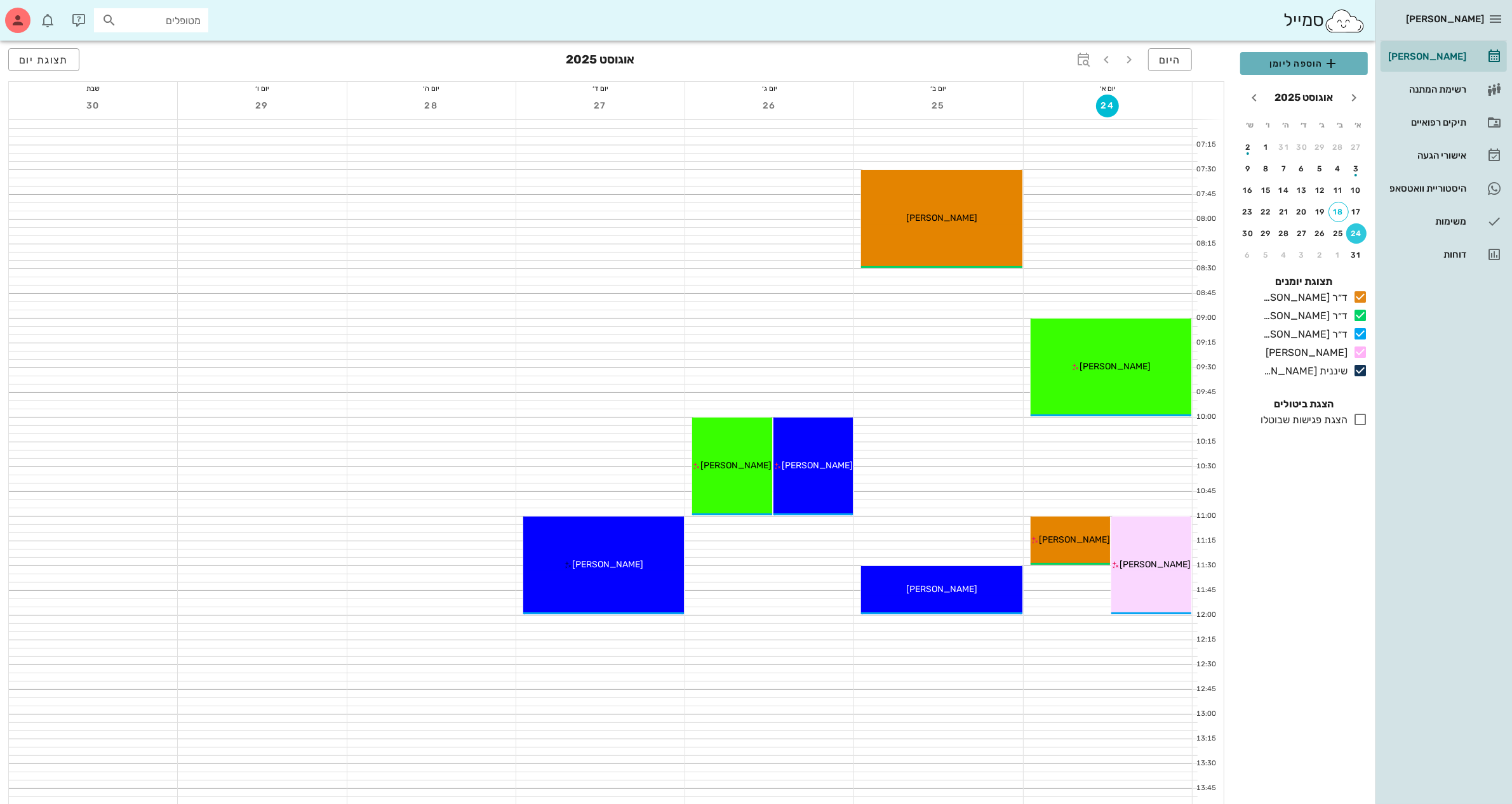
click at [1295, 55] on span "הוספה ליומן" at bounding box center [1303, 62] width 108 height 15
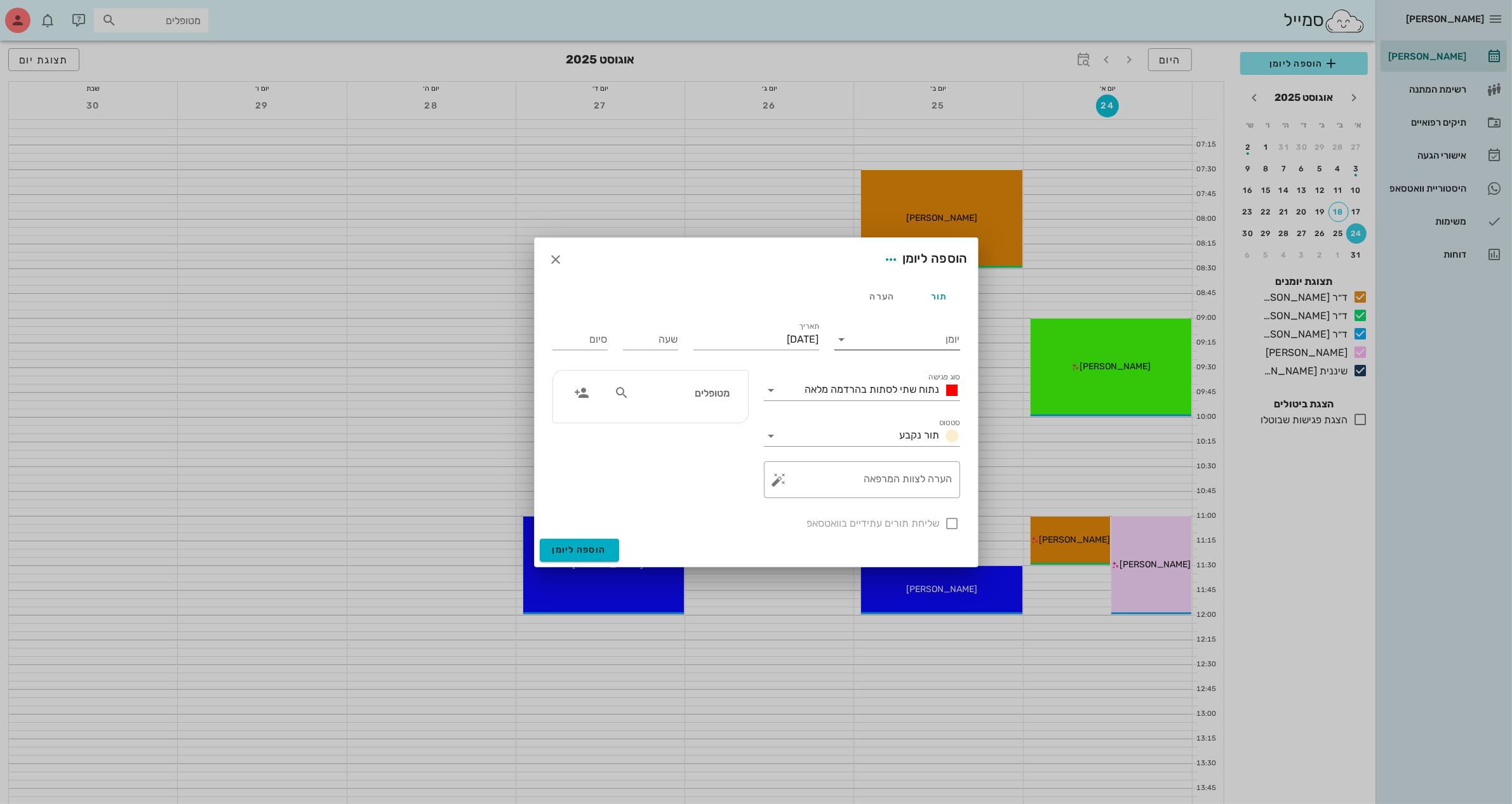
click at [861, 338] on input "יומן" at bounding box center [906, 339] width 108 height 21
click at [872, 409] on div "ד״ר [PERSON_NAME]" at bounding box center [901, 410] width 113 height 12
click at [651, 336] on input "שעה" at bounding box center [651, 339] width 55 height 21
type input "08:00"
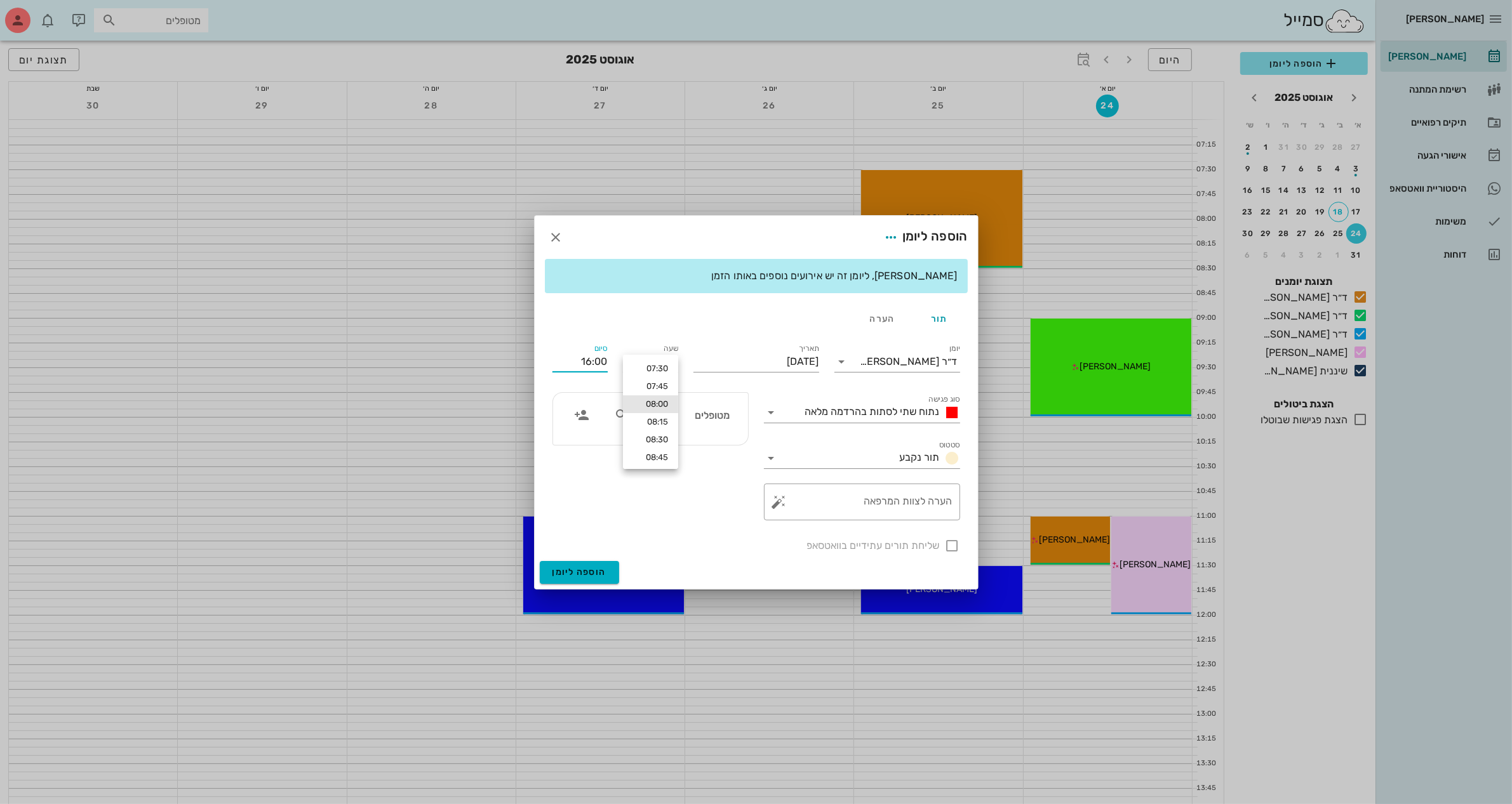
click at [595, 338] on div "סיום 16:00" at bounding box center [579, 359] width 70 height 50
click at [597, 363] on input "16:00" at bounding box center [580, 362] width 55 height 21
click at [584, 407] on div "08:30 (30 דקות)" at bounding box center [545, 408] width 78 height 10
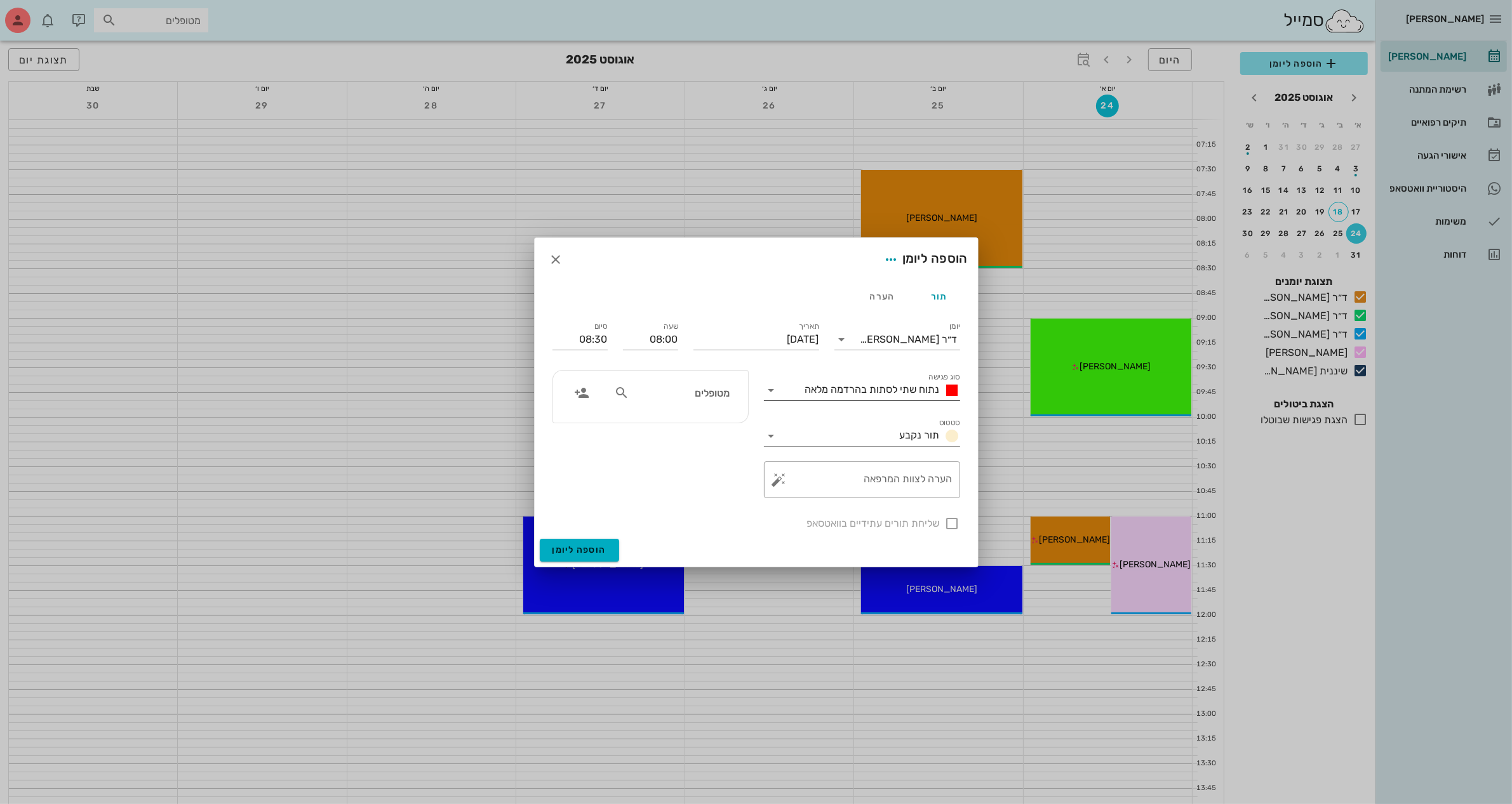
click at [886, 388] on span "נתוח שתי לסתות בהרדמה מלאה" at bounding box center [872, 390] width 134 height 12
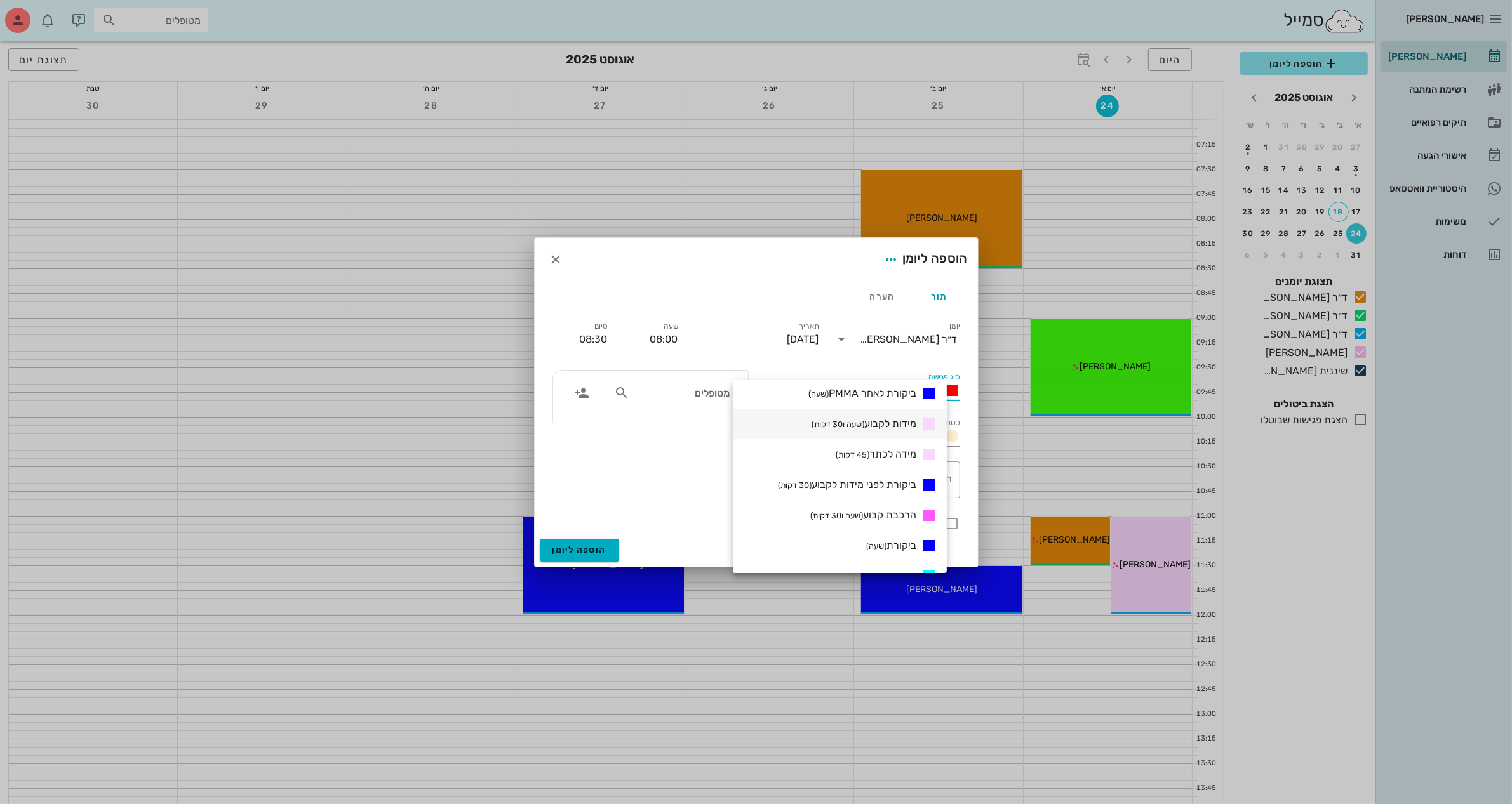
scroll to position [397, 0]
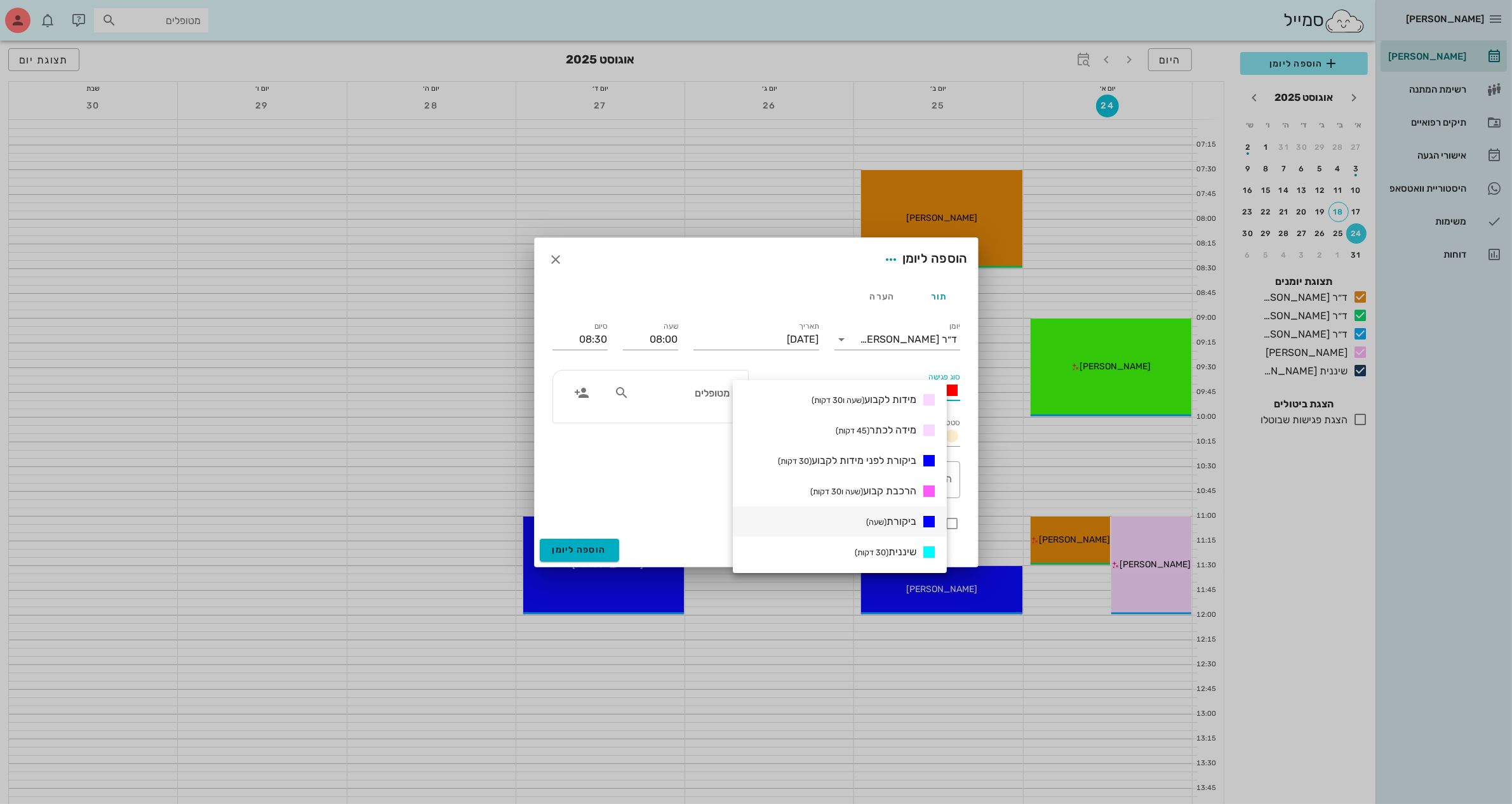
click at [886, 518] on small "(שעה)" at bounding box center [876, 522] width 21 height 10
type input "09:00"
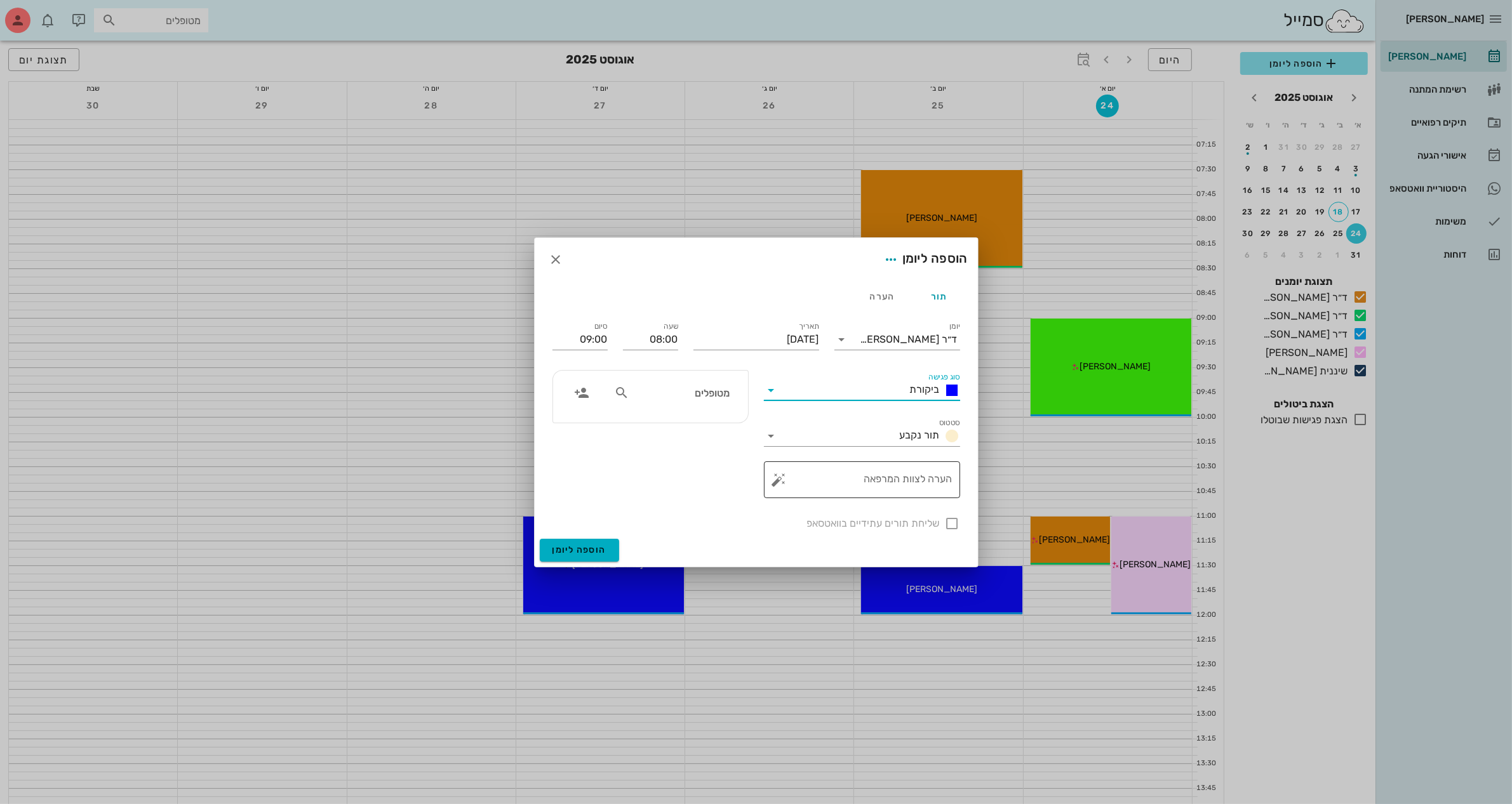
click at [900, 478] on textarea "הערה לצוות המרפאה" at bounding box center [866, 483] width 171 height 31
type textarea "ביקורת לאחר הרכבה"
click at [702, 402] on div "מטופלים" at bounding box center [671, 393] width 131 height 24
type input "[PERSON_NAME]"
click at [716, 427] on div "0504499721" at bounding box center [683, 432] width 133 height 10
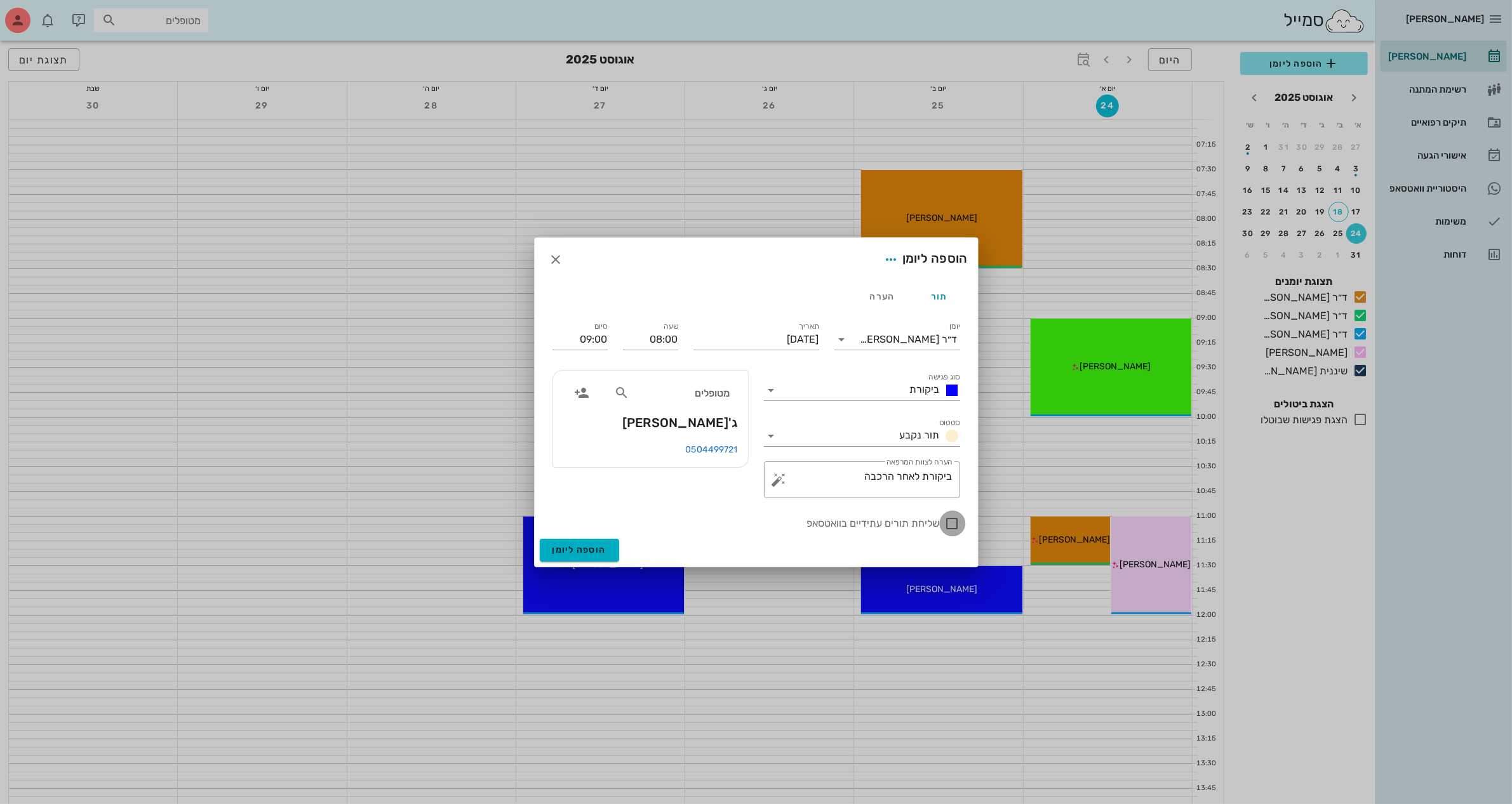
click at [948, 524] on div at bounding box center [952, 524] width 22 height 22
checkbox input "true"
click at [589, 549] on span "הוספה ליומן" at bounding box center [579, 550] width 54 height 11
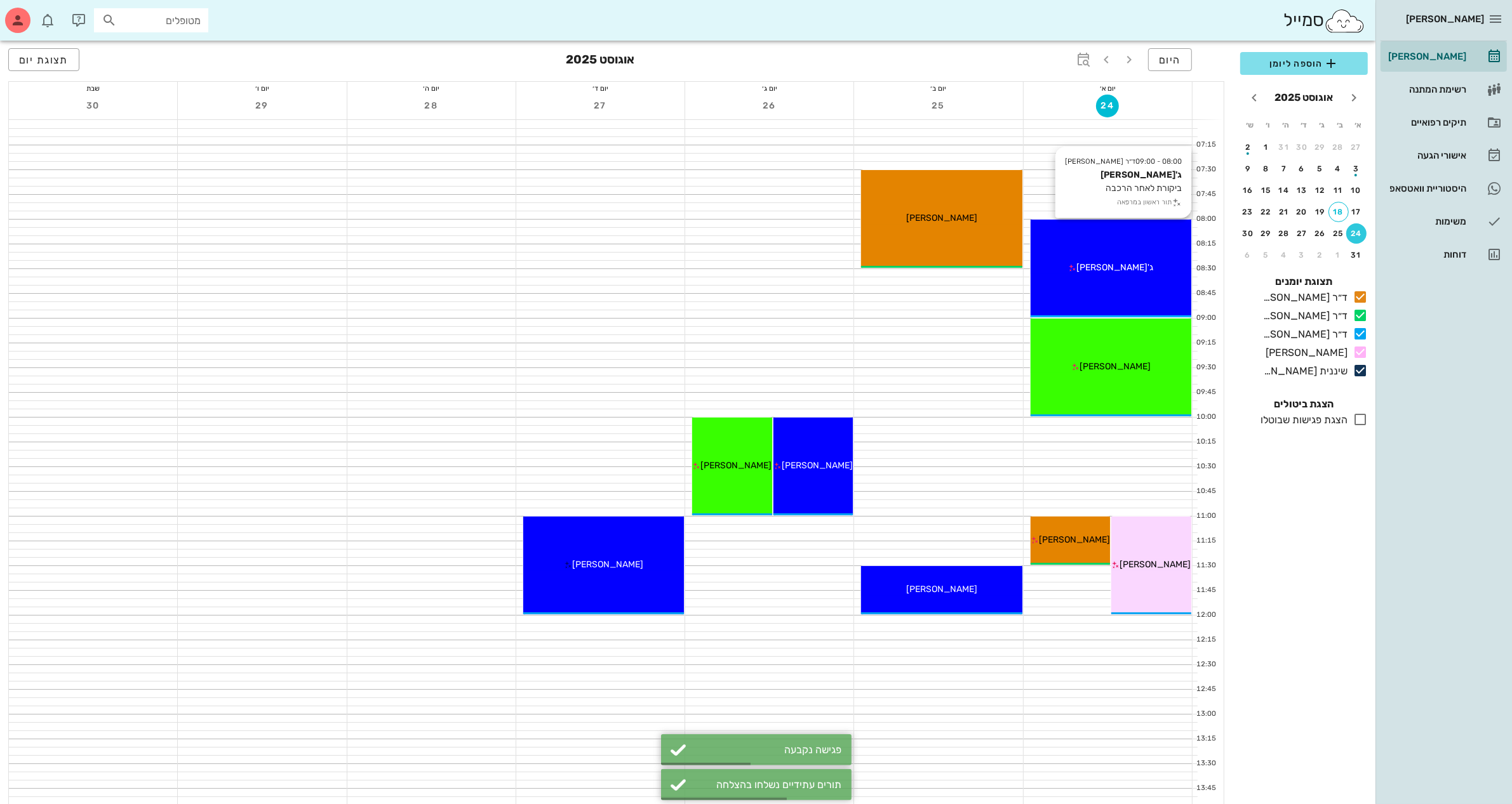
click at [1117, 262] on span "ג'[PERSON_NAME]" at bounding box center [1114, 267] width 77 height 11
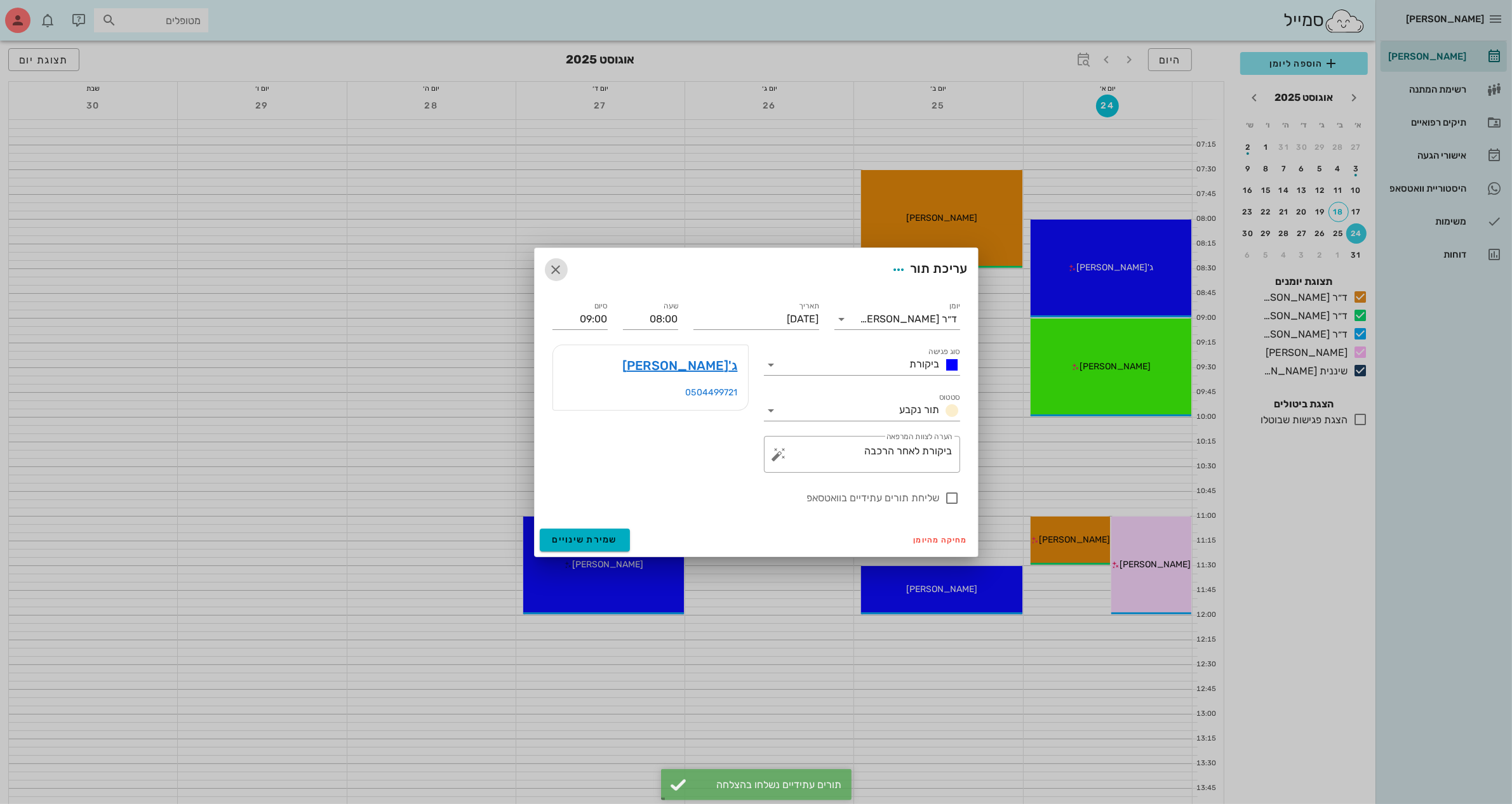
click at [553, 265] on icon "button" at bounding box center [556, 269] width 15 height 15
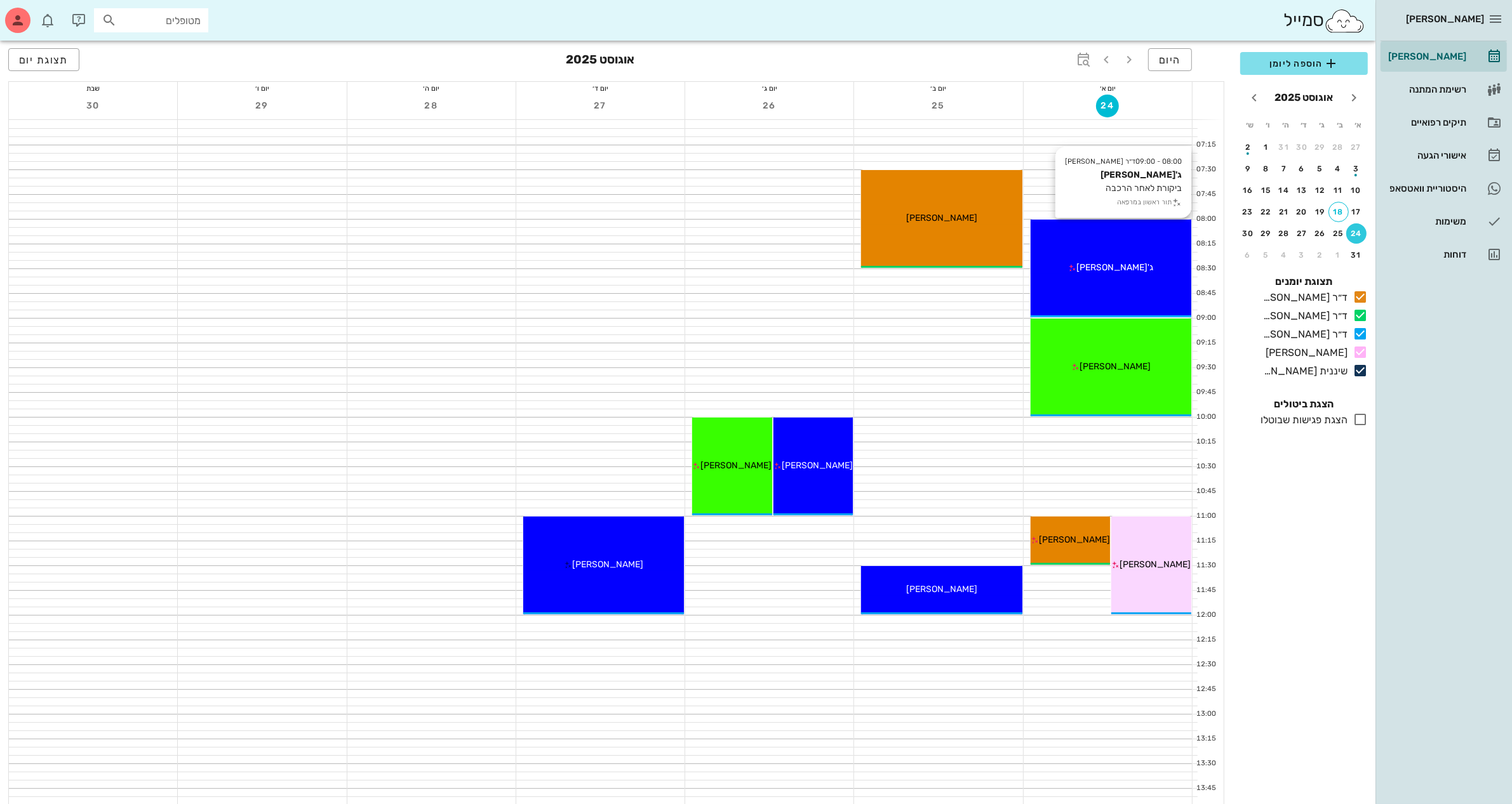
click at [1076, 263] on div "ג'[PERSON_NAME]" at bounding box center [1111, 267] width 160 height 13
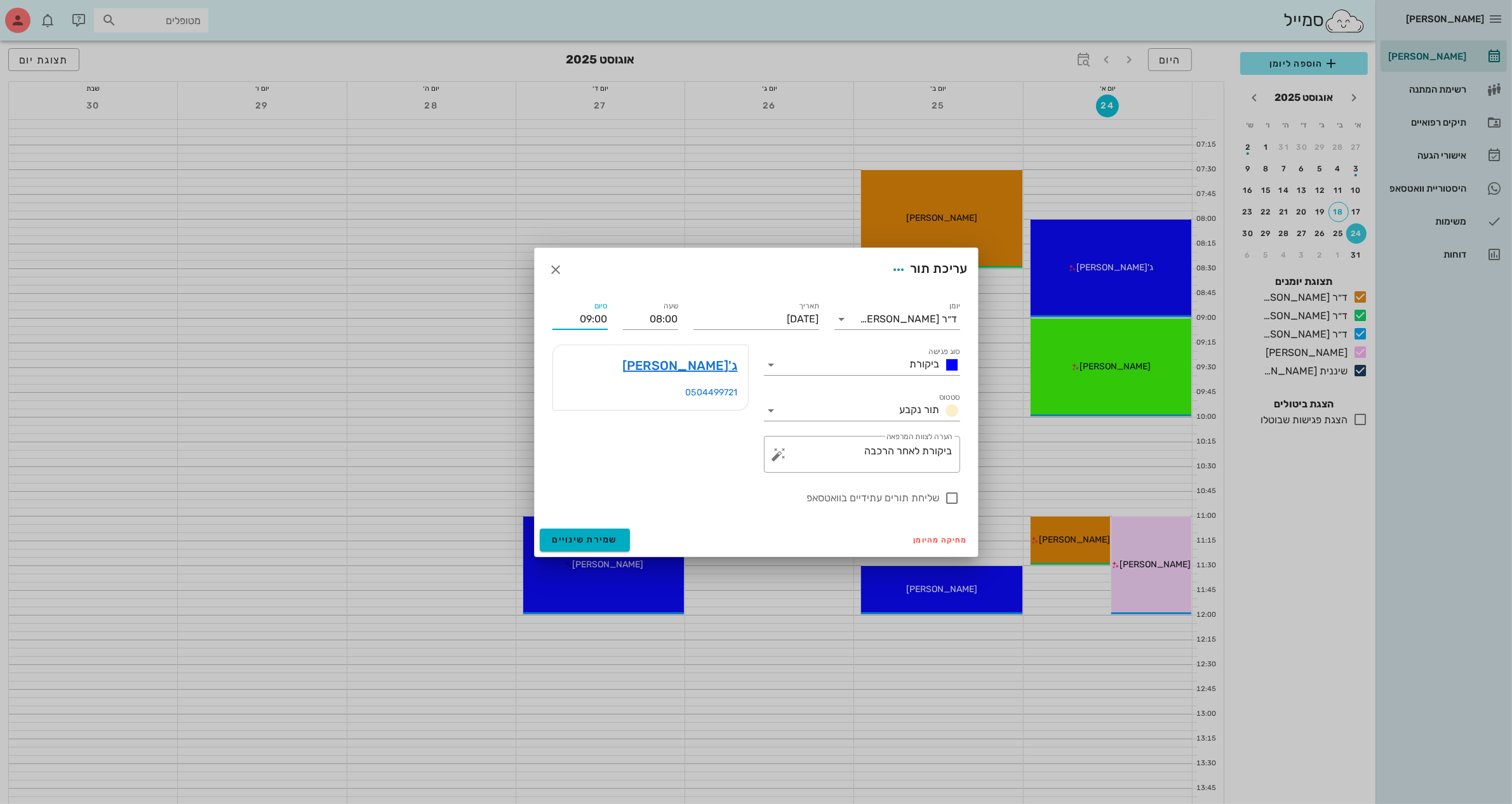
click at [591, 314] on input "09:00" at bounding box center [580, 319] width 55 height 21
click at [573, 357] on div "08:30 (30 דקות)" at bounding box center [545, 361] width 78 height 10
type input "08:30"
click at [579, 538] on span "שמירת שינויים" at bounding box center [585, 540] width 65 height 11
